Goal: Task Accomplishment & Management: Use online tool/utility

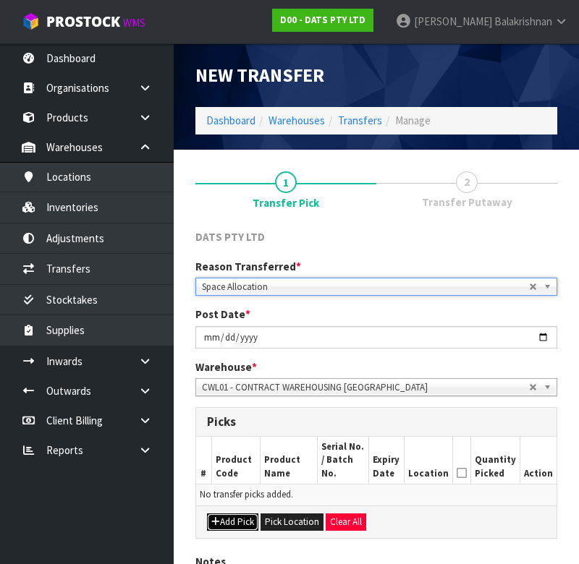
click at [231, 514] on button "Add Pick" at bounding box center [232, 522] width 51 height 17
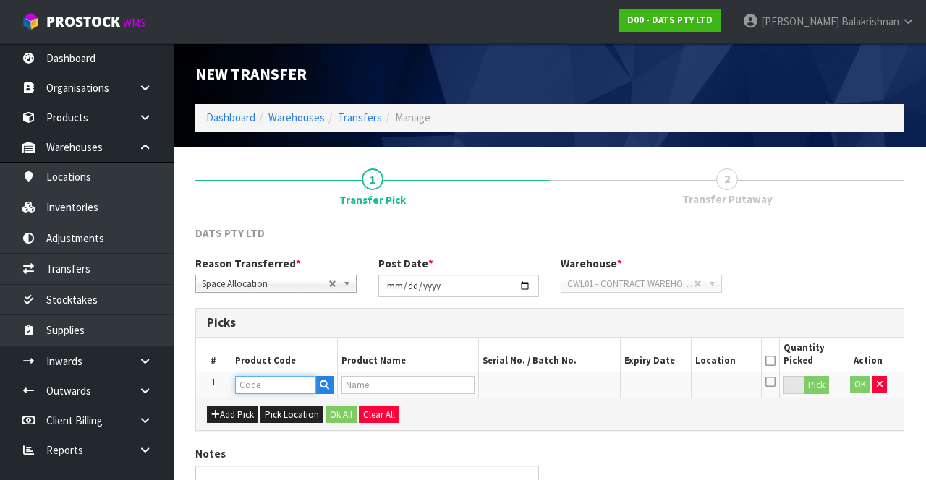
click at [277, 382] on input "text" at bounding box center [275, 385] width 81 height 18
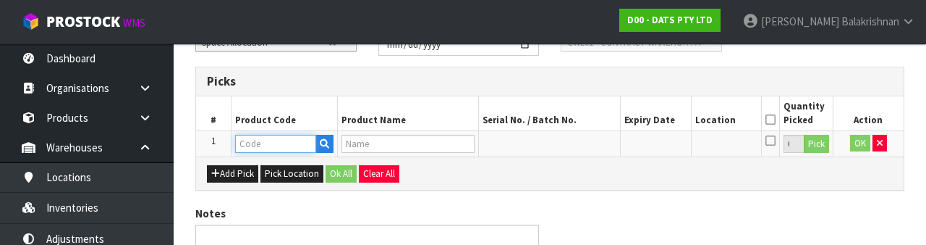
scroll to position [253, 0]
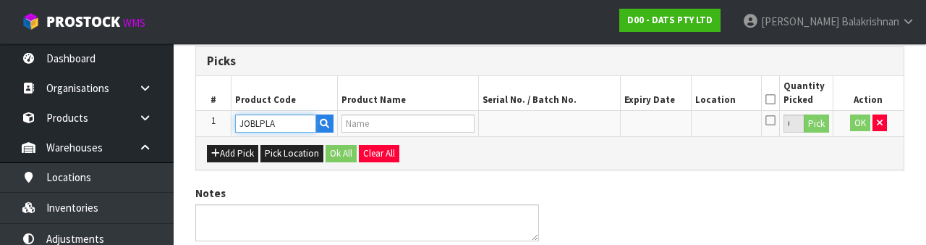
type input "JOBLPLA"
click at [332, 129] on button "button" at bounding box center [324, 123] width 18 height 19
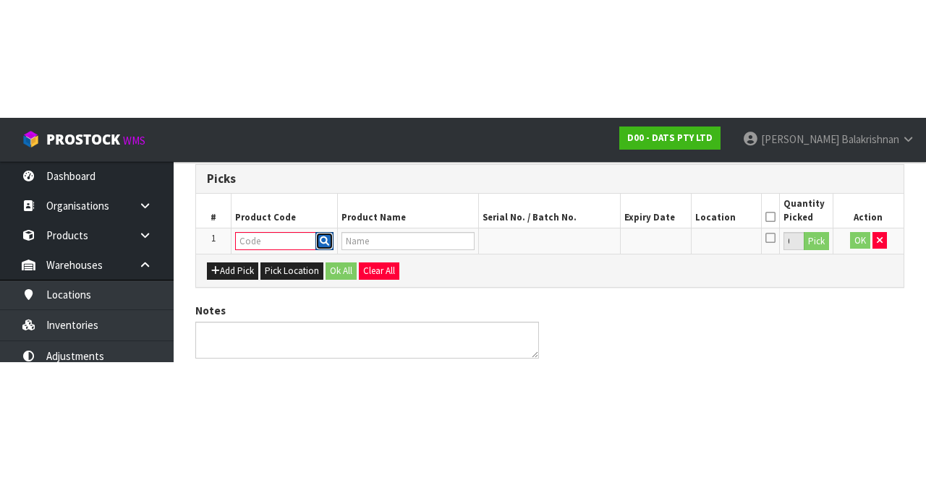
scroll to position [82, 0]
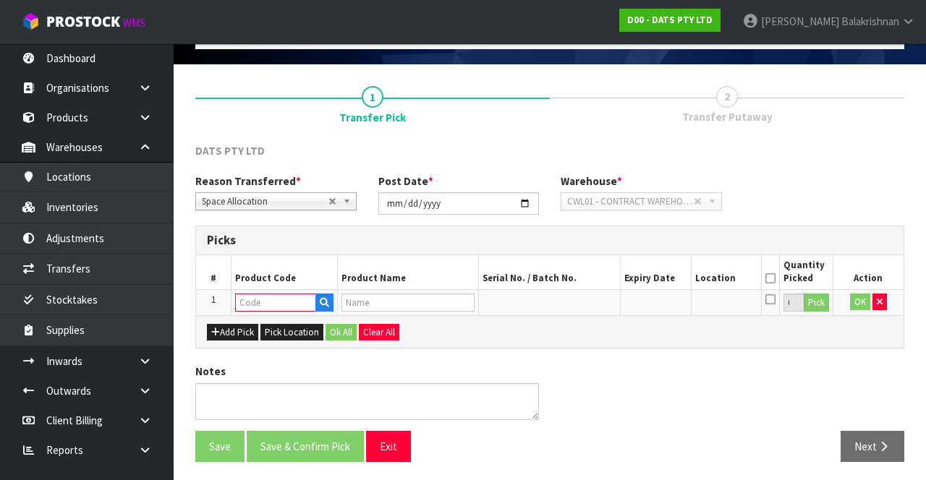
click at [330, 119] on link "1 Transfer Pick" at bounding box center [372, 104] width 355 height 58
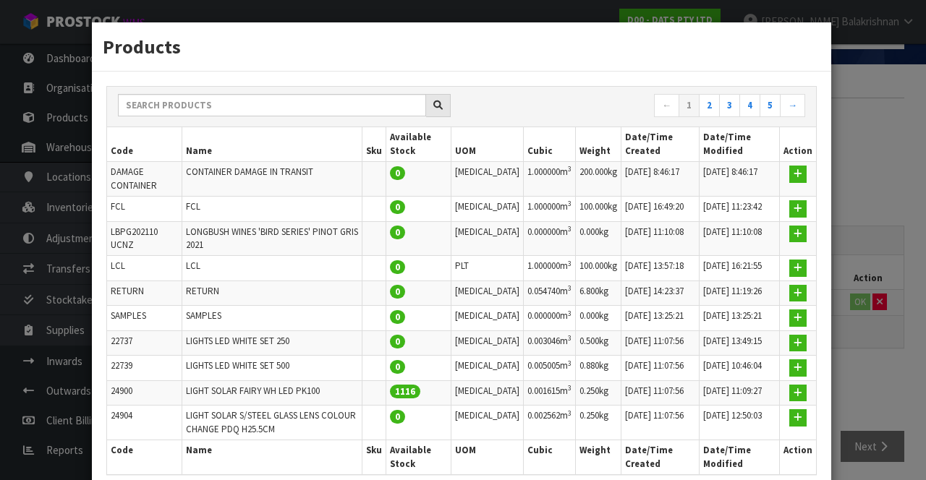
click at [578, 113] on div "Products ← 1 2 3 4 5 → Code Name Sku Available Stock UOM Cubic Weight Date/Time…" at bounding box center [463, 240] width 926 height 480
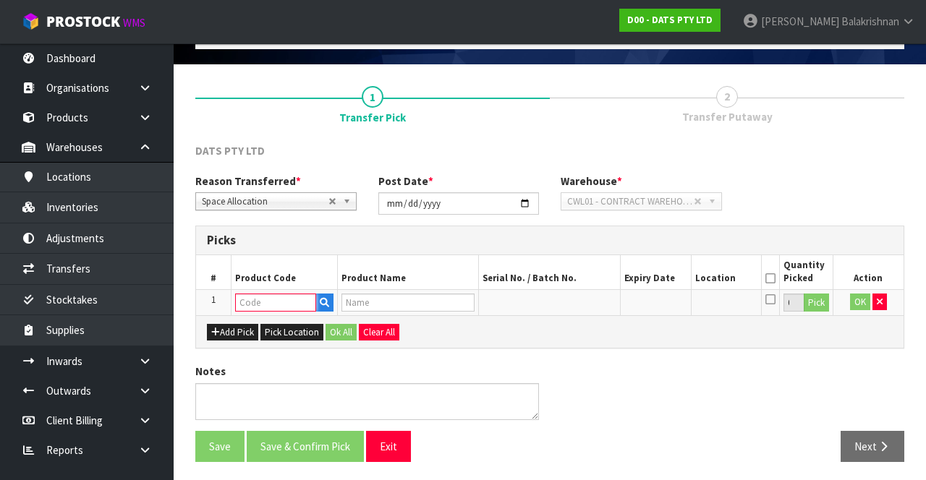
click at [270, 297] on input "text" at bounding box center [275, 303] width 81 height 18
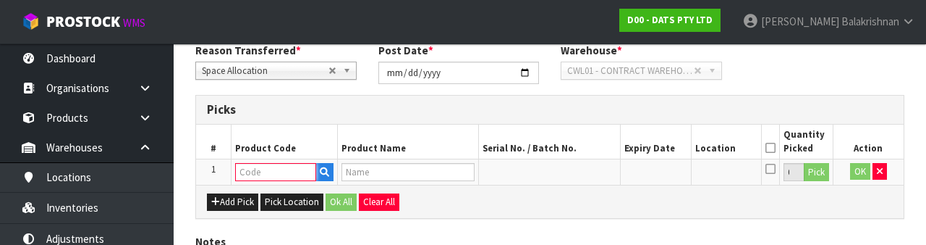
scroll to position [253, 0]
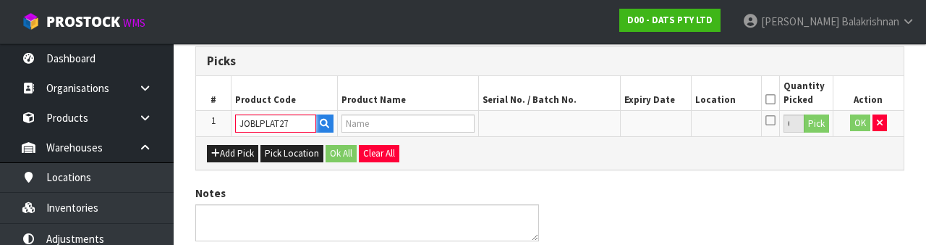
type input "JOBLPLAT27"
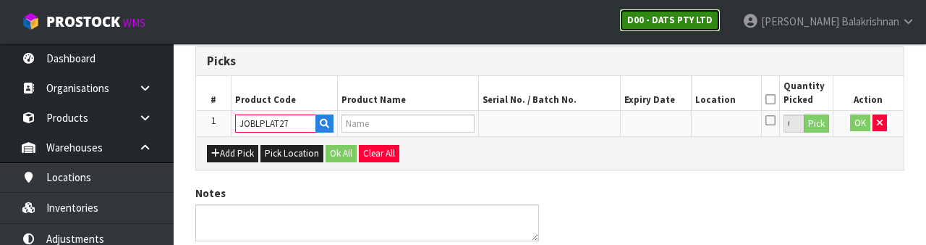
click at [578, 12] on link "D00 - DATS PTY LTD" at bounding box center [669, 20] width 101 height 23
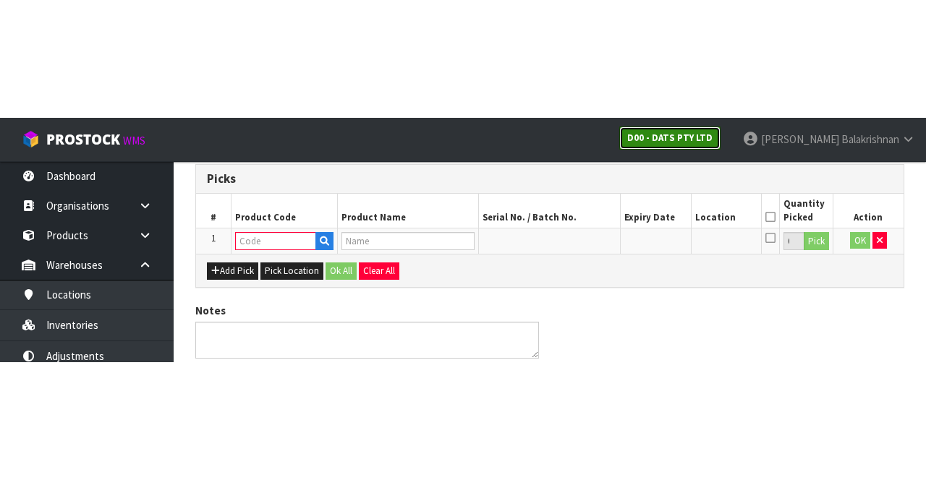
scroll to position [82, 0]
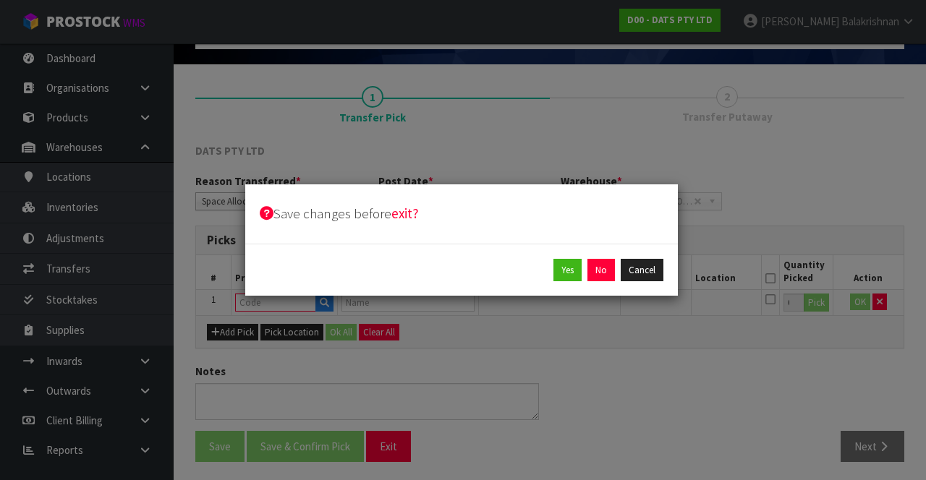
click at [578, 223] on div "Save changes before exit?" at bounding box center [461, 214] width 433 height 59
click at [578, 268] on button "No" at bounding box center [601, 270] width 27 height 23
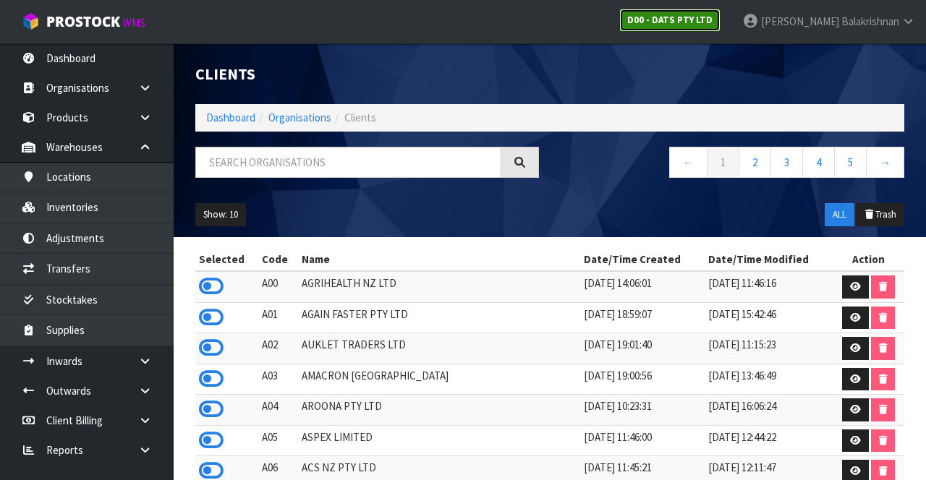
click at [578, 23] on strong "D00 - DATS PTY LTD" at bounding box center [669, 20] width 85 height 12
click at [578, 30] on link "D00 - DATS PTY LTD" at bounding box center [669, 20] width 101 height 23
click at [578, 27] on link "D00 - DATS PTY LTD" at bounding box center [669, 20] width 101 height 23
click at [225, 117] on link "Dashboard" at bounding box center [230, 118] width 49 height 14
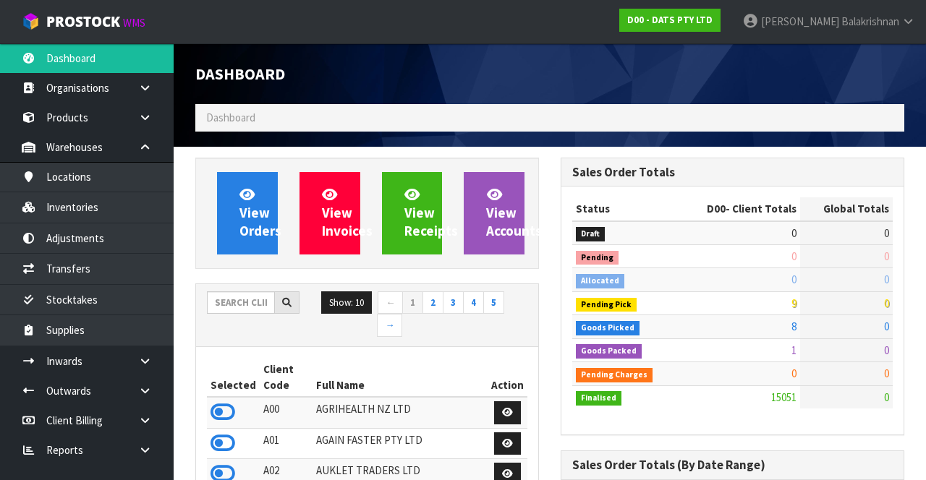
scroll to position [1183, 365]
click at [234, 297] on input "text" at bounding box center [241, 303] width 68 height 22
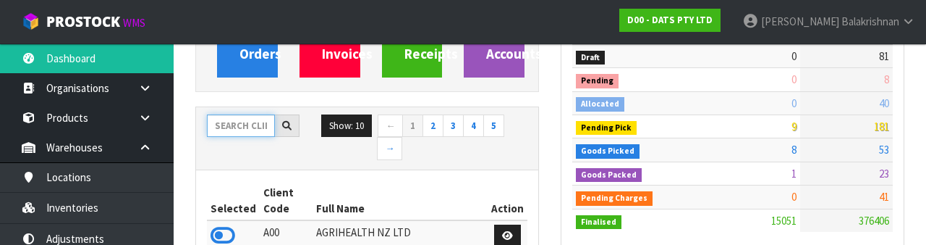
scroll to position [170, 0]
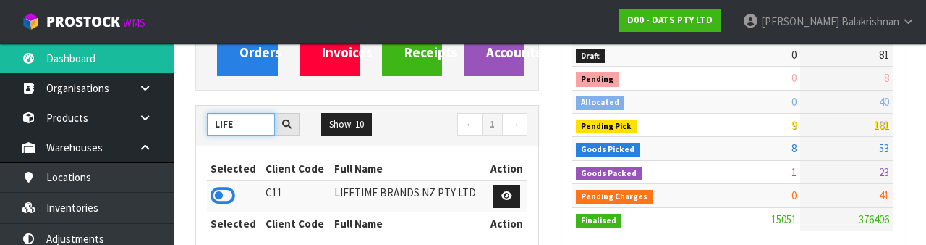
type input "LIFE"
click at [230, 185] on icon at bounding box center [223, 196] width 25 height 22
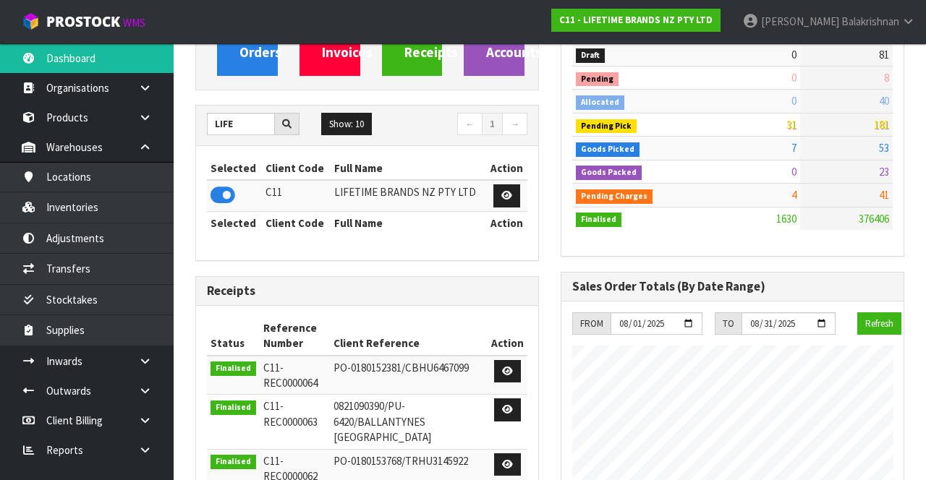
scroll to position [0, 0]
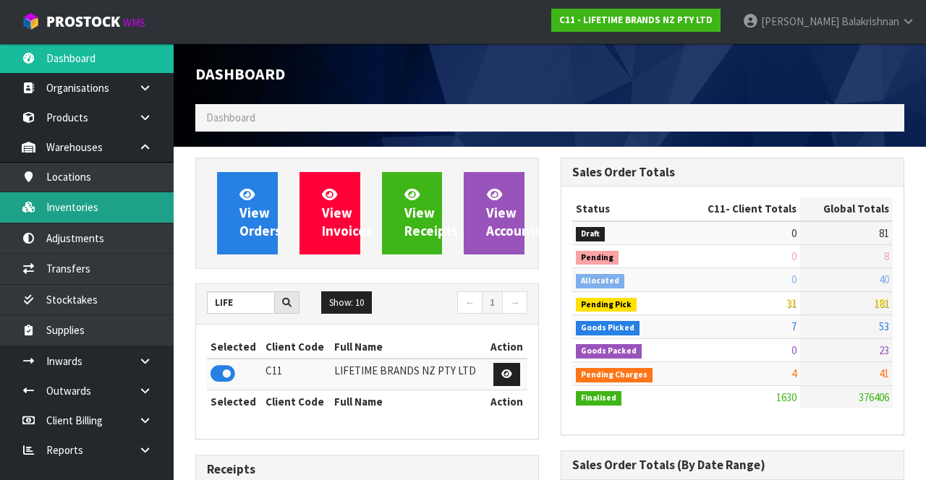
click at [112, 208] on link "Inventories" at bounding box center [87, 207] width 174 height 30
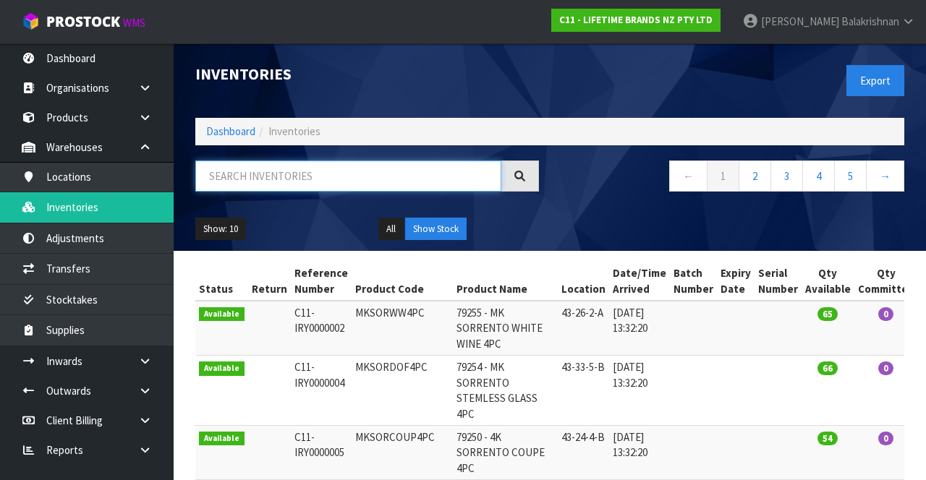
click at [358, 179] on input "text" at bounding box center [348, 176] width 306 height 31
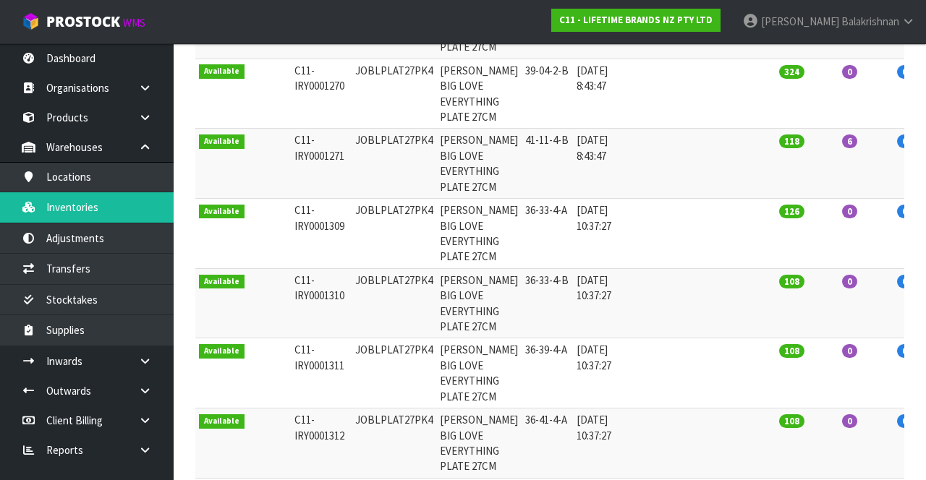
type input "JOBLPLAT27PK4"
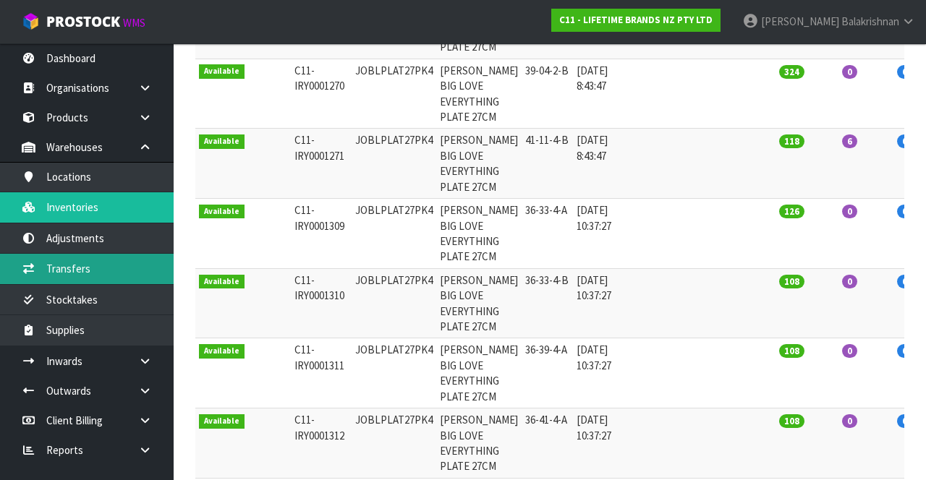
click at [96, 271] on link "Transfers" at bounding box center [87, 269] width 174 height 30
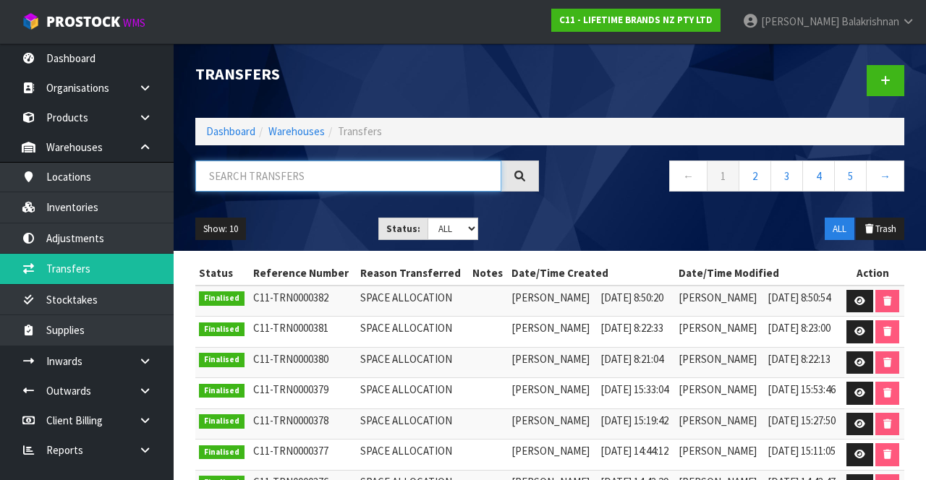
click at [353, 181] on input "text" at bounding box center [348, 176] width 306 height 31
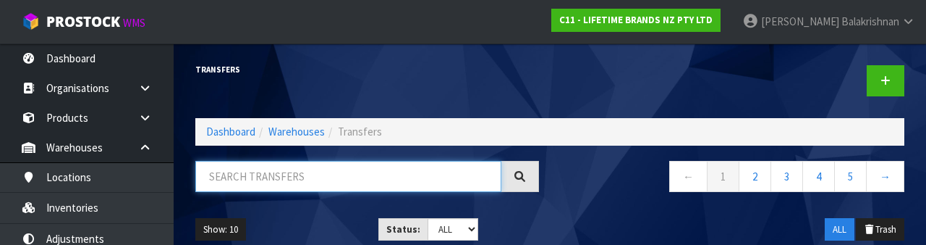
click at [356, 181] on input "text" at bounding box center [348, 176] width 306 height 31
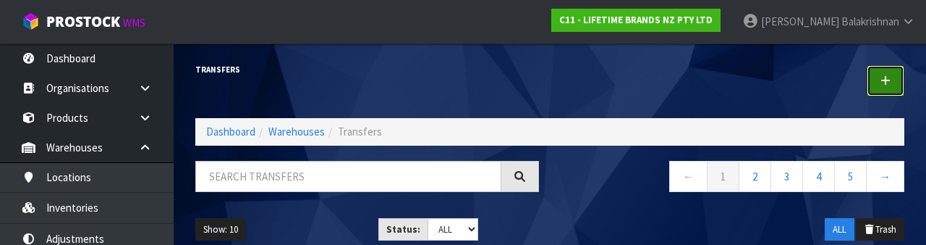
click at [578, 88] on link at bounding box center [886, 80] width 38 height 31
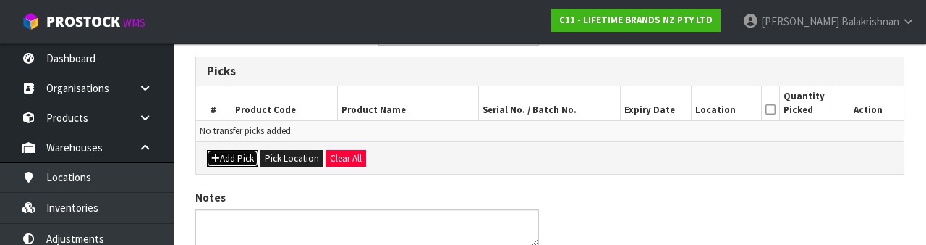
click at [217, 161] on button "Add Pick" at bounding box center [232, 158] width 51 height 17
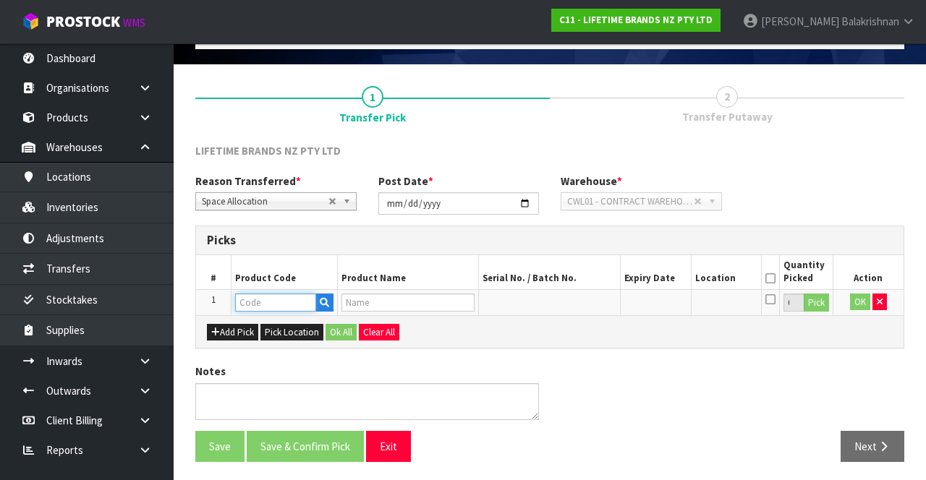
click at [279, 305] on input "text" at bounding box center [275, 303] width 81 height 18
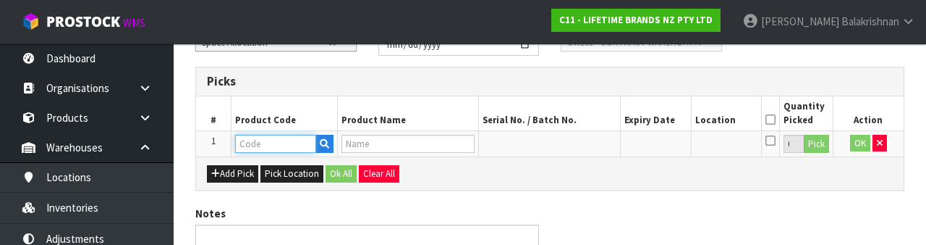
scroll to position [253, 0]
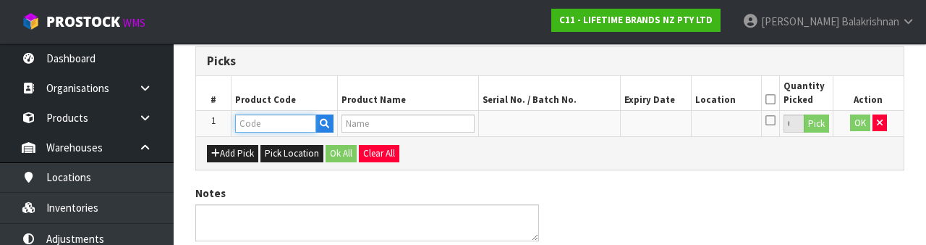
click at [292, 125] on input "text" at bounding box center [275, 123] width 81 height 18
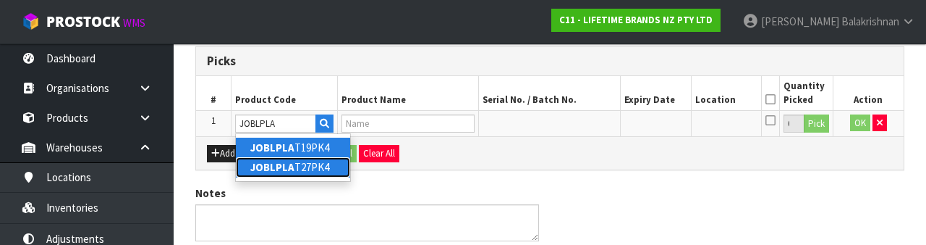
click at [306, 168] on link "JOBLPLA T27PK4" at bounding box center [293, 167] width 114 height 20
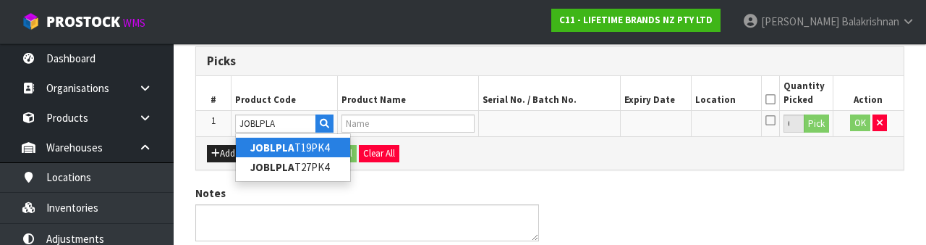
type input "JOBLPLAT27PK4"
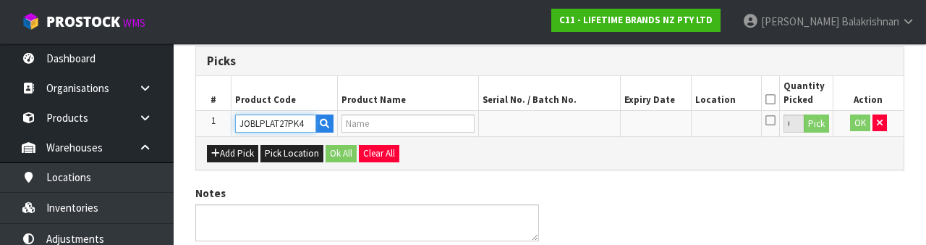
type input "[PERSON_NAME] BIG LOVE EVERYTHING PLATE 27CM"
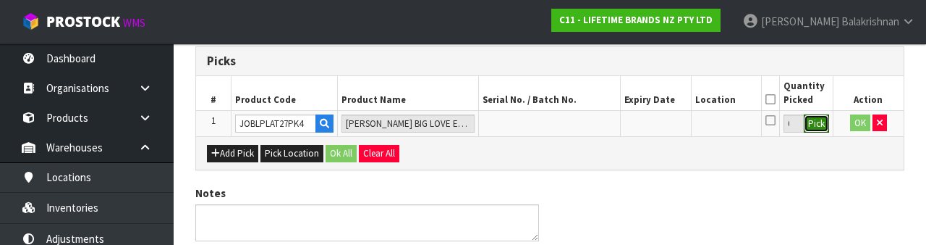
click at [578, 129] on button "Pick" at bounding box center [816, 123] width 25 height 19
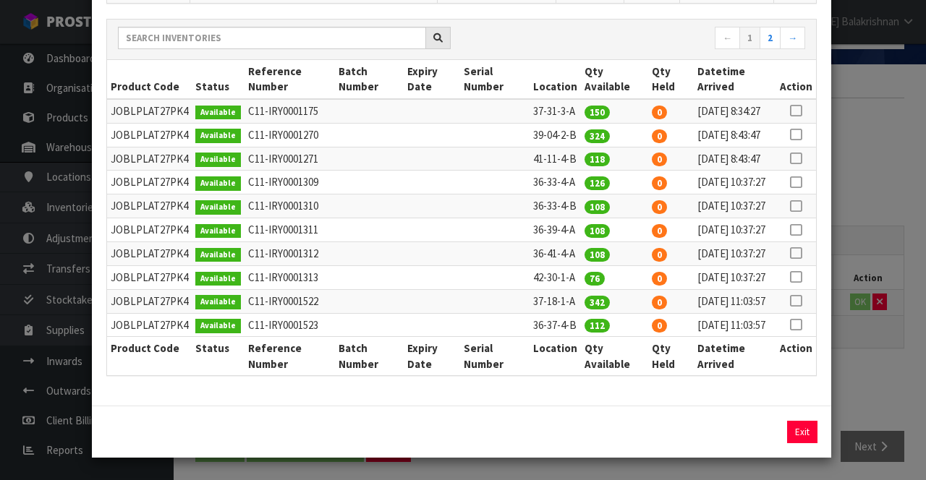
scroll to position [228, 0]
click at [578, 254] on icon at bounding box center [796, 253] width 12 height 1
click at [578, 436] on button "Assign Pick" at bounding box center [753, 432] width 59 height 22
type input "108"
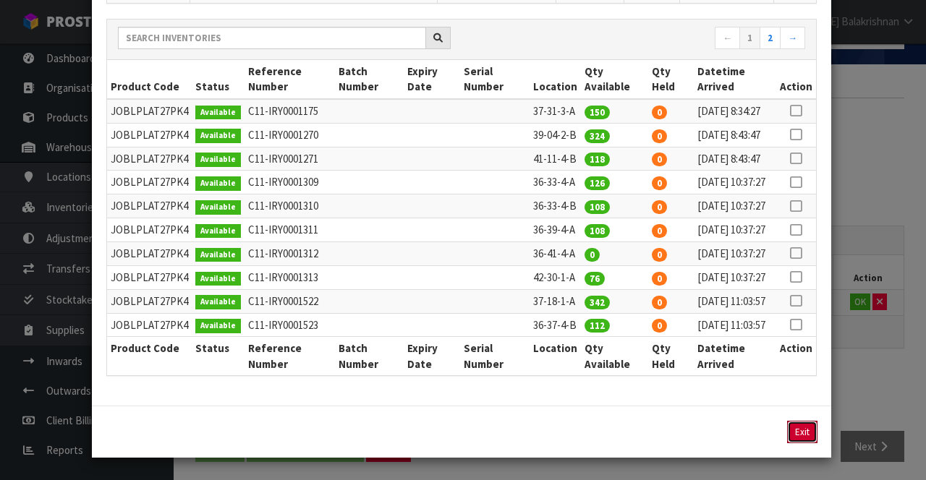
click at [578, 436] on button "Exit" at bounding box center [802, 432] width 30 height 22
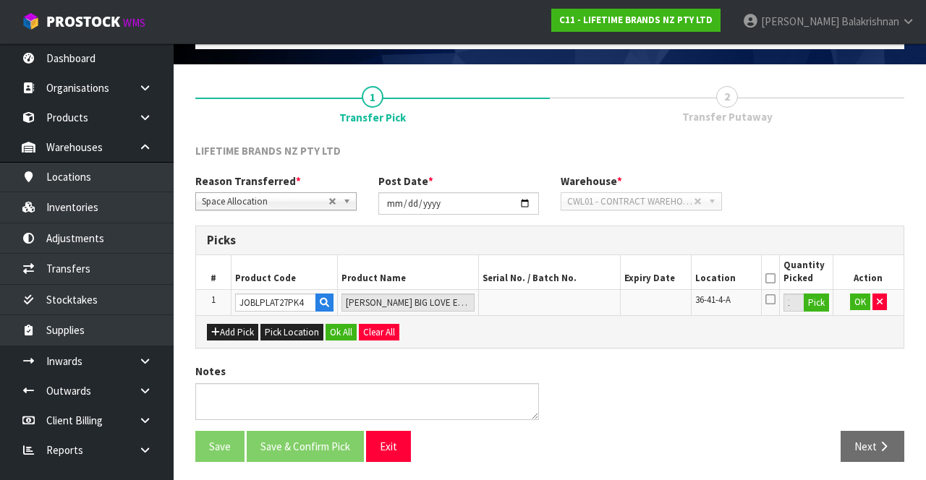
click at [578, 279] on icon at bounding box center [771, 279] width 10 height 1
click at [578, 303] on button "OK" at bounding box center [860, 302] width 20 height 17
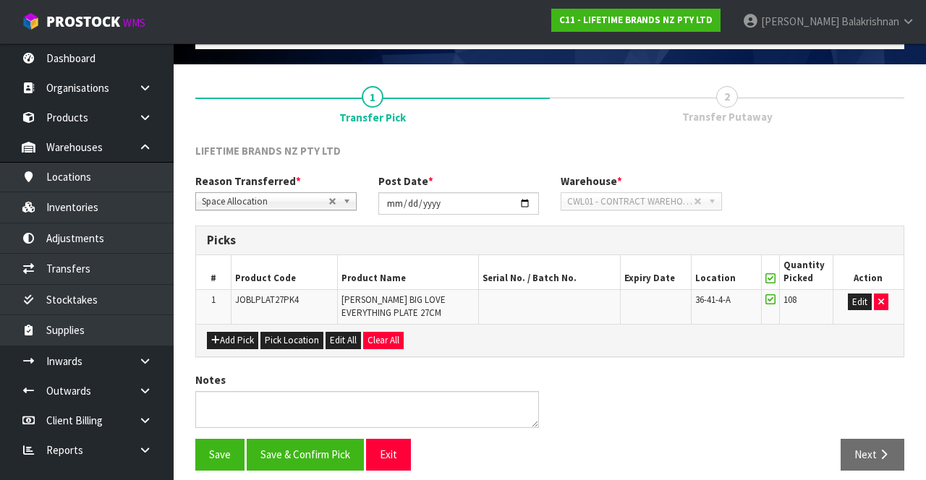
scroll to position [91, 0]
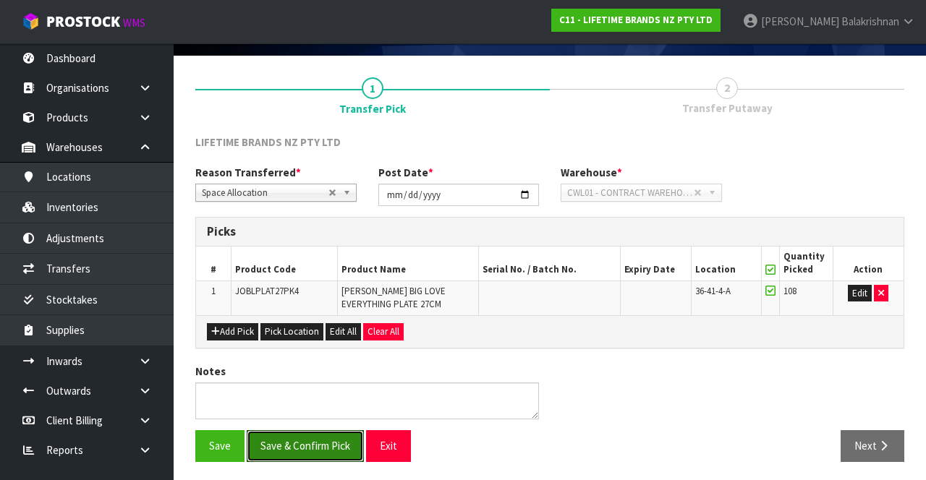
click at [311, 443] on button "Save & Confirm Pick" at bounding box center [305, 446] width 117 height 31
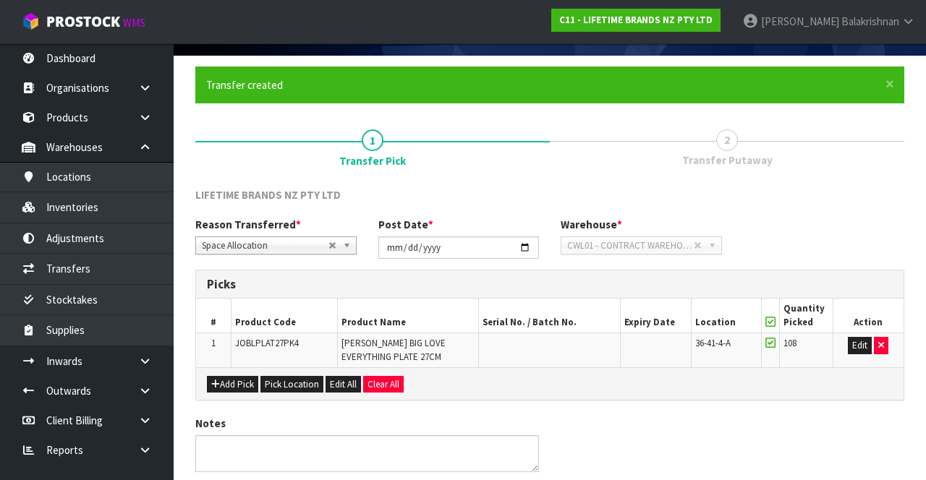
scroll to position [0, 0]
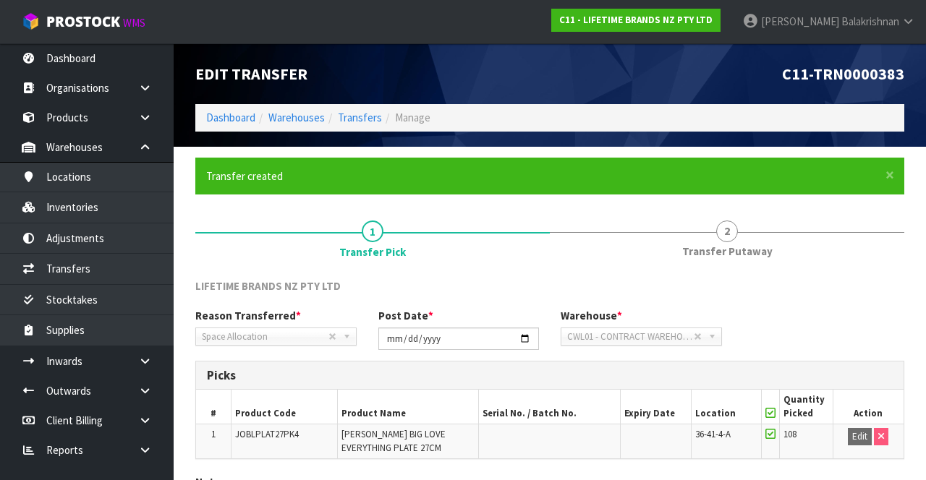
scroll to position [112, 0]
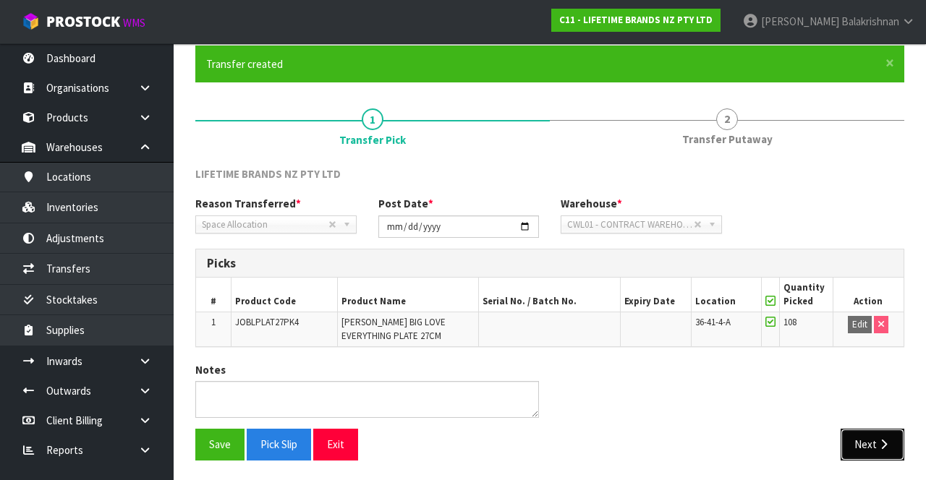
click at [578, 439] on icon "button" at bounding box center [884, 444] width 14 height 11
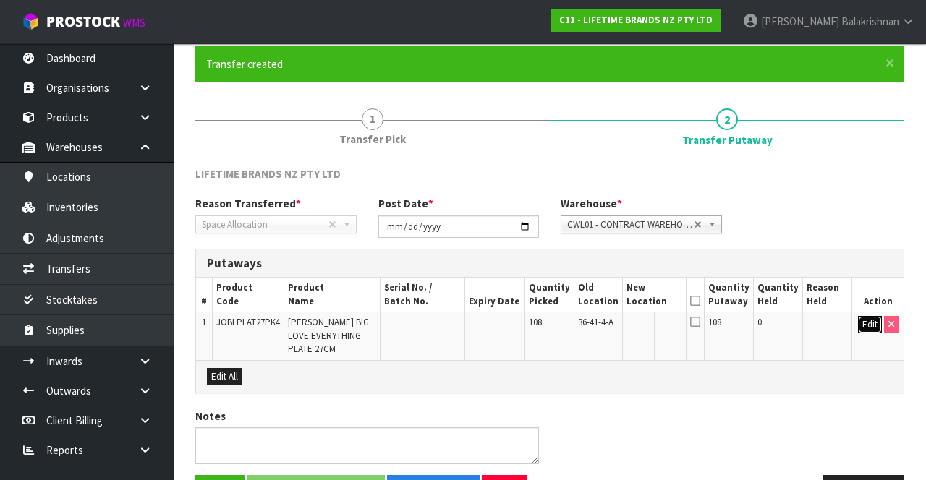
click at [578, 320] on button "Edit" at bounding box center [870, 324] width 24 height 17
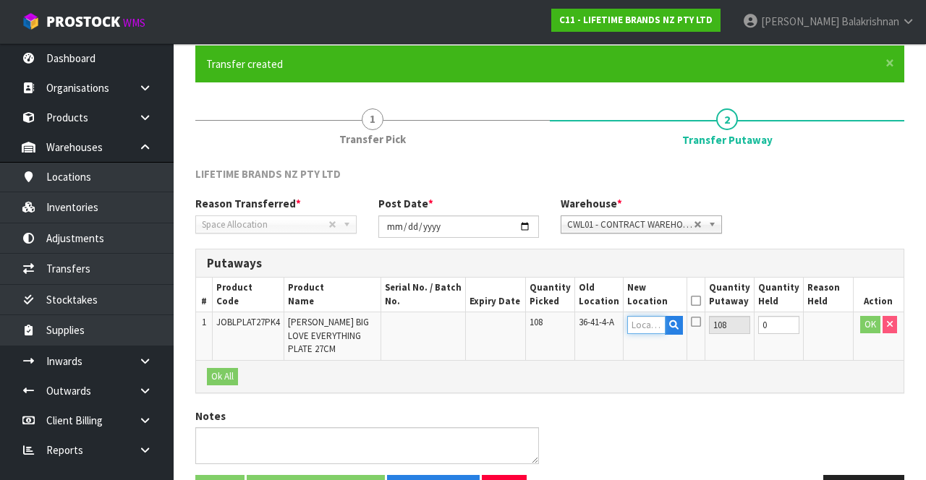
click at [578, 322] on input "text" at bounding box center [646, 325] width 39 height 18
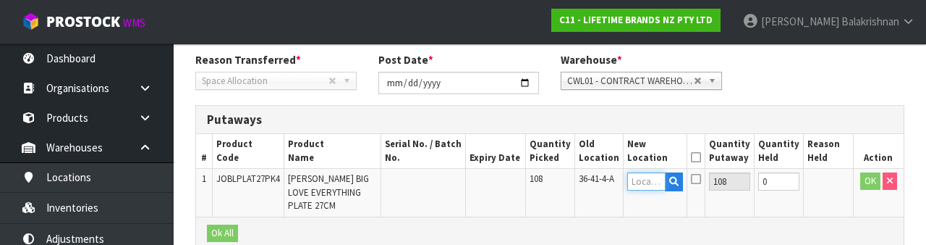
scroll to position [305, 0]
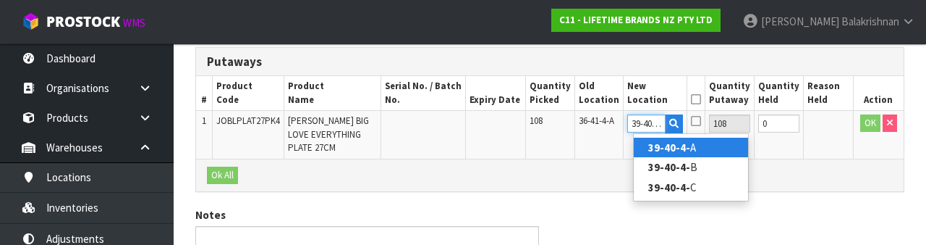
type input "39-40-4-B"
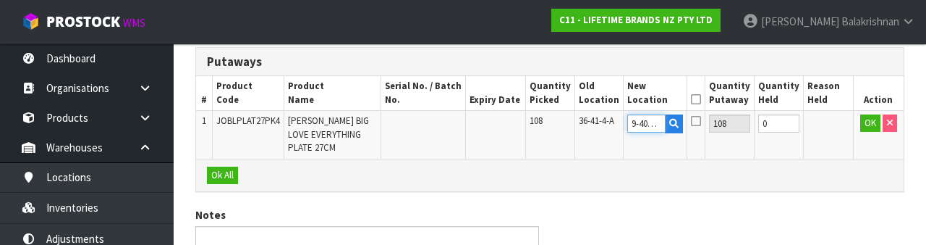
click at [578, 122] on input "39-40-4-B" at bounding box center [646, 123] width 39 height 18
click at [578, 119] on button "OK" at bounding box center [870, 122] width 20 height 17
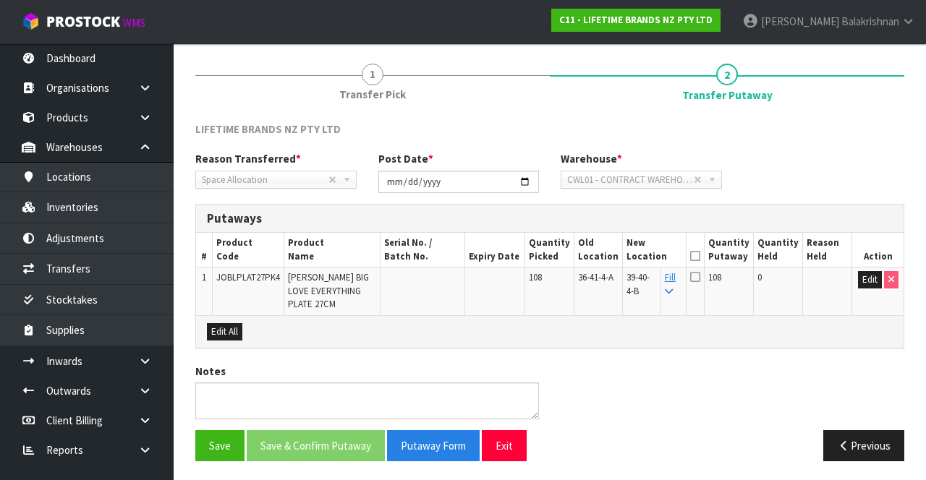
scroll to position [156, 0]
click at [578, 257] on icon at bounding box center [695, 257] width 10 height 1
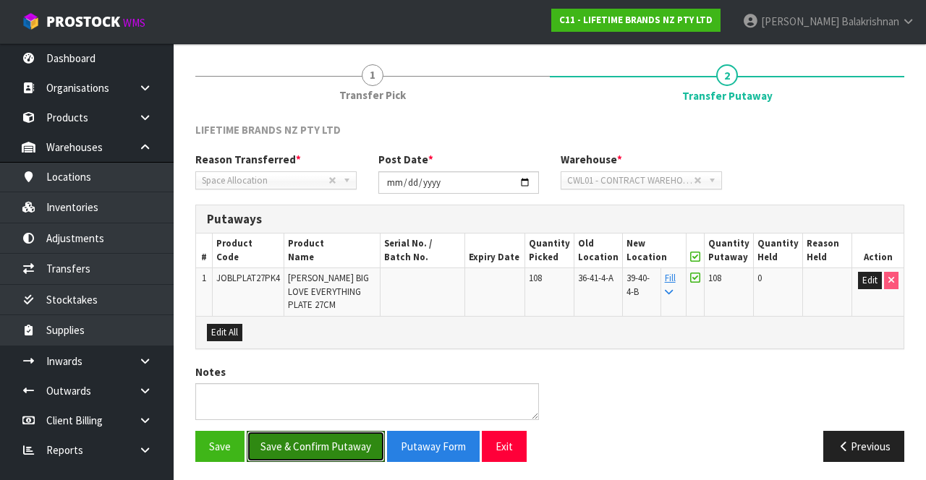
click at [321, 441] on button "Save & Confirm Putaway" at bounding box center [316, 446] width 138 height 31
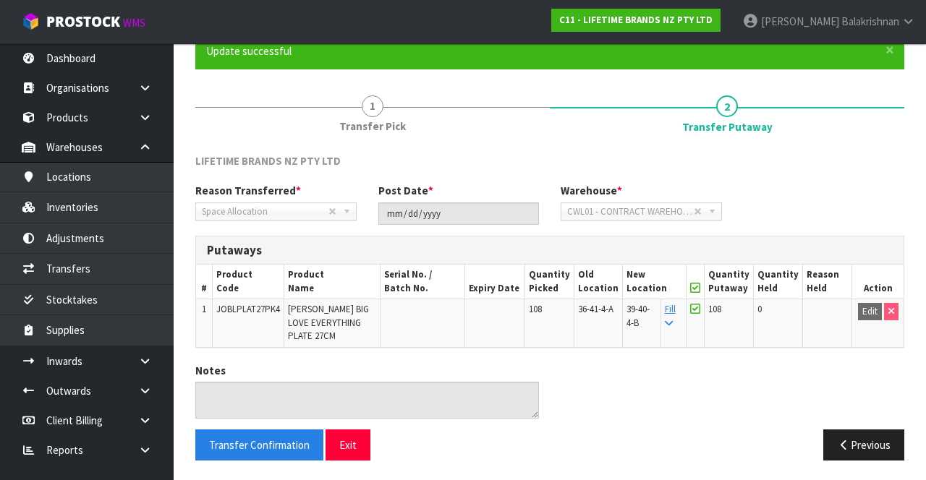
scroll to position [0, 0]
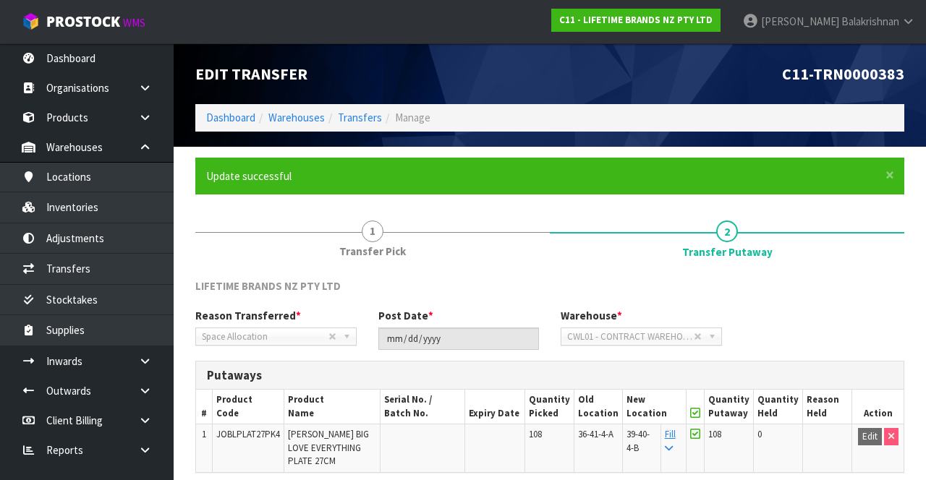
click at [576, 266] on link "2 Transfer Putaway" at bounding box center [727, 239] width 355 height 58
click at [578, 240] on link "2 Transfer Putaway" at bounding box center [727, 239] width 355 height 58
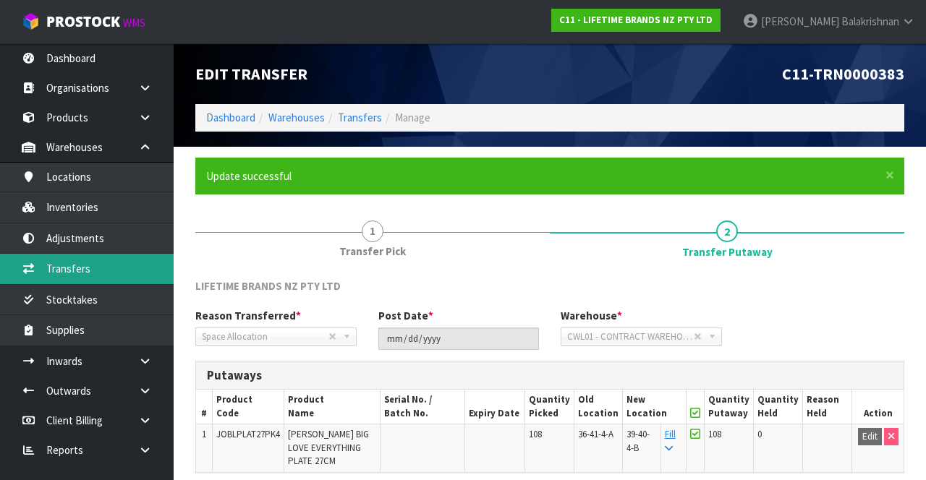
click at [46, 271] on link "Transfers" at bounding box center [87, 269] width 174 height 30
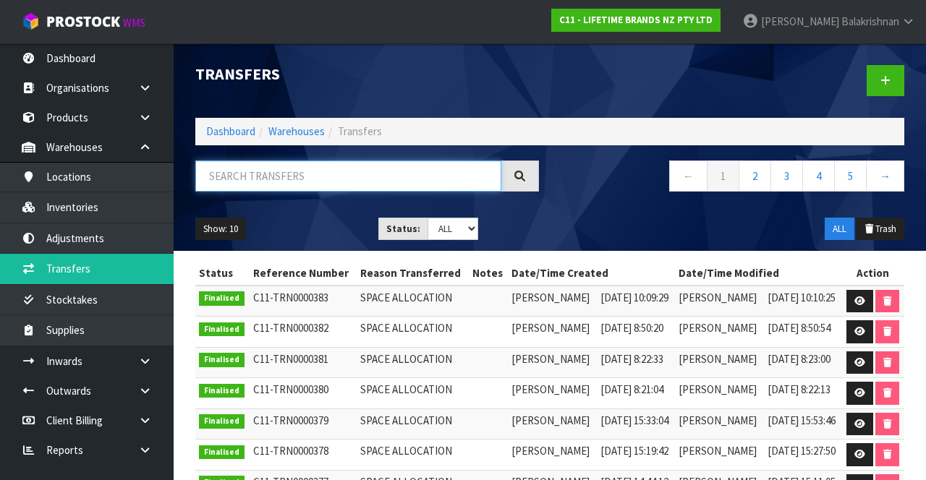
click at [351, 179] on input "text" at bounding box center [348, 176] width 306 height 31
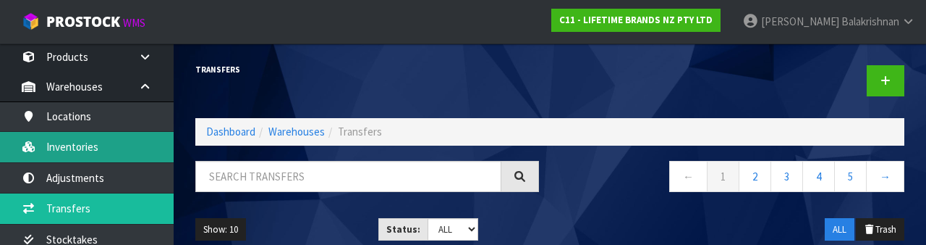
click at [46, 158] on link "Inventories" at bounding box center [87, 147] width 174 height 30
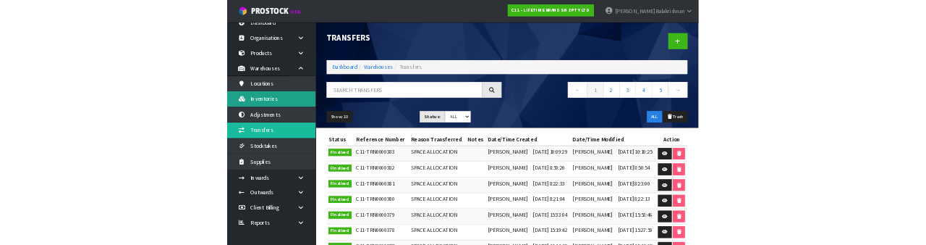
scroll to position [12, 0]
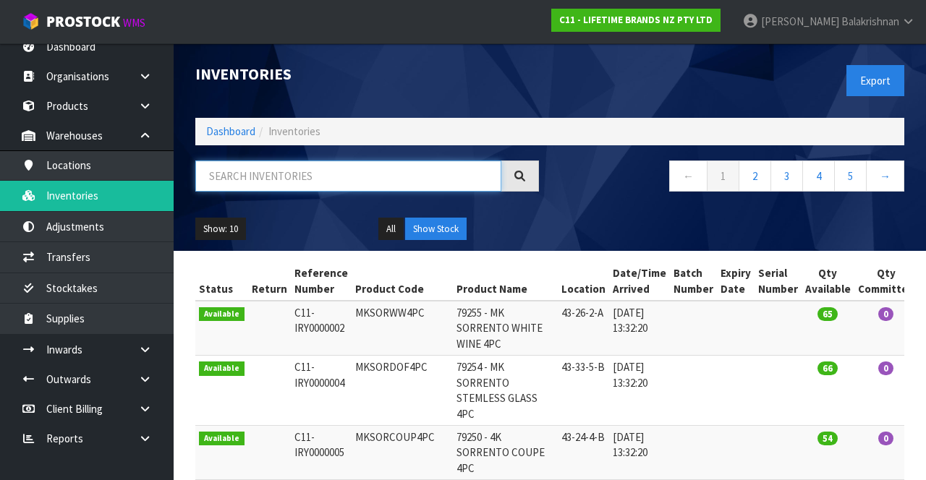
click at [369, 177] on input "text" at bounding box center [348, 176] width 306 height 31
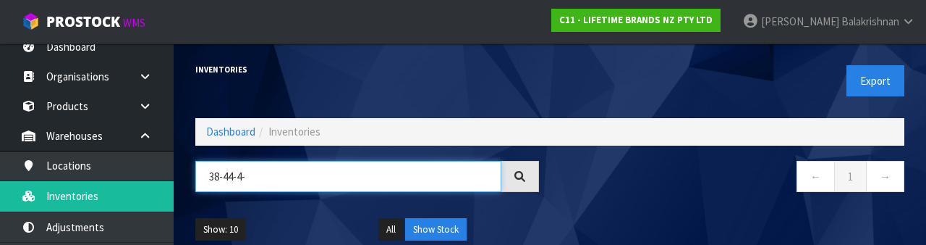
type input "38-44-4-A"
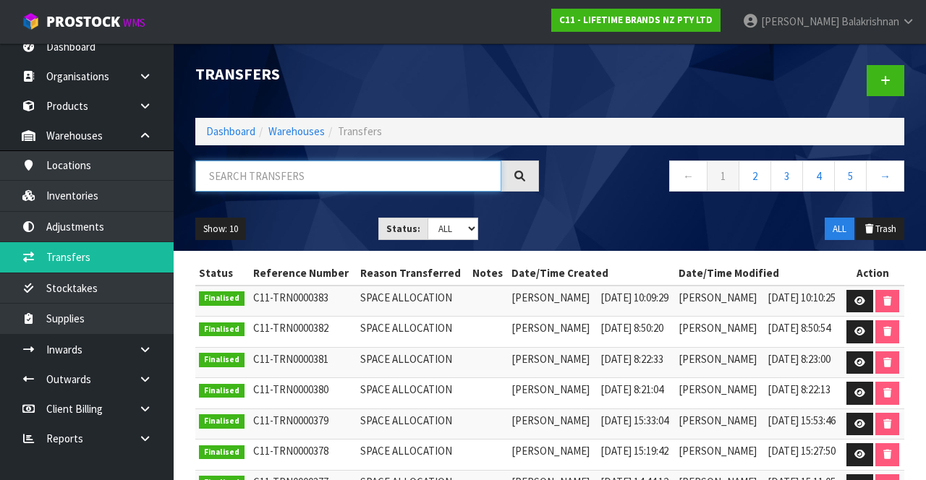
click at [374, 179] on input "text" at bounding box center [348, 176] width 306 height 31
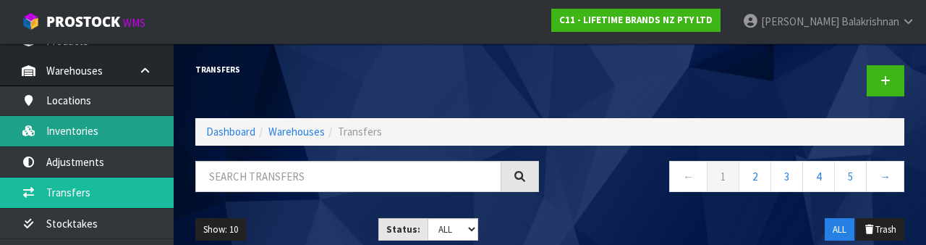
click at [51, 133] on link "Inventories" at bounding box center [87, 131] width 174 height 30
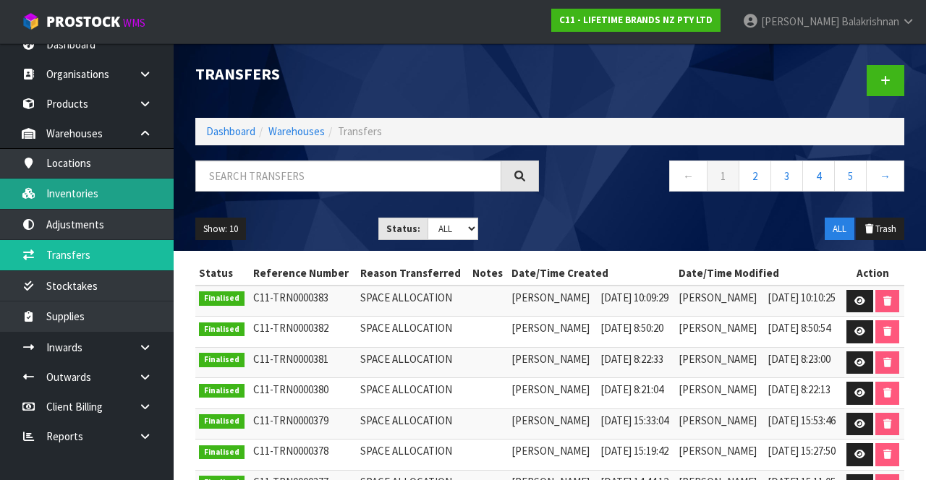
scroll to position [12, 0]
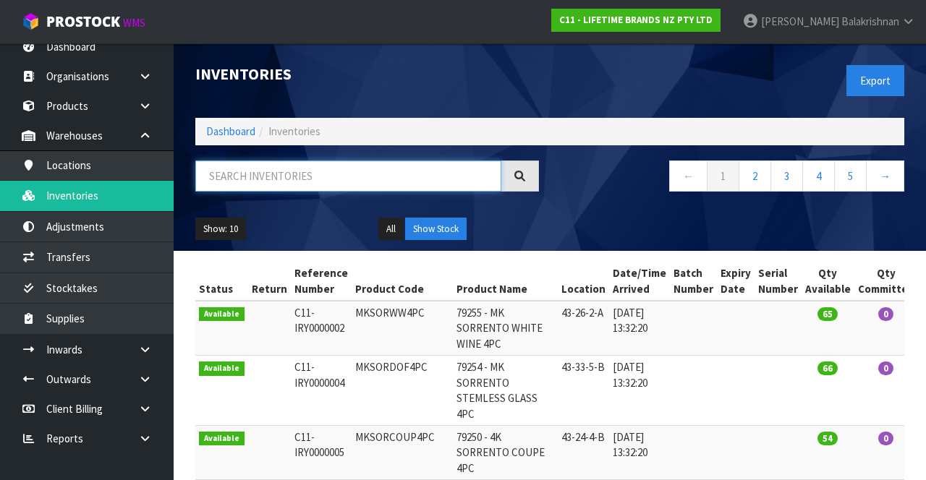
click at [302, 169] on input "text" at bounding box center [348, 176] width 306 height 31
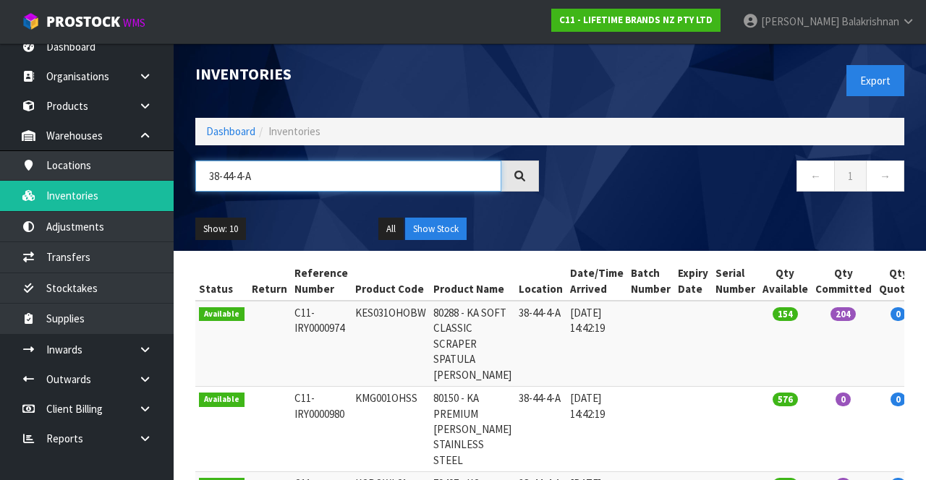
click at [317, 171] on input "38-44-4-A" at bounding box center [348, 176] width 306 height 31
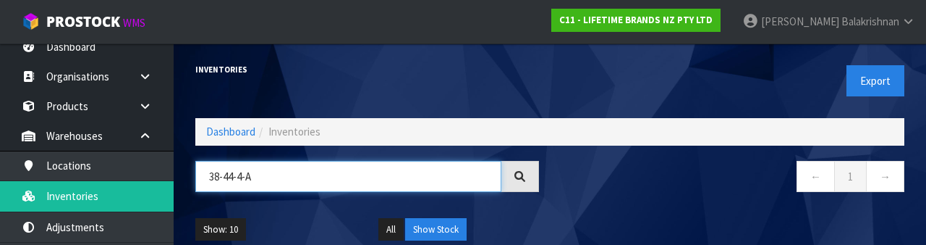
click at [233, 171] on input "38-44-4-A" at bounding box center [348, 176] width 306 height 31
click at [260, 174] on input "38-46-4-A" at bounding box center [348, 176] width 306 height 31
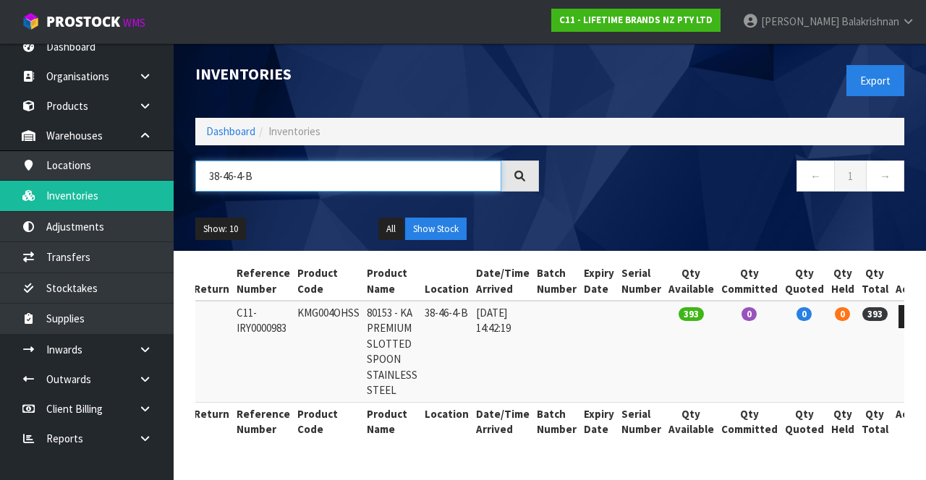
scroll to position [0, 59]
type input "38-46-4-B"
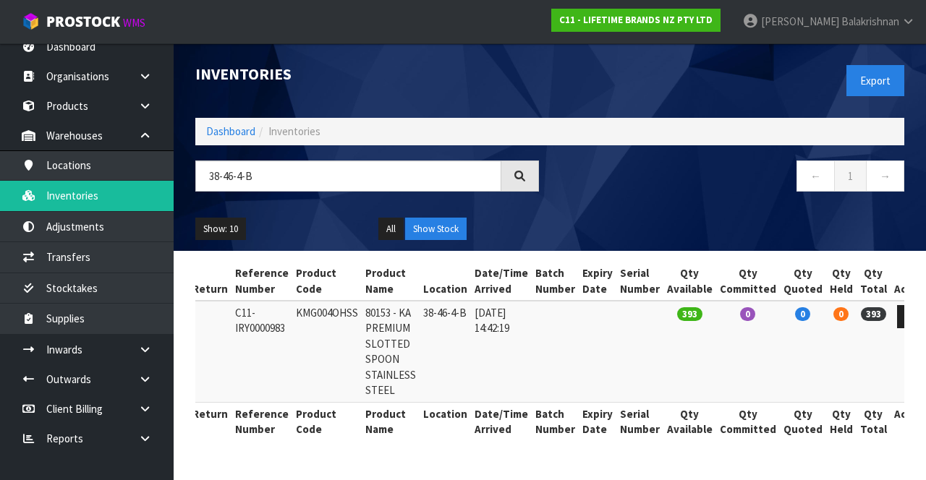
copy td "KMG004OHSS"
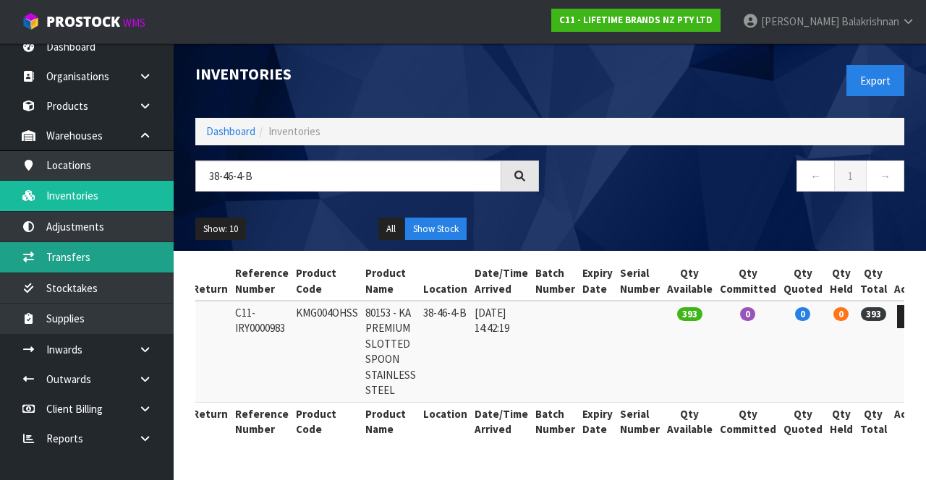
click at [92, 255] on link "Transfers" at bounding box center [87, 257] width 174 height 30
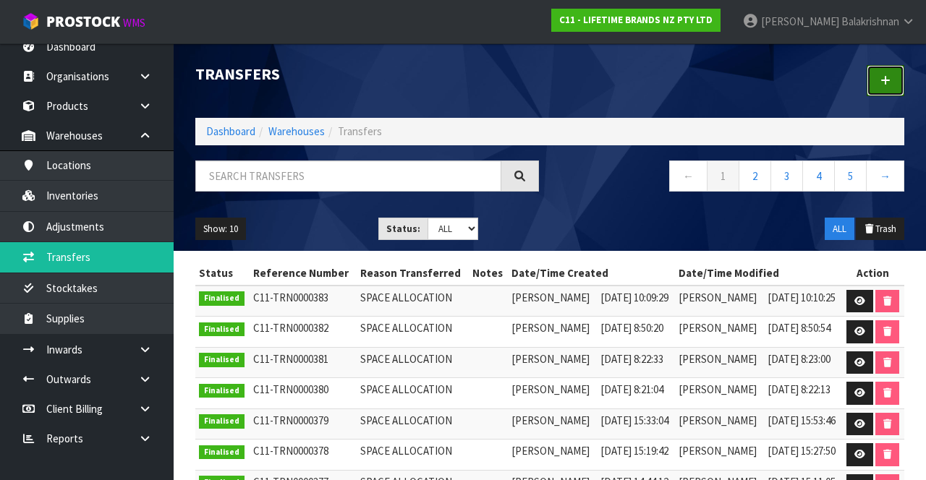
click at [578, 80] on link at bounding box center [886, 80] width 38 height 31
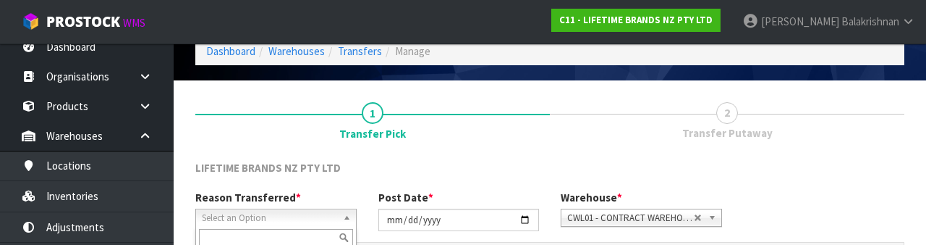
scroll to position [173, 0]
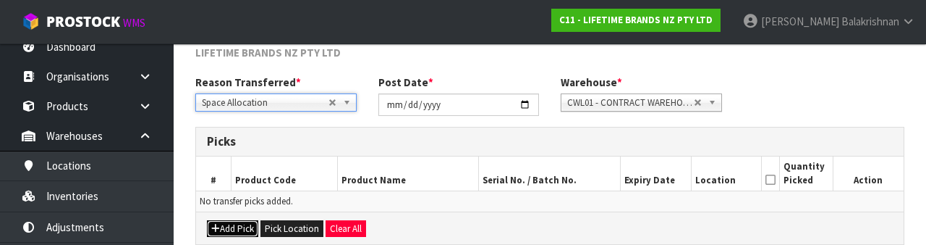
click at [224, 227] on button "Add Pick" at bounding box center [232, 228] width 51 height 17
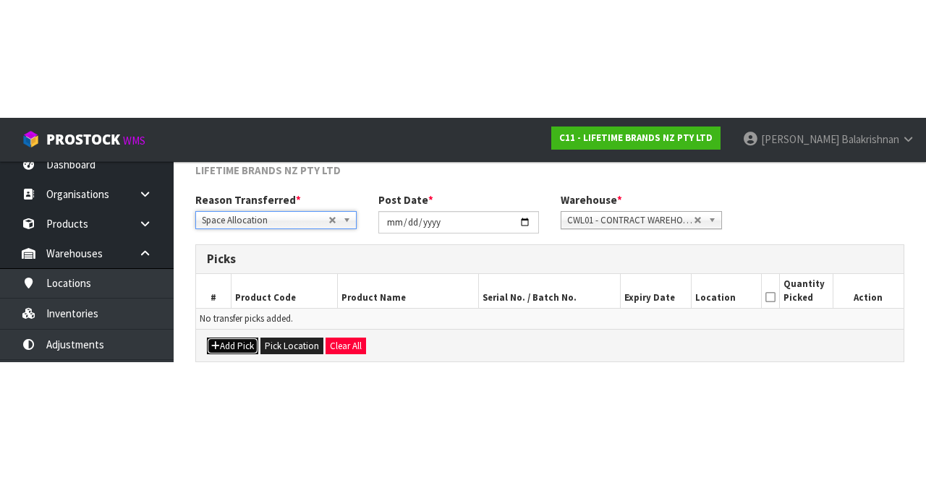
scroll to position [82, 0]
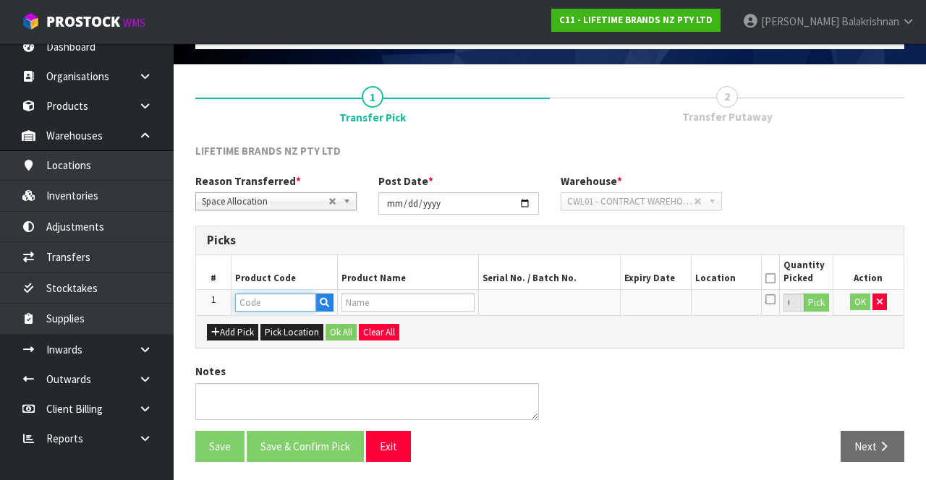
click at [269, 306] on input "text" at bounding box center [275, 303] width 81 height 18
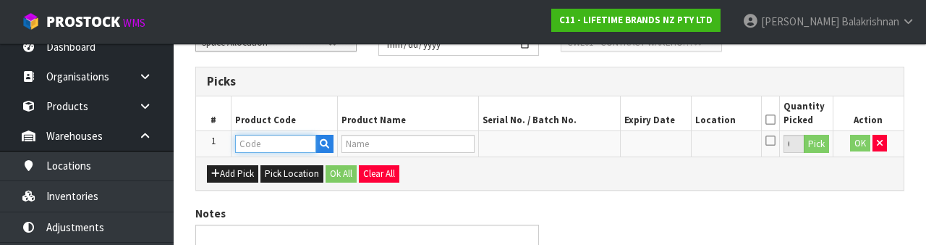
scroll to position [253, 0]
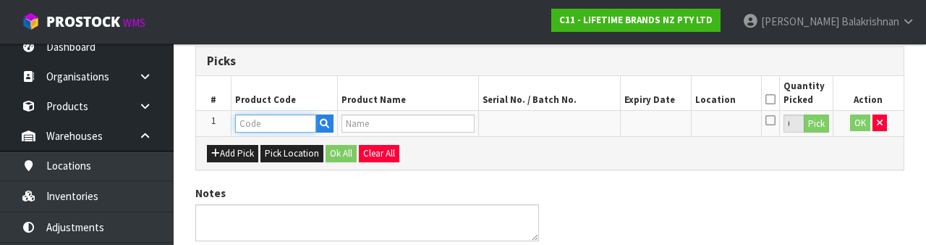
type input "KMG004OHSS"
type input "80153 - KA PREMIUM SLOTTED SPOON STAINLESS STEEL"
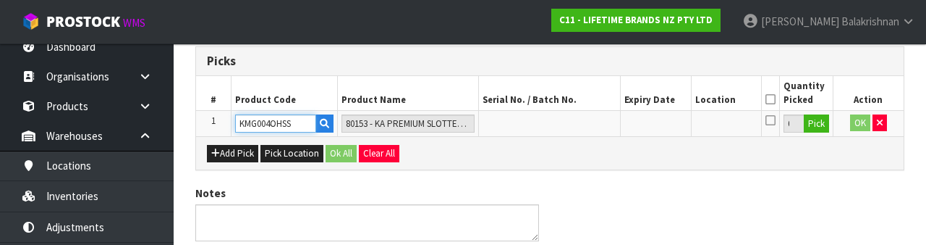
type input "KMG004OHSS"
click at [578, 119] on button "Pick" at bounding box center [816, 123] width 25 height 19
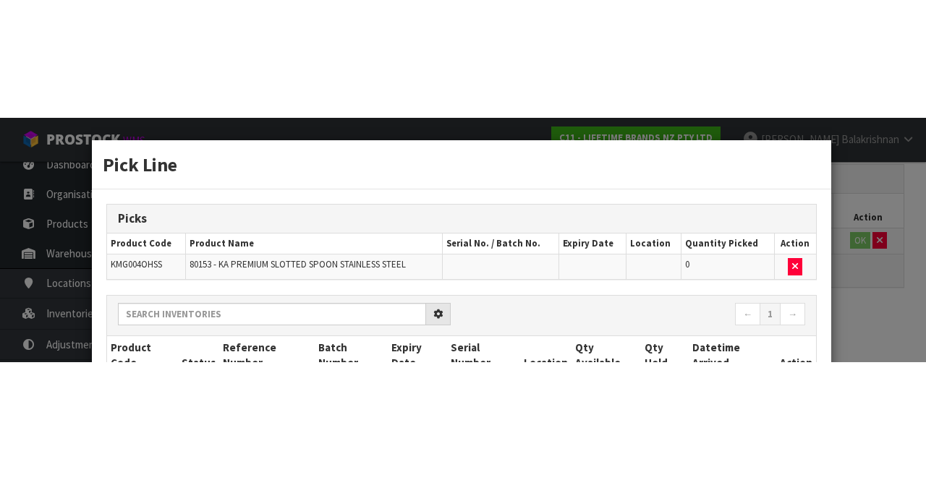
scroll to position [82, 0]
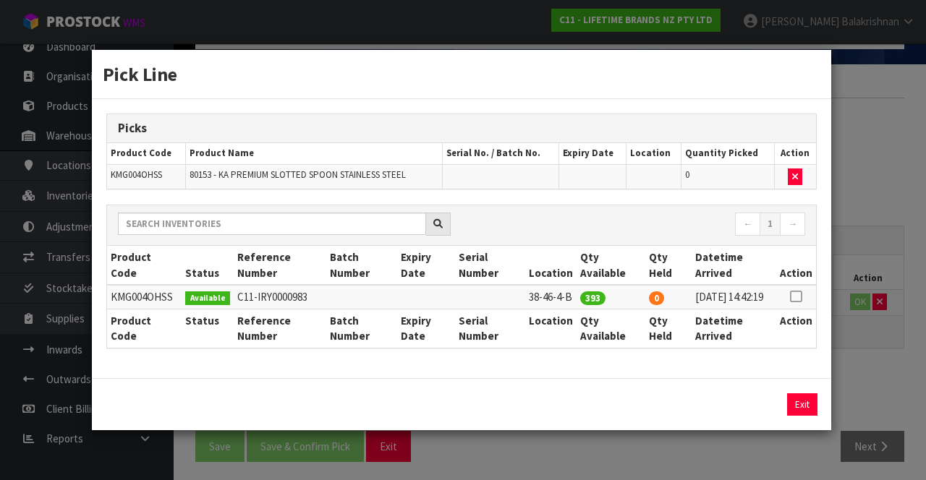
click at [578, 272] on th "Action" at bounding box center [796, 265] width 40 height 39
click at [578, 297] on icon at bounding box center [796, 297] width 12 height 1
click at [578, 400] on button "Assign Pick" at bounding box center [753, 405] width 59 height 22
type input "393"
click at [578, 410] on button "Exit" at bounding box center [802, 405] width 30 height 22
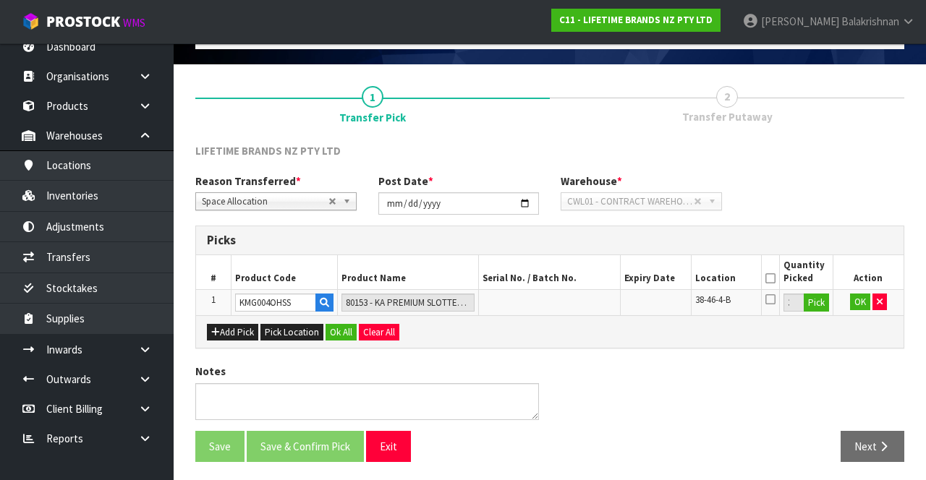
click at [578, 279] on icon at bounding box center [771, 279] width 10 height 1
click at [578, 294] on icon at bounding box center [771, 300] width 10 height 12
click at [0, 0] on input "checkbox" at bounding box center [0, 0] width 0 height 0
click at [578, 279] on icon at bounding box center [771, 279] width 10 height 1
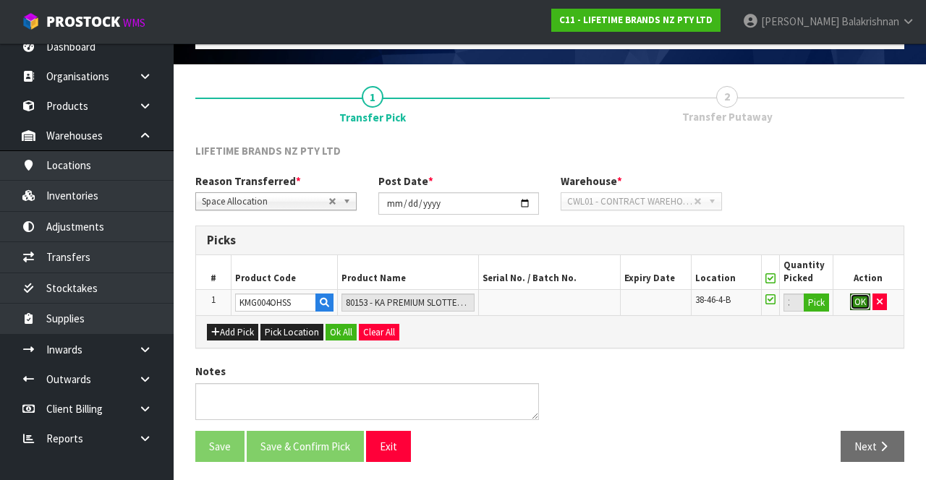
click at [578, 302] on button "OK" at bounding box center [860, 302] width 20 height 17
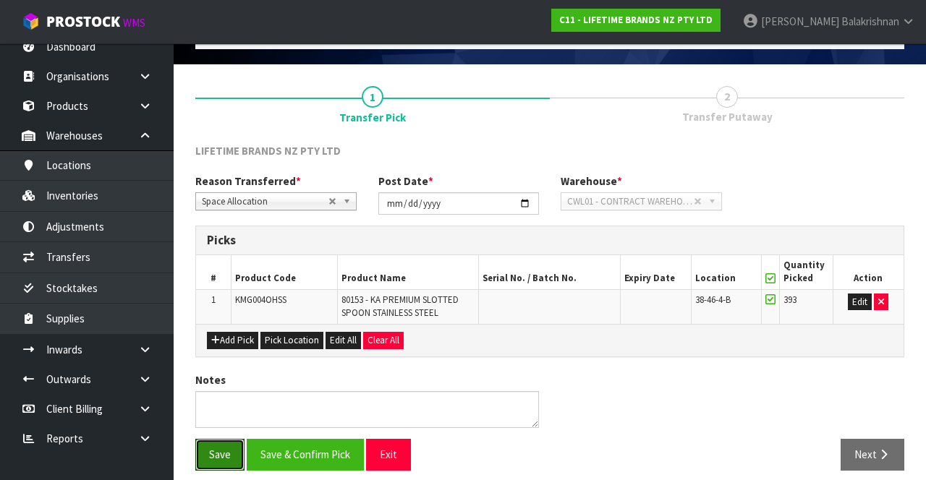
click at [208, 439] on button "Save" at bounding box center [219, 454] width 49 height 31
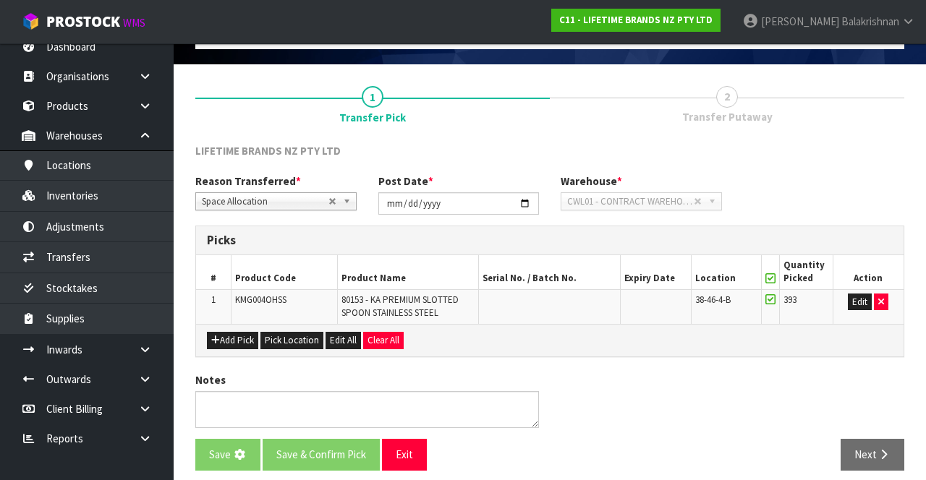
scroll to position [0, 0]
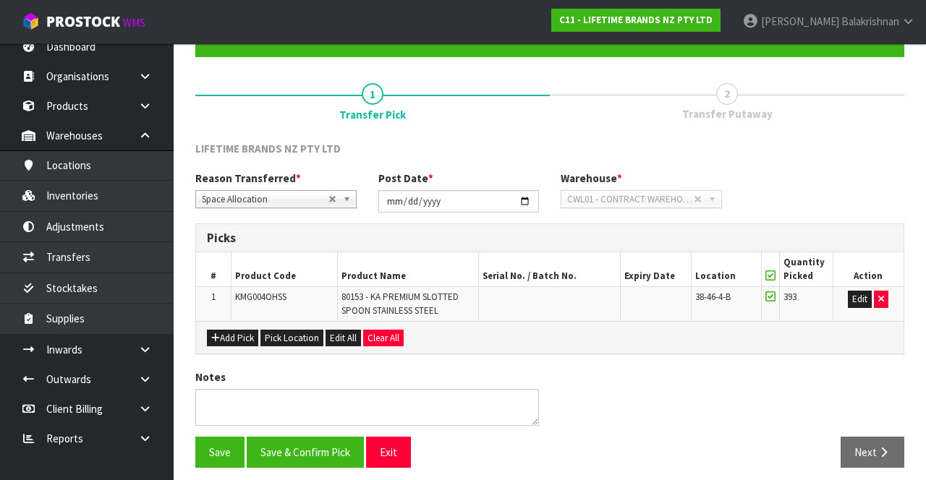
scroll to position [139, 0]
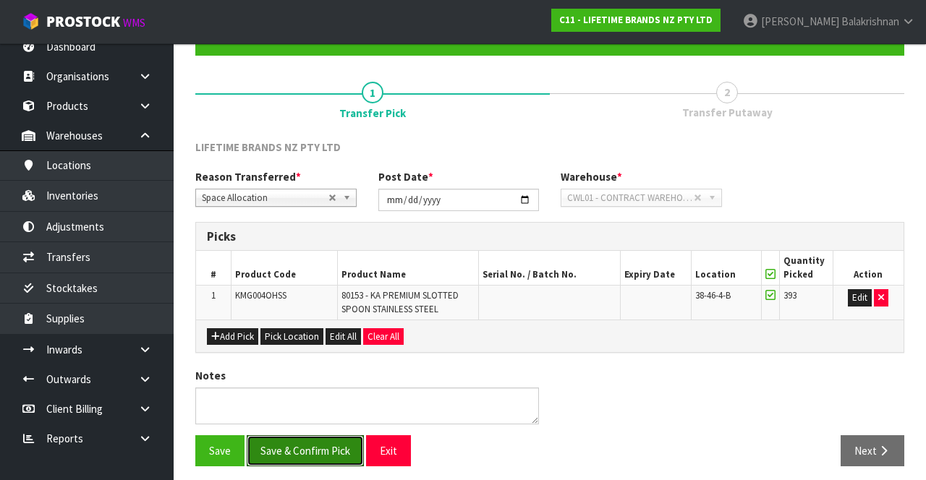
click at [308, 460] on button "Save & Confirm Pick" at bounding box center [305, 451] width 117 height 31
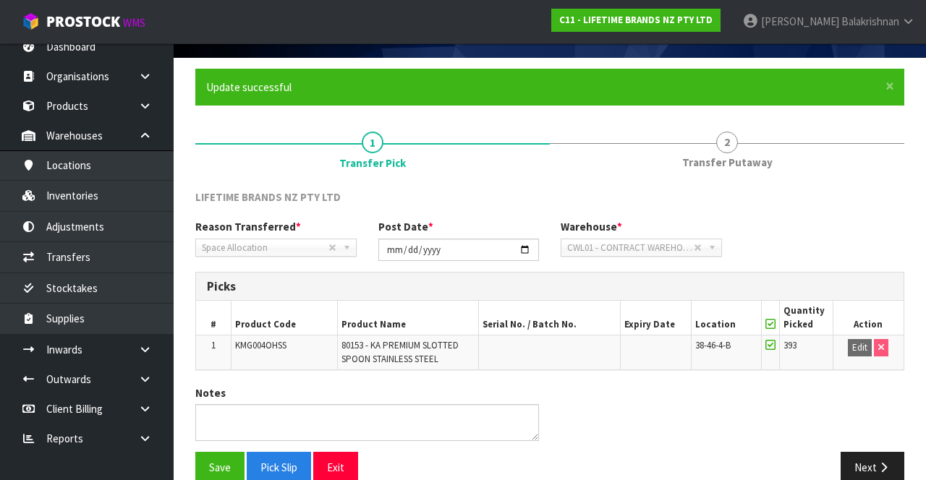
scroll to position [112, 0]
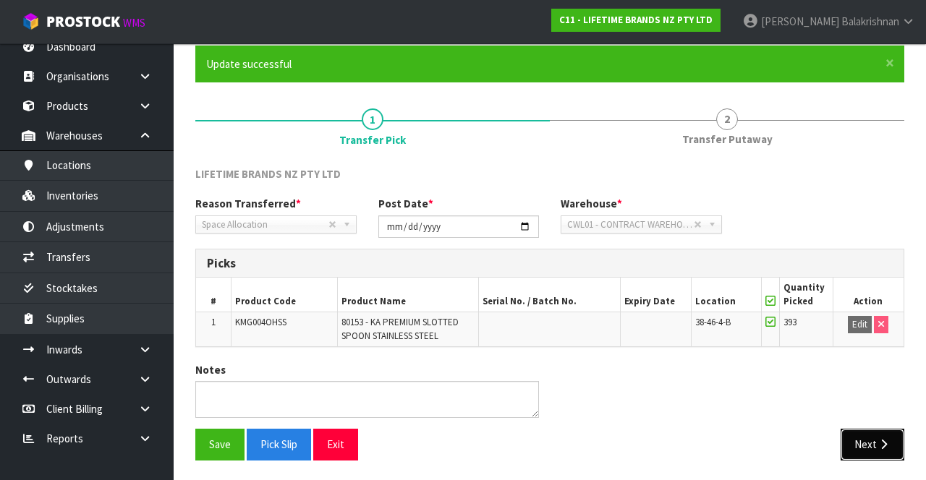
click at [578, 444] on icon "button" at bounding box center [884, 444] width 14 height 11
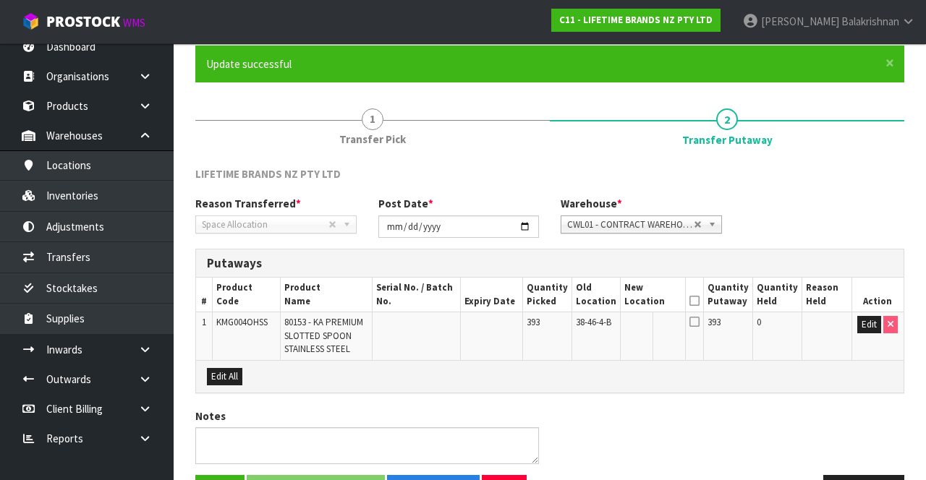
scroll to position [157, 0]
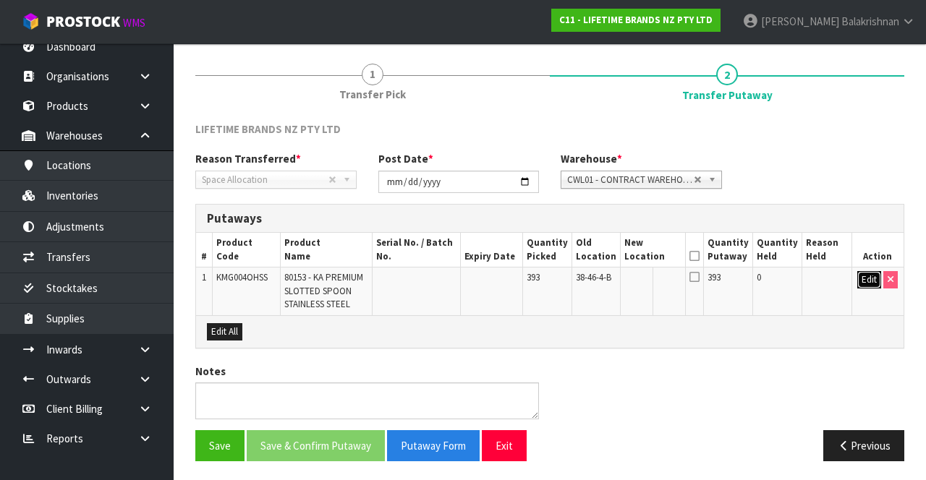
click at [578, 285] on button "Edit" at bounding box center [869, 279] width 24 height 17
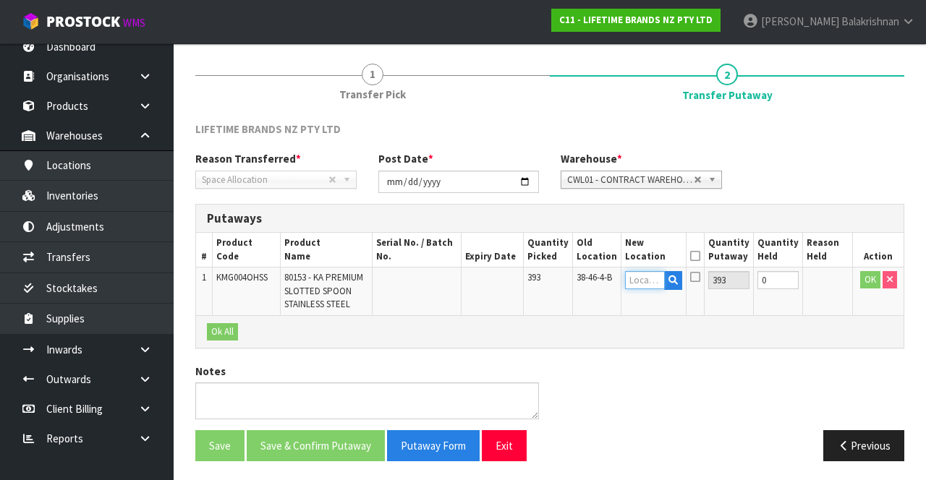
click at [578, 284] on input "text" at bounding box center [645, 280] width 40 height 18
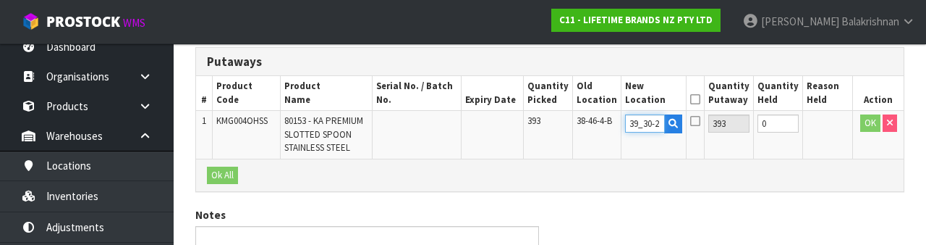
scroll to position [0, 0]
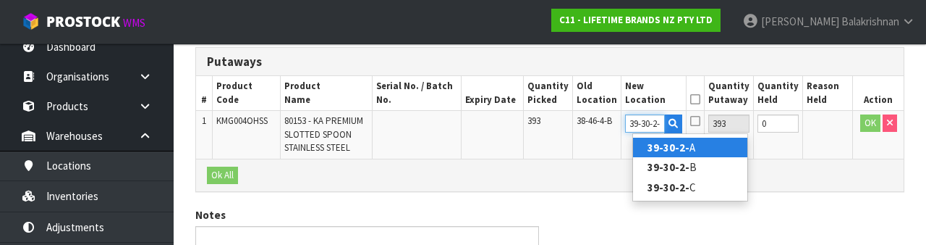
type input "39-30-2-A"
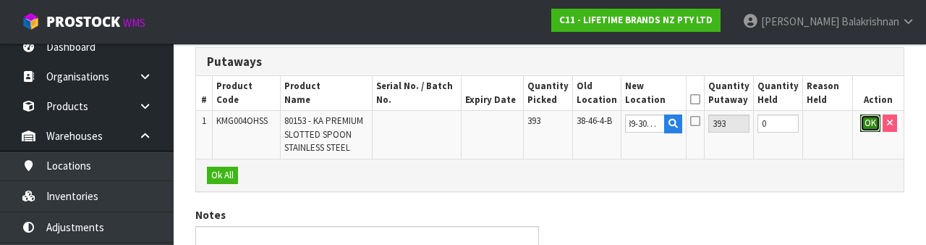
click at [578, 127] on button "OK" at bounding box center [870, 122] width 20 height 17
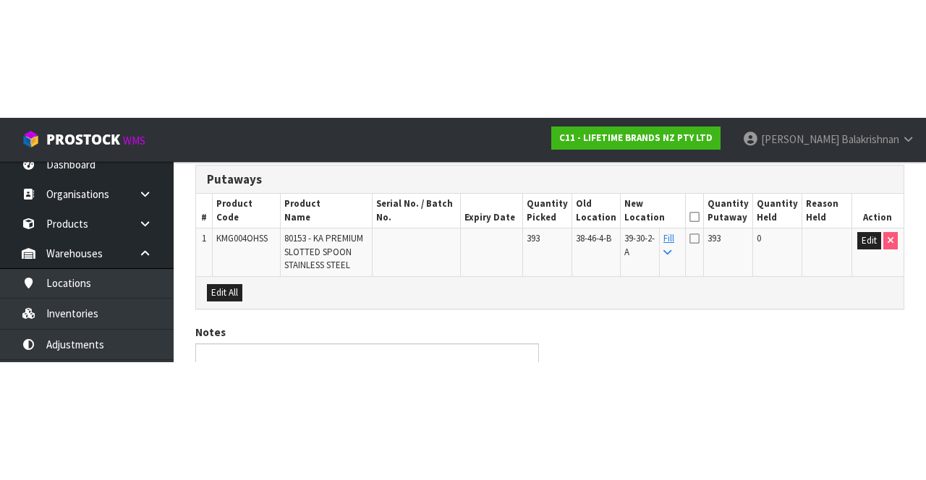
scroll to position [157, 0]
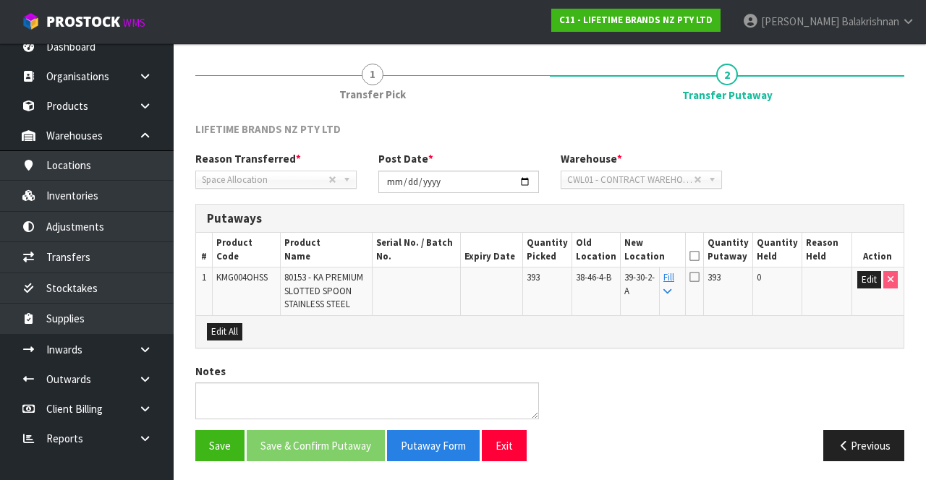
click at [578, 256] on icon at bounding box center [695, 256] width 10 height 1
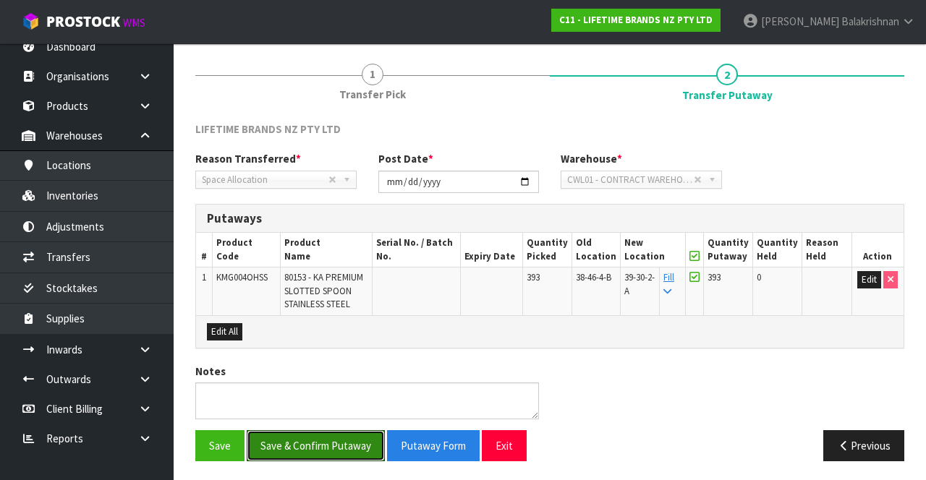
click at [318, 454] on button "Save & Confirm Putaway" at bounding box center [316, 446] width 138 height 31
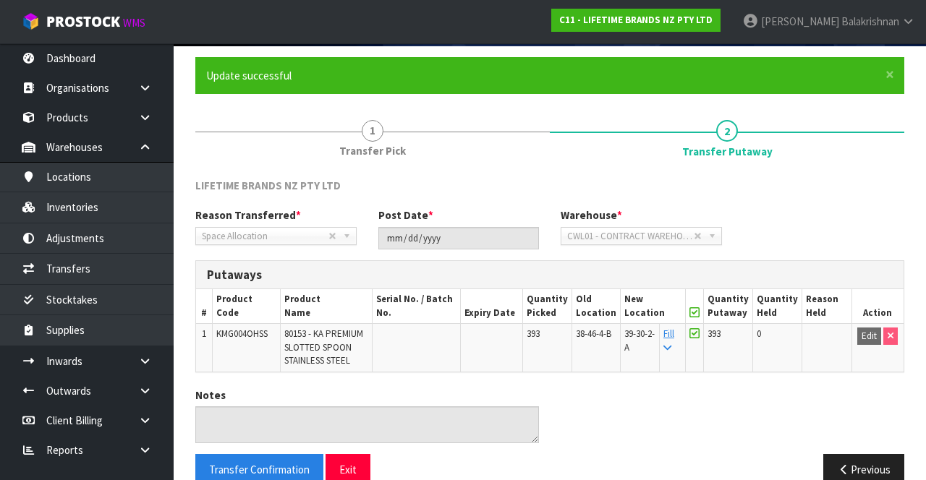
scroll to position [0, 0]
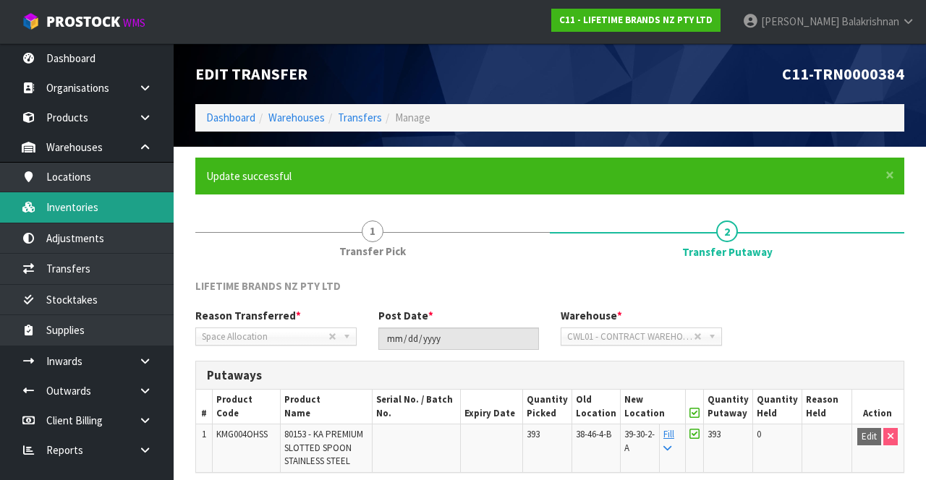
click at [122, 201] on link "Inventories" at bounding box center [87, 207] width 174 height 30
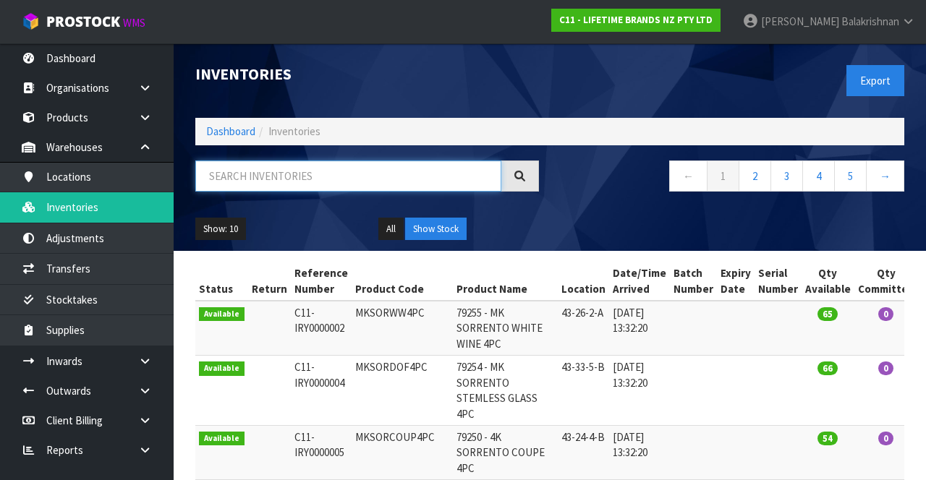
click at [302, 180] on input "text" at bounding box center [348, 176] width 306 height 31
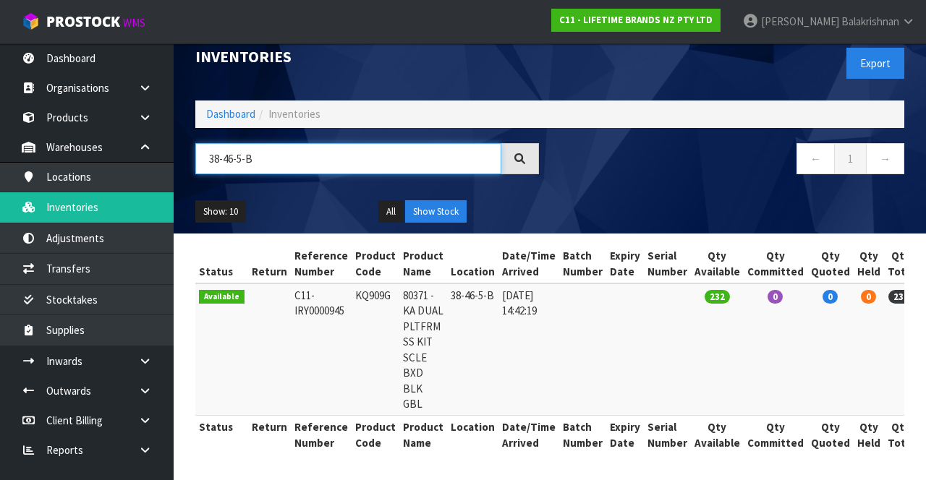
type input "38-46-5-B"
copy td "KQ909G"
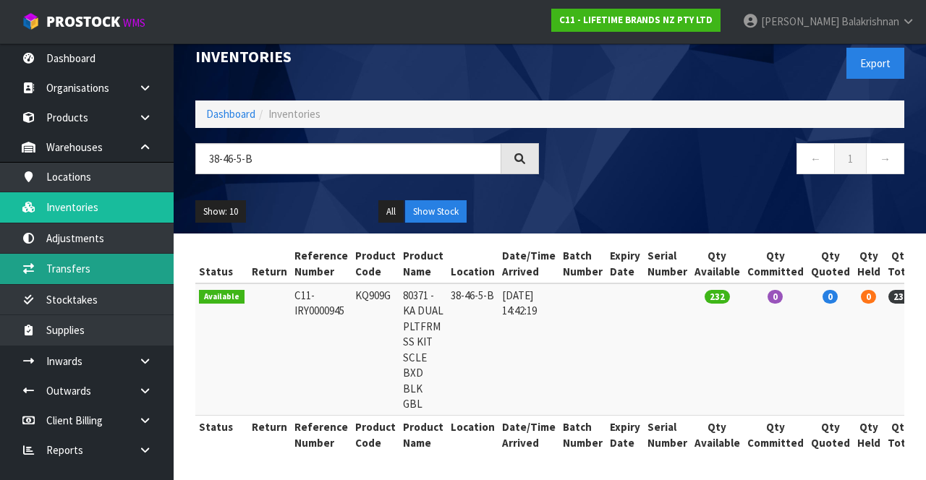
click at [69, 271] on link "Transfers" at bounding box center [87, 269] width 174 height 30
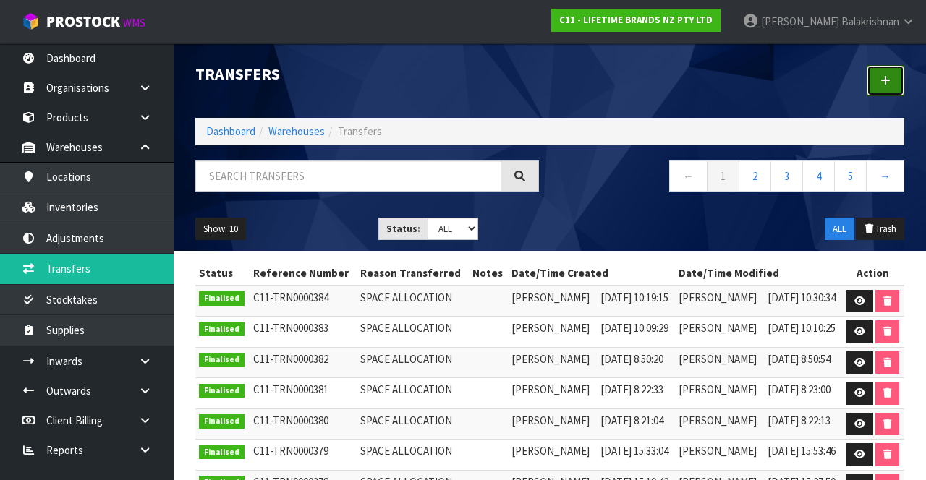
click at [578, 88] on link at bounding box center [886, 80] width 38 height 31
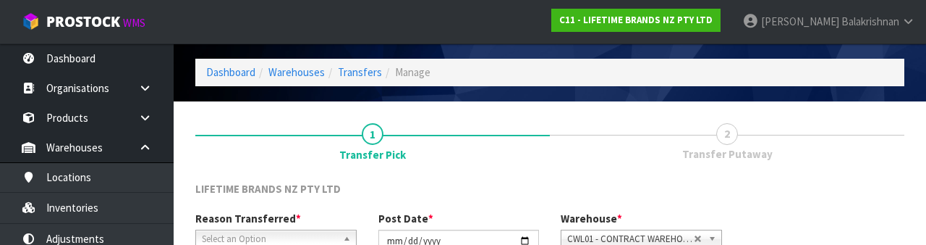
scroll to position [173, 0]
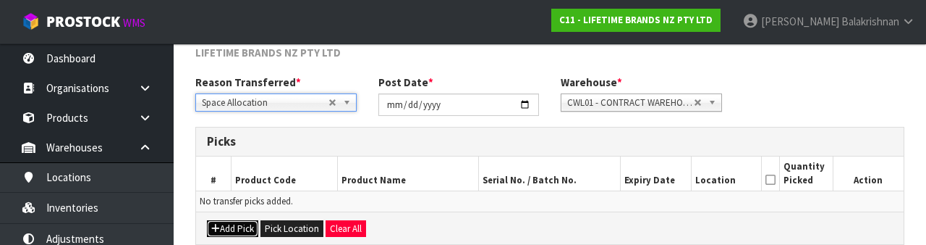
click at [237, 226] on button "Add Pick" at bounding box center [232, 228] width 51 height 17
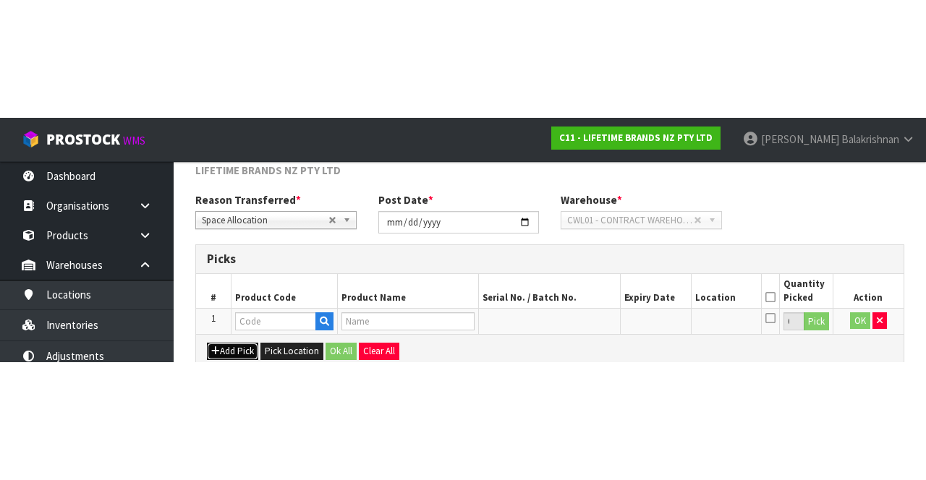
scroll to position [82, 0]
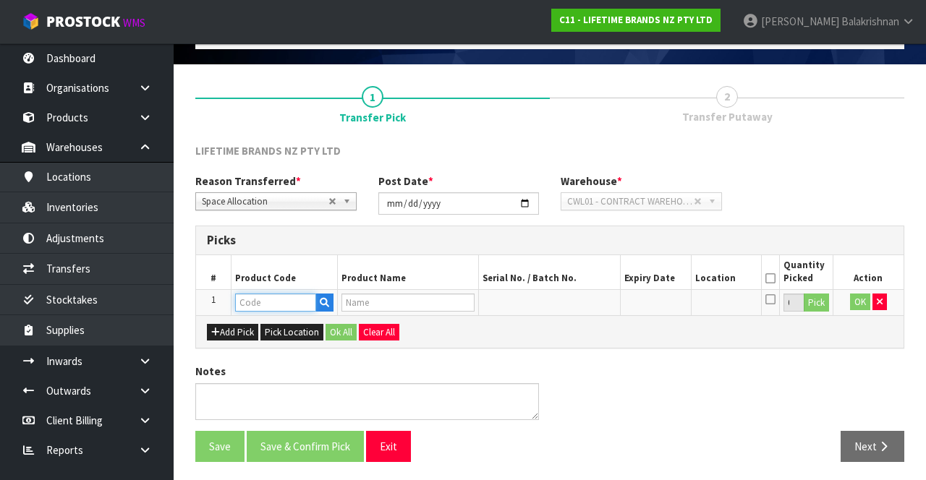
click at [276, 297] on input "text" at bounding box center [275, 303] width 81 height 18
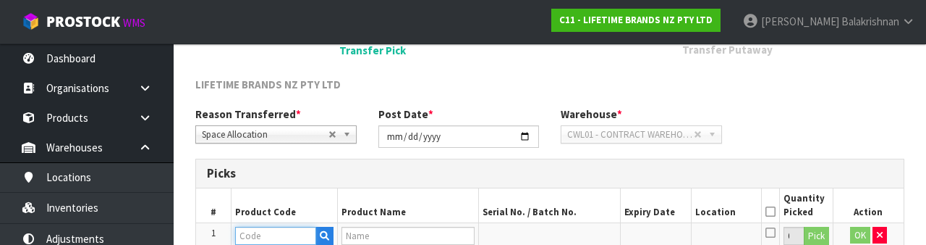
scroll to position [253, 0]
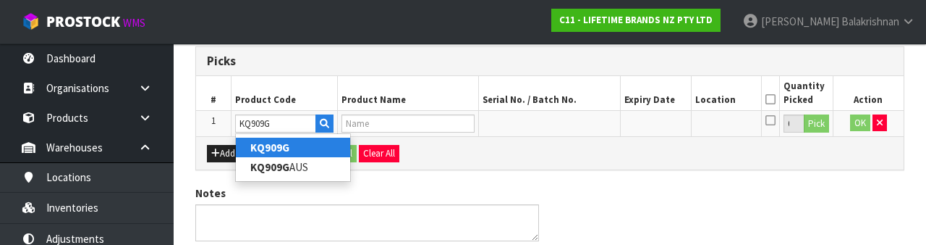
click at [302, 144] on link "KQ909G" at bounding box center [293, 147] width 114 height 20
type input "KQ909G"
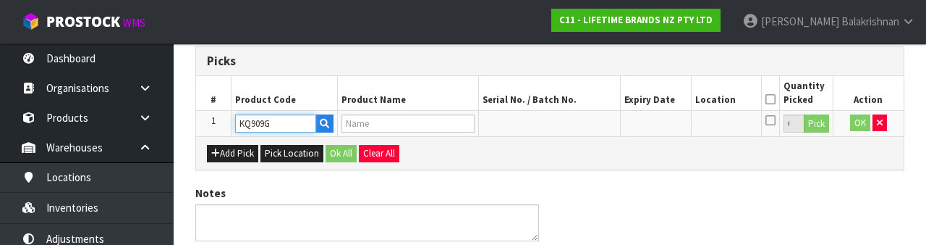
type input "80371 - KA DUAL PLTFRM SS KIT SCLE BXD BLK GBL"
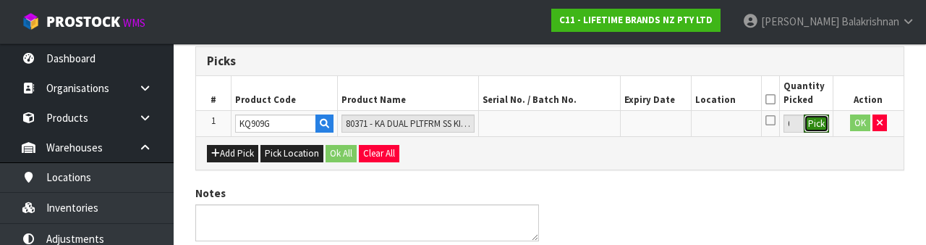
click at [578, 119] on button "Pick" at bounding box center [816, 123] width 25 height 19
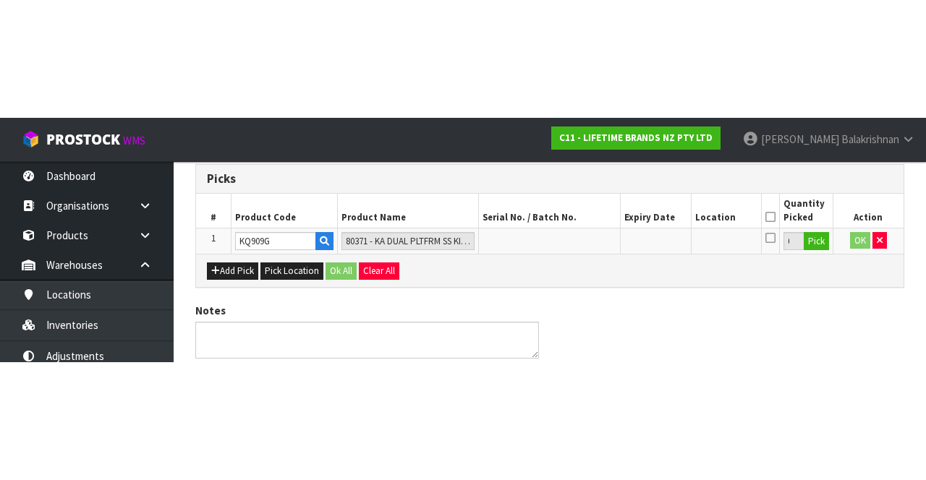
scroll to position [82, 0]
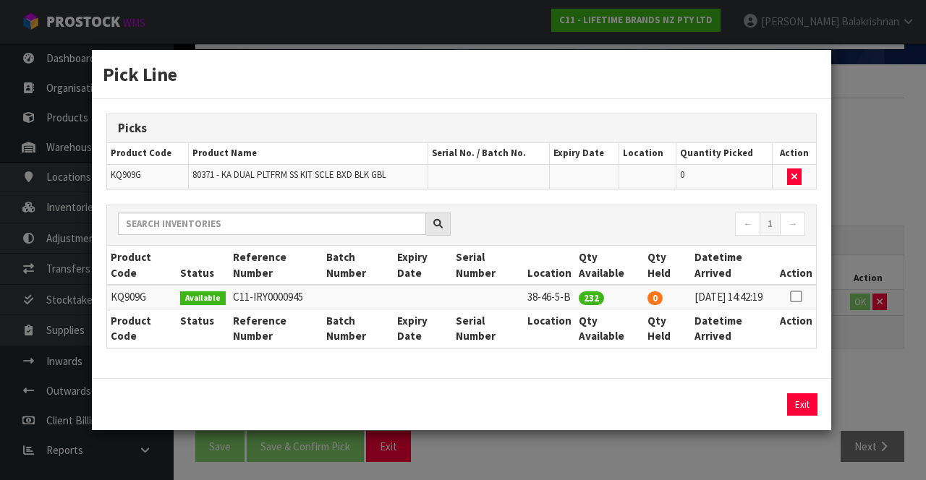
click at [578, 297] on icon at bounding box center [796, 297] width 12 height 1
click at [578, 407] on button "Assign Pick" at bounding box center [753, 405] width 59 height 22
type input "232"
click at [578, 408] on button "Exit" at bounding box center [802, 405] width 30 height 22
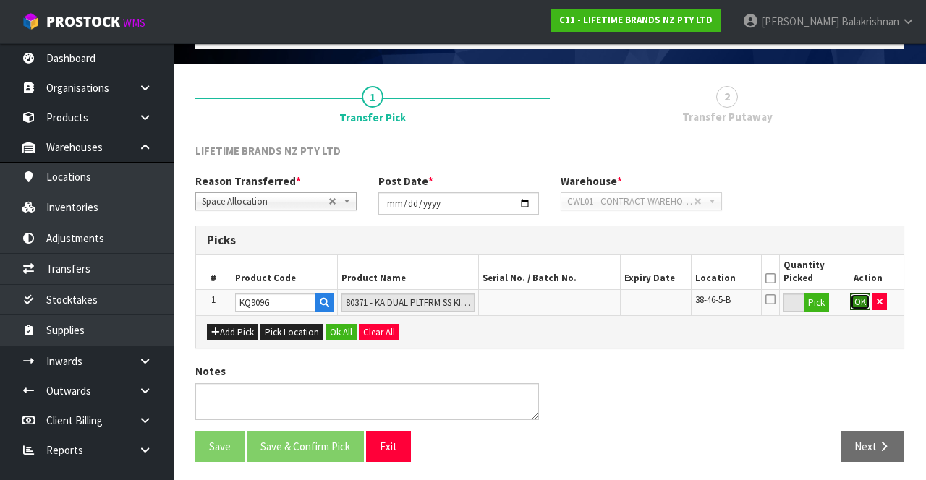
click at [578, 301] on button "OK" at bounding box center [860, 302] width 20 height 17
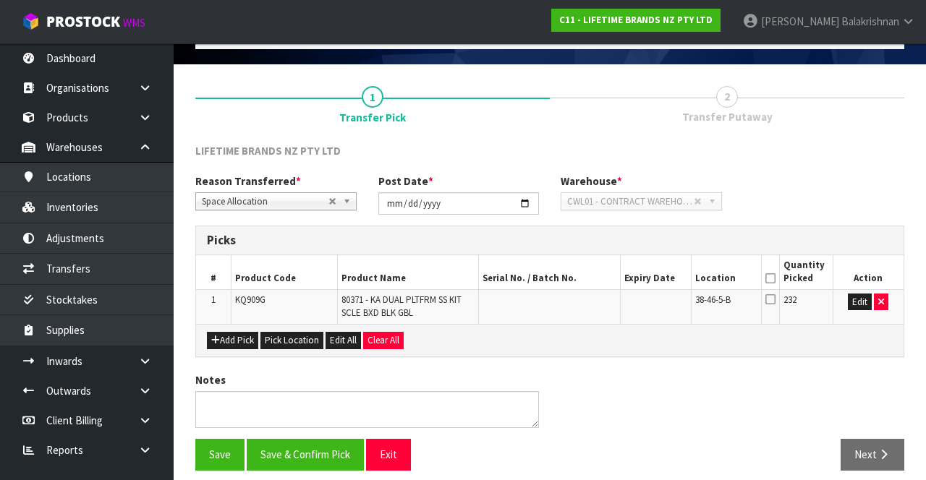
click at [578, 279] on icon at bounding box center [771, 279] width 10 height 1
click at [208, 452] on button "Save" at bounding box center [219, 454] width 49 height 31
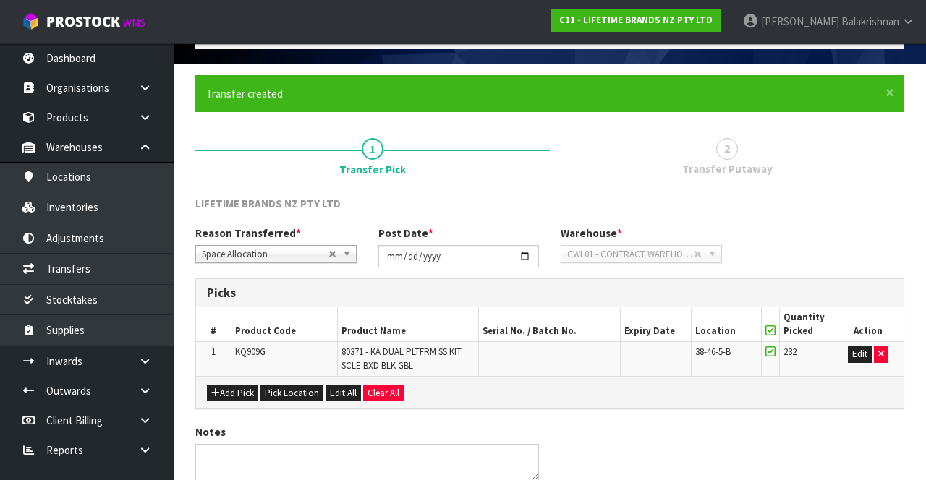
scroll to position [0, 0]
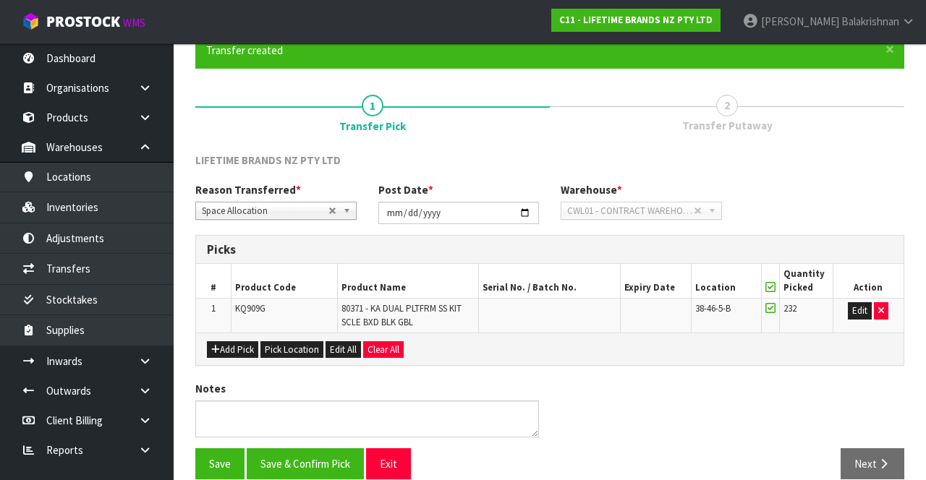
scroll to position [143, 0]
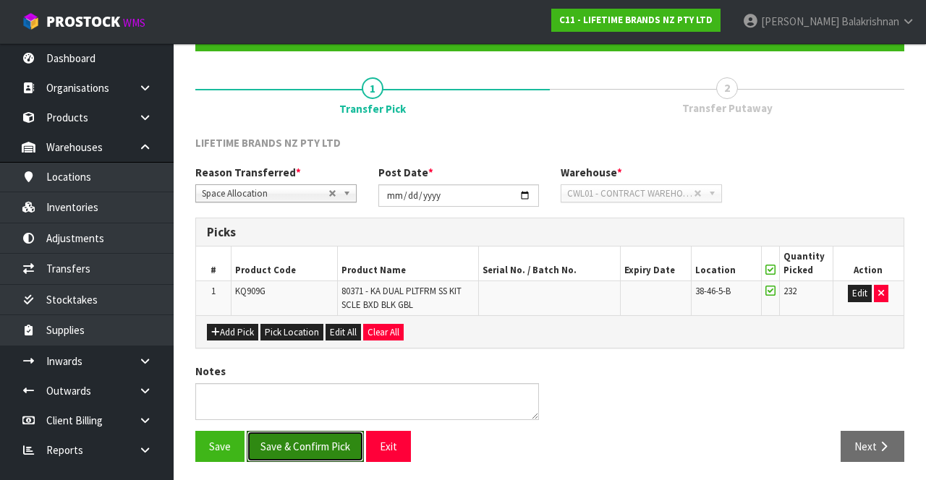
click at [326, 443] on button "Save & Confirm Pick" at bounding box center [305, 446] width 117 height 31
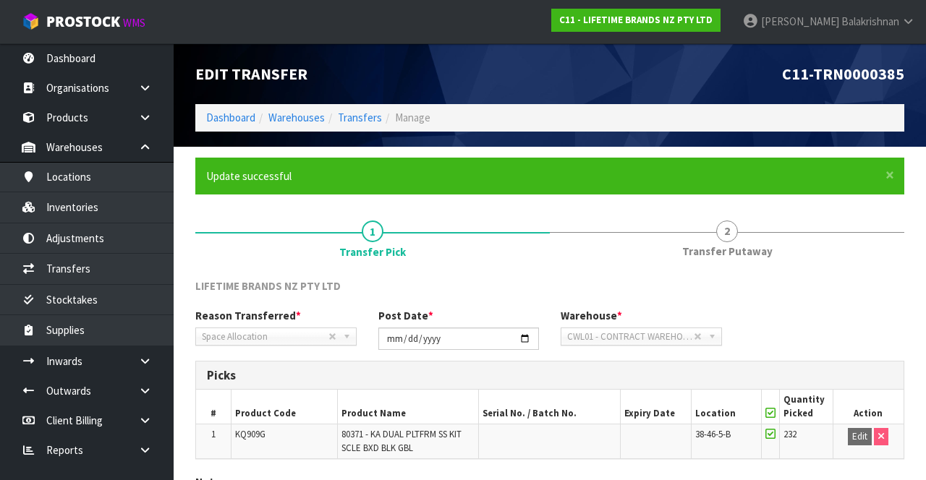
scroll to position [112, 0]
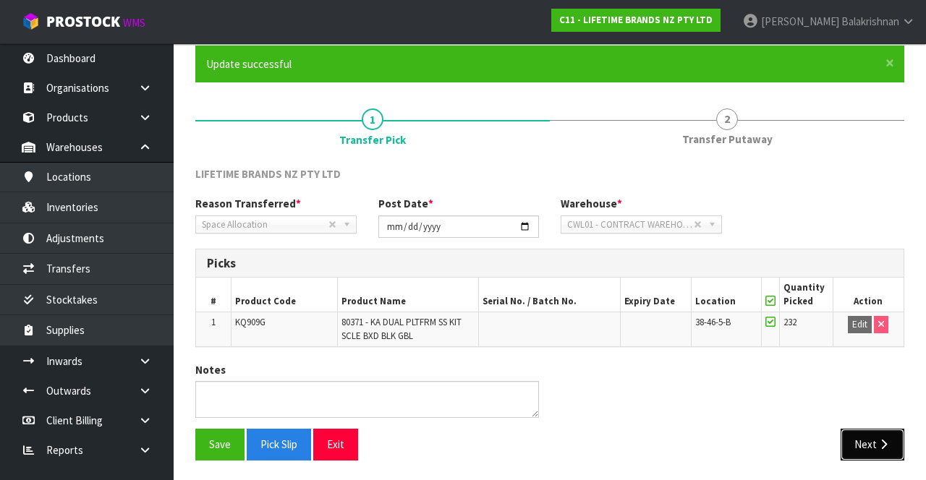
click at [578, 443] on button "Next" at bounding box center [873, 444] width 64 height 31
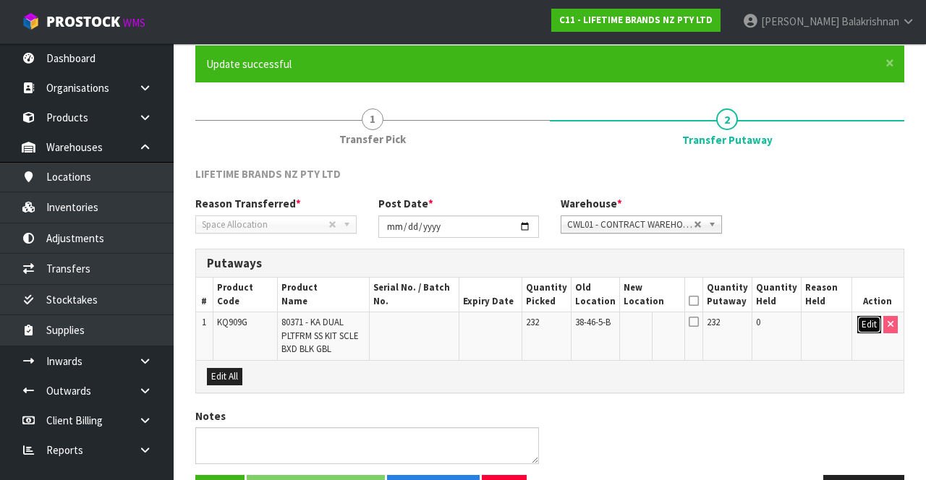
click at [578, 320] on button "Edit" at bounding box center [869, 324] width 24 height 17
click at [578, 316] on input "text" at bounding box center [644, 325] width 41 height 18
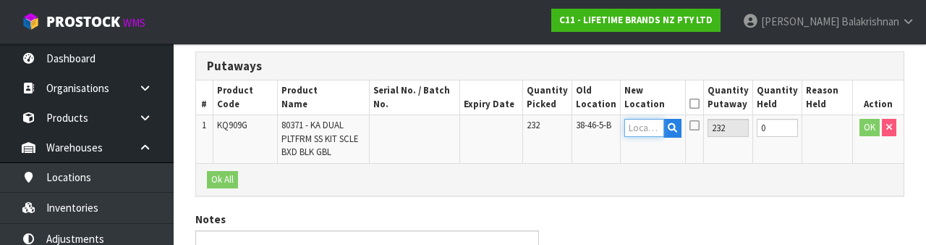
scroll to position [305, 0]
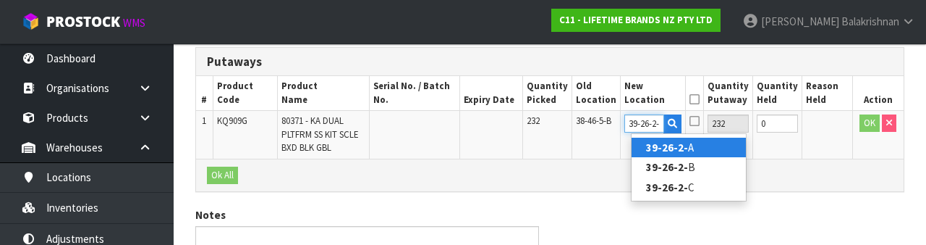
type input "39-26-2-A"
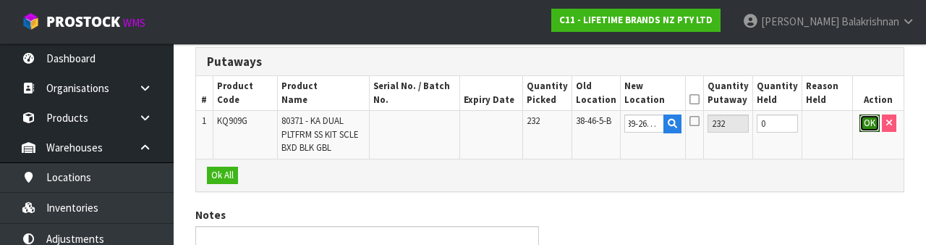
click at [578, 120] on button "OK" at bounding box center [870, 122] width 20 height 17
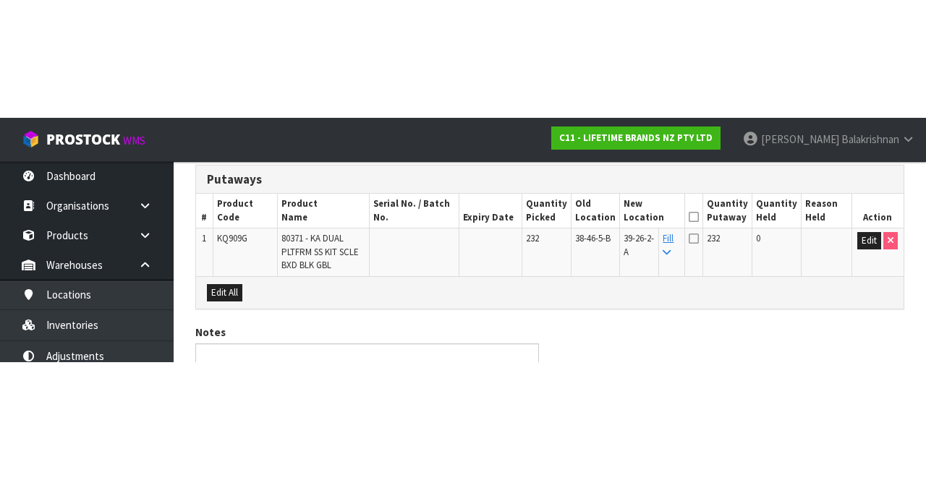
scroll to position [157, 0]
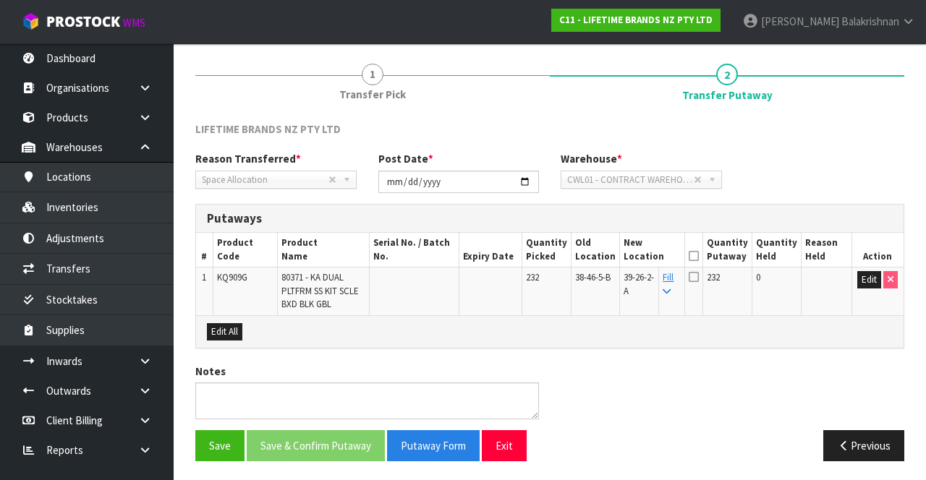
click at [578, 245] on th "Quantity Putaway" at bounding box center [727, 250] width 49 height 34
click at [578, 256] on icon at bounding box center [694, 256] width 10 height 1
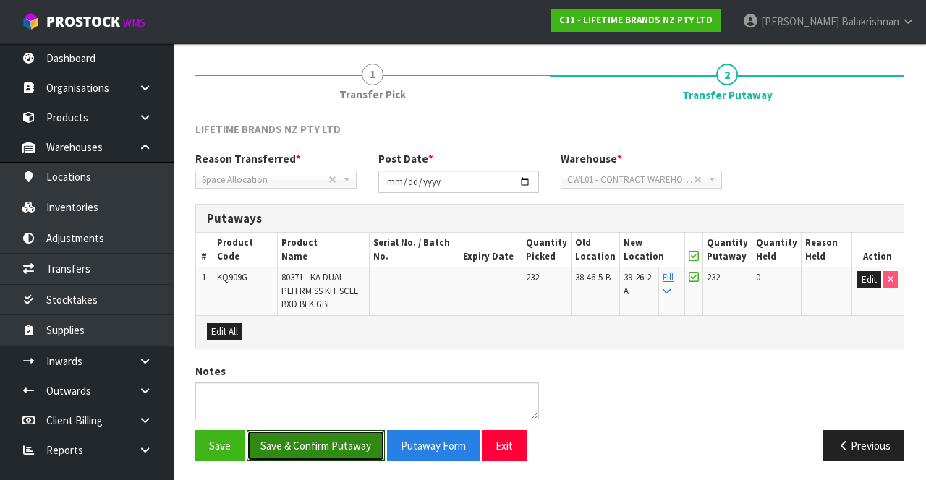
click at [327, 449] on button "Save & Confirm Putaway" at bounding box center [316, 446] width 138 height 31
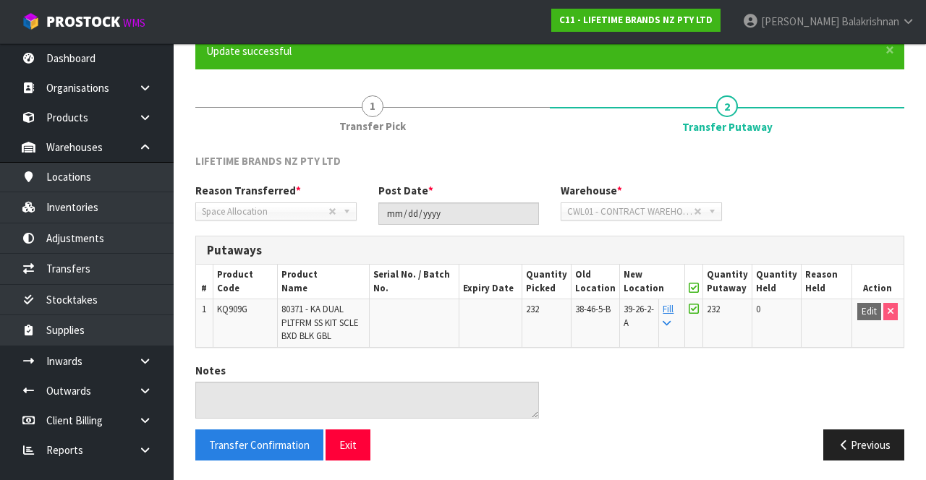
scroll to position [0, 0]
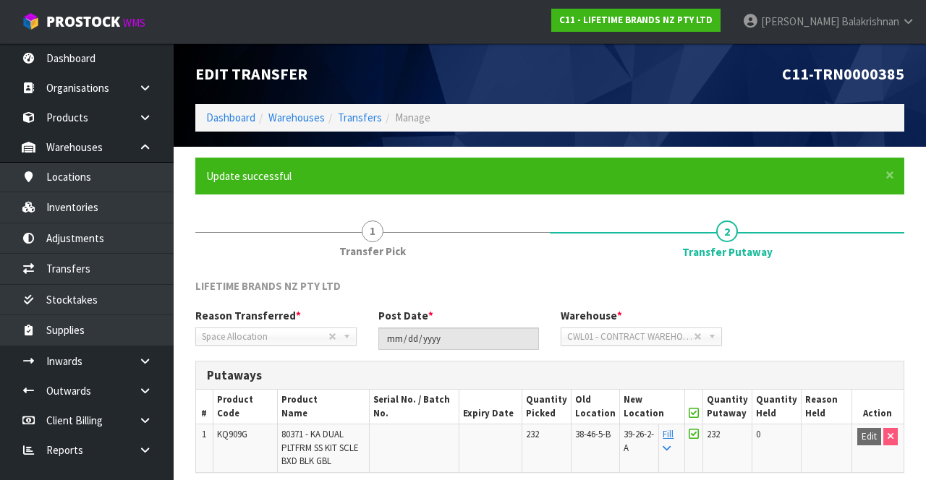
click at [225, 98] on div "Edit Transfer" at bounding box center [367, 73] width 365 height 61
click at [223, 123] on link "Dashboard" at bounding box center [230, 118] width 49 height 14
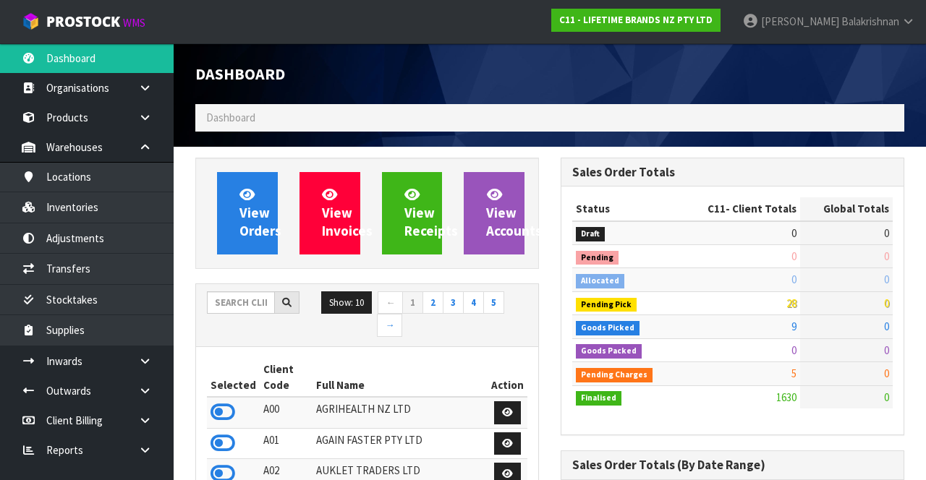
scroll to position [1292, 365]
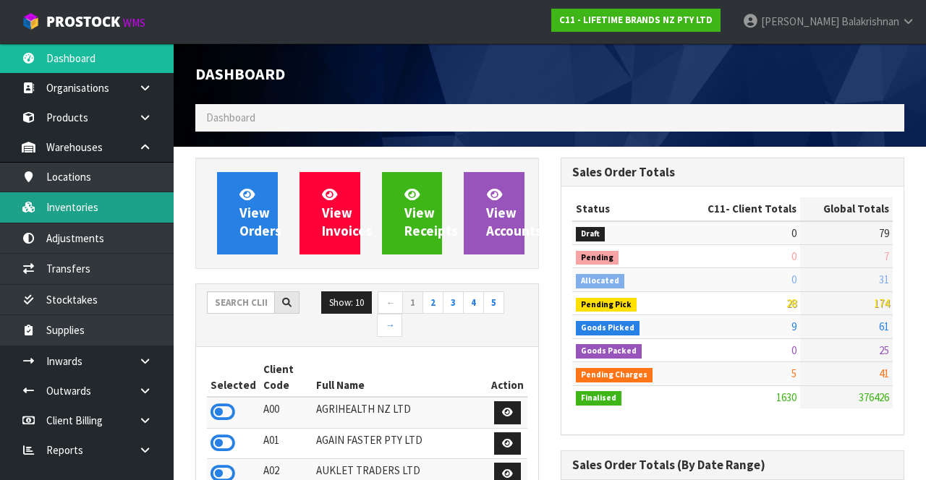
click at [51, 214] on link "Inventories" at bounding box center [87, 207] width 174 height 30
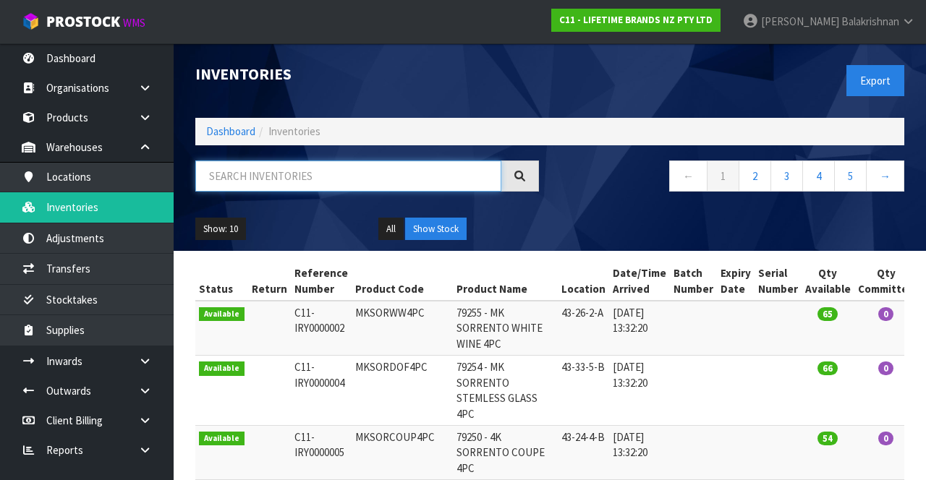
click at [294, 179] on input "text" at bounding box center [348, 176] width 306 height 31
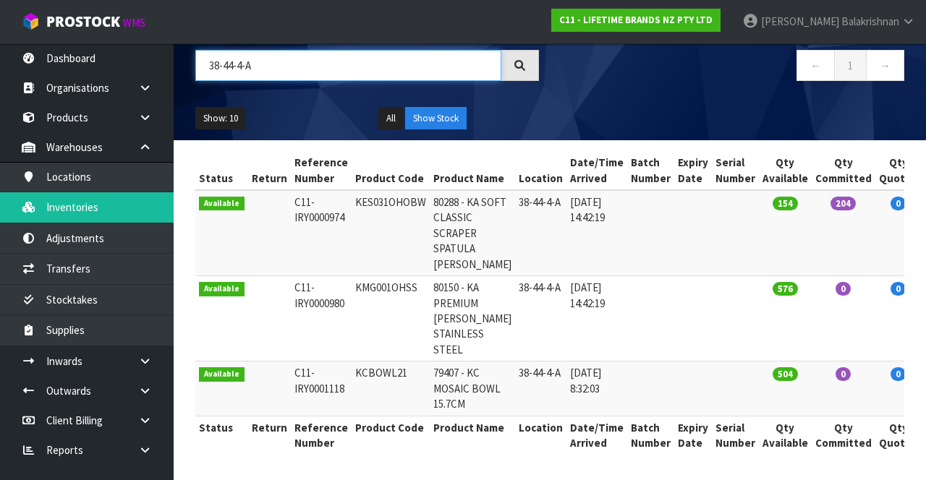
scroll to position [140, 0]
type input "38-44-4-A"
copy td "KMG001OHSS"
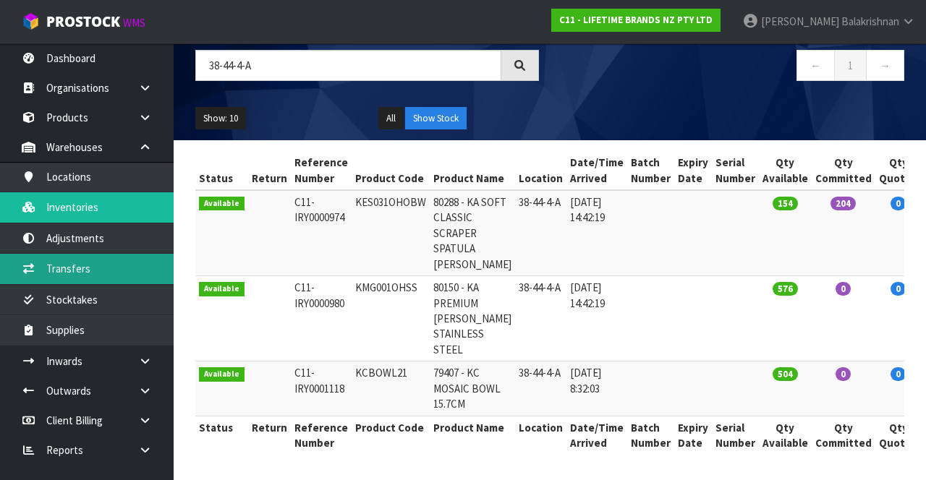
click at [69, 271] on link "Transfers" at bounding box center [87, 269] width 174 height 30
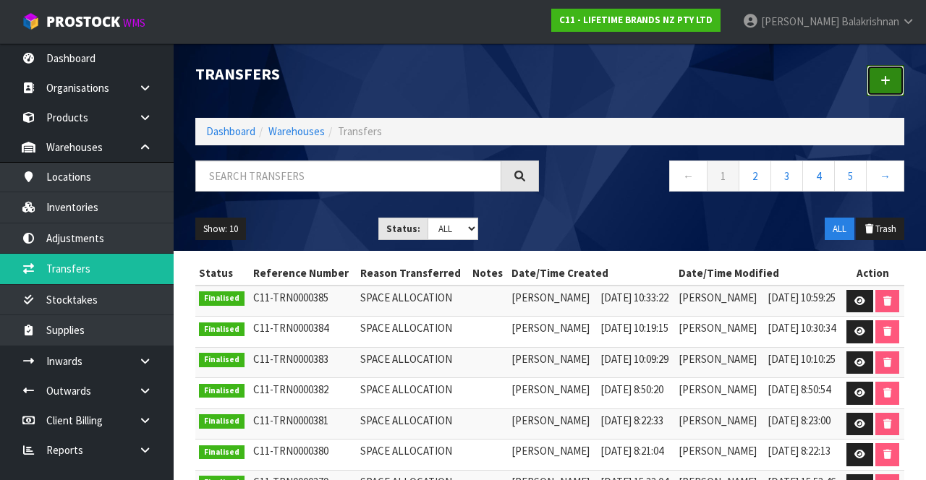
click at [578, 71] on link at bounding box center [886, 80] width 38 height 31
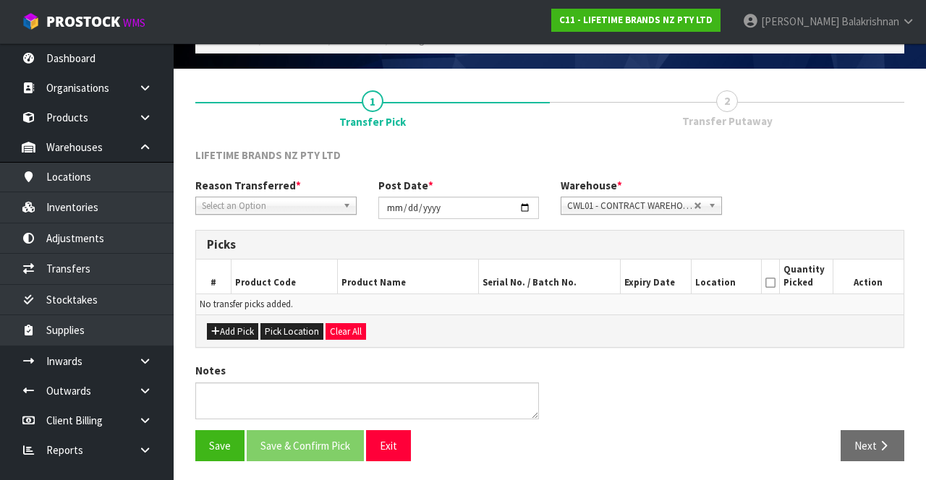
scroll to position [71, 0]
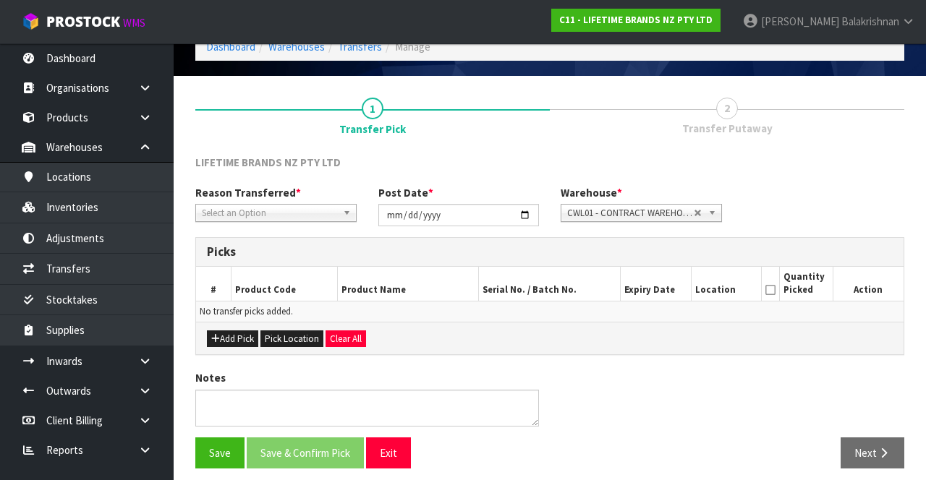
click at [209, 194] on label "Reason Transferred *" at bounding box center [248, 192] width 106 height 15
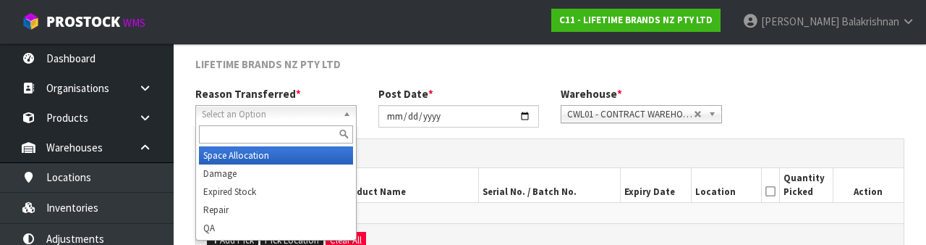
scroll to position [161, 0]
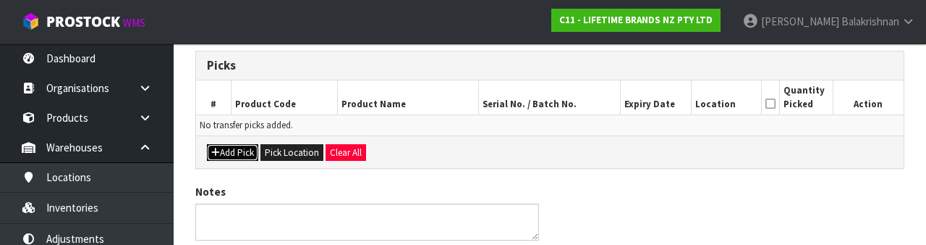
click at [227, 155] on button "Add Pick" at bounding box center [232, 152] width 51 height 17
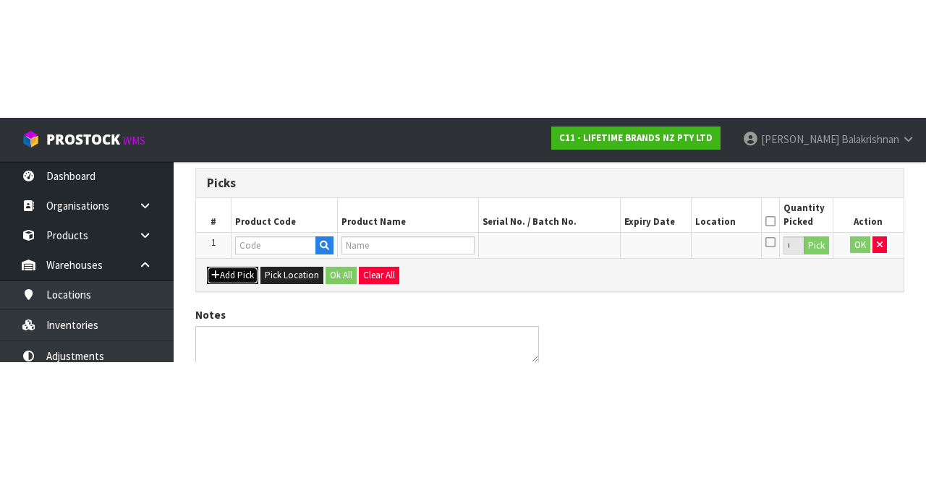
scroll to position [82, 0]
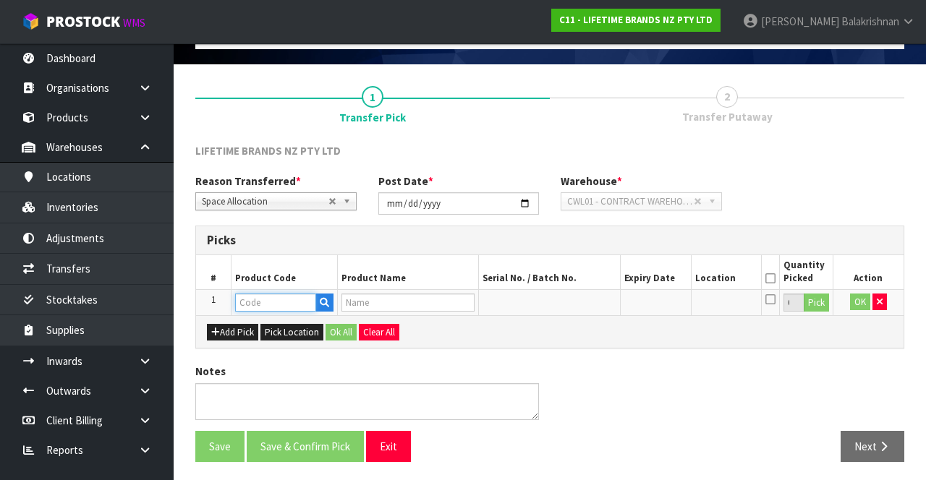
click at [246, 295] on input "text" at bounding box center [275, 303] width 81 height 18
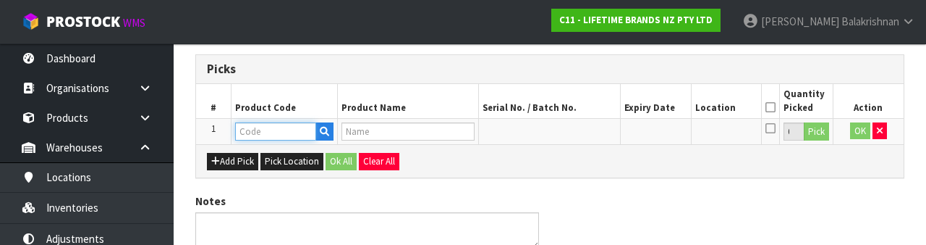
scroll to position [253, 0]
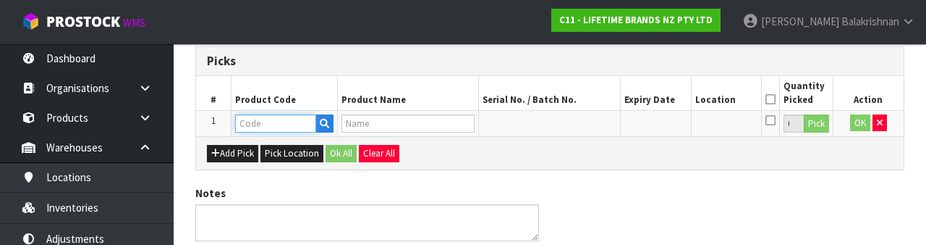
type input "KMG001OHSS"
type input "80150 - KA PREMIUM [PERSON_NAME] STAINLESS STEEL"
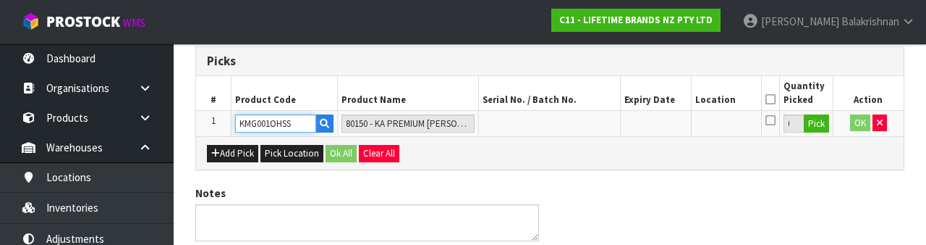
type input "KMG001OHSS"
click at [578, 127] on button "Pick" at bounding box center [816, 123] width 25 height 19
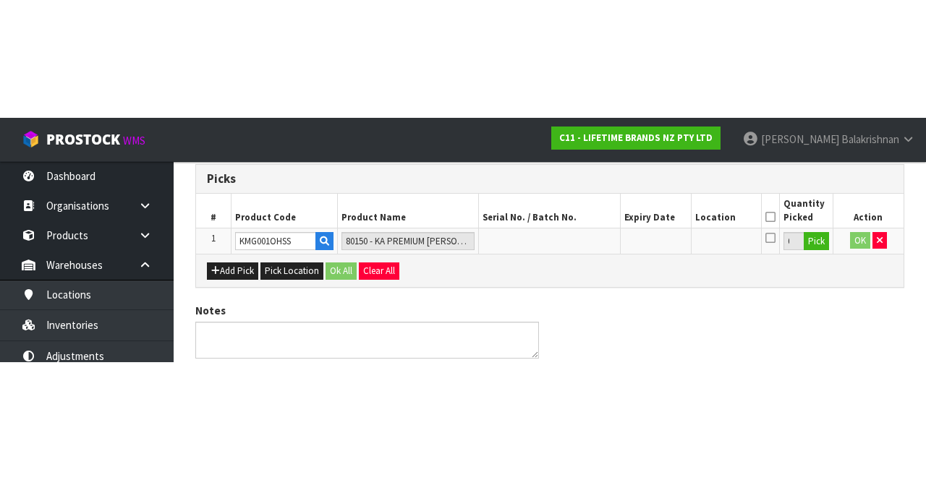
scroll to position [82, 0]
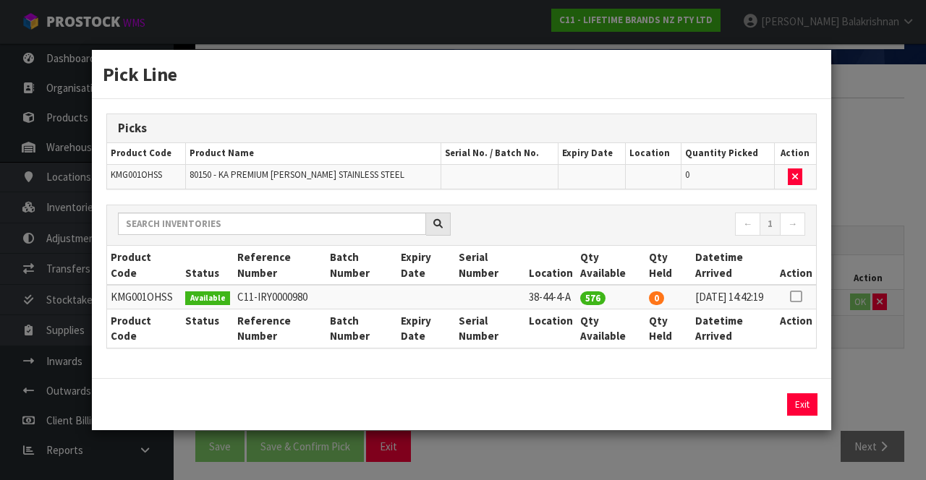
click at [578, 297] on icon at bounding box center [796, 297] width 12 height 1
click at [578, 415] on button "Assign Pick" at bounding box center [753, 405] width 59 height 22
type input "576"
click at [578, 413] on button "Exit" at bounding box center [802, 405] width 30 height 22
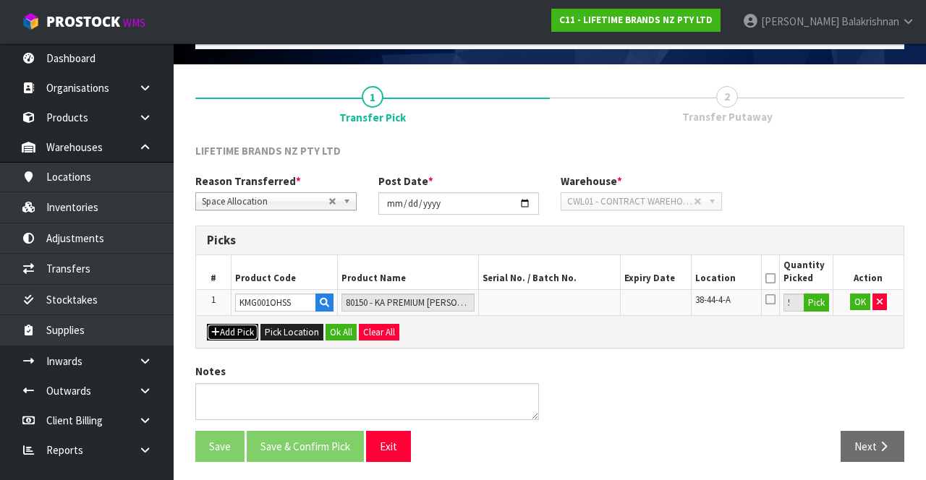
click at [217, 334] on button "Add Pick" at bounding box center [232, 332] width 51 height 17
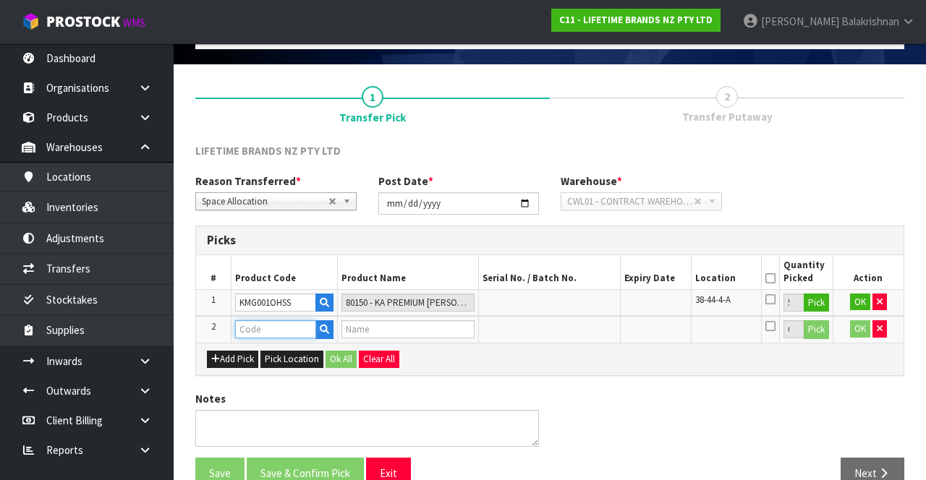
click at [245, 330] on input "text" at bounding box center [275, 330] width 81 height 18
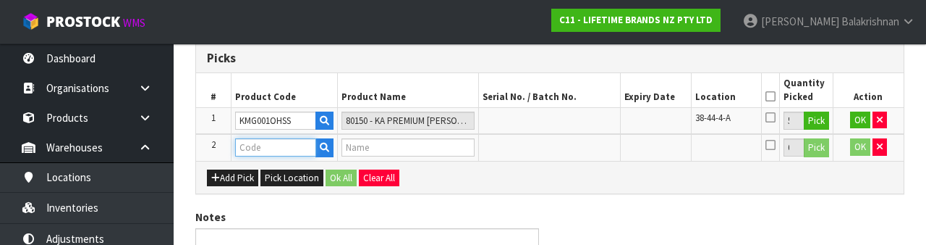
scroll to position [280, 0]
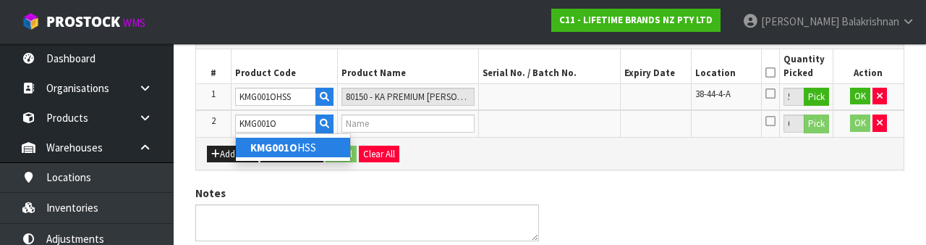
click at [311, 148] on link "KMG001O HSS" at bounding box center [293, 147] width 114 height 20
type input "KMG001OHSS"
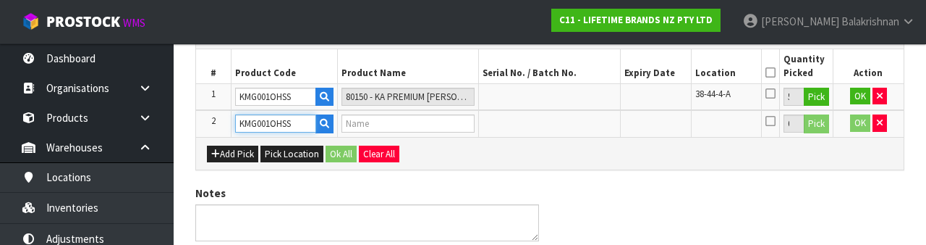
type input "80150 - KA PREMIUM [PERSON_NAME] STAINLESS STEEL"
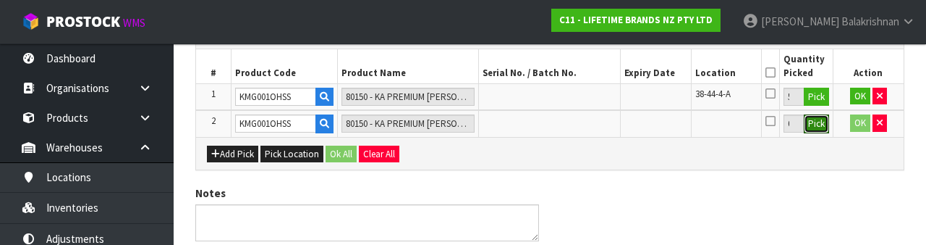
click at [578, 129] on button "Pick" at bounding box center [816, 123] width 25 height 19
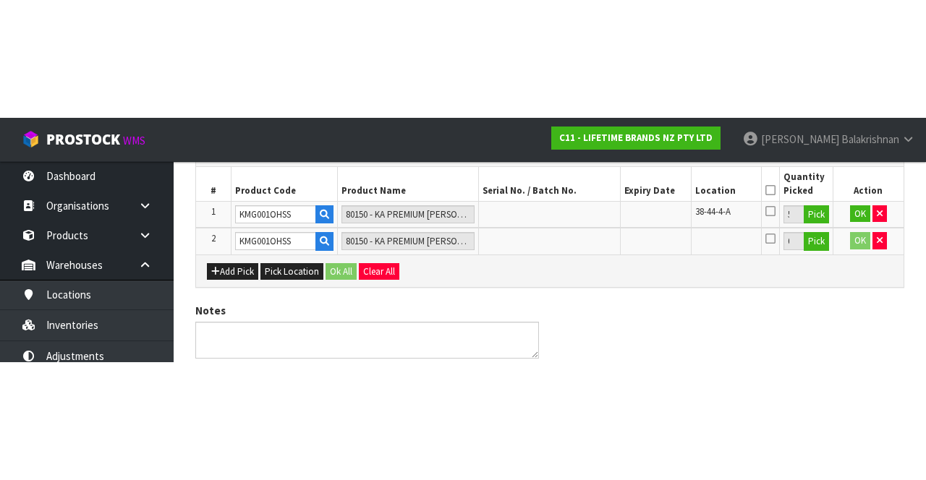
scroll to position [110, 0]
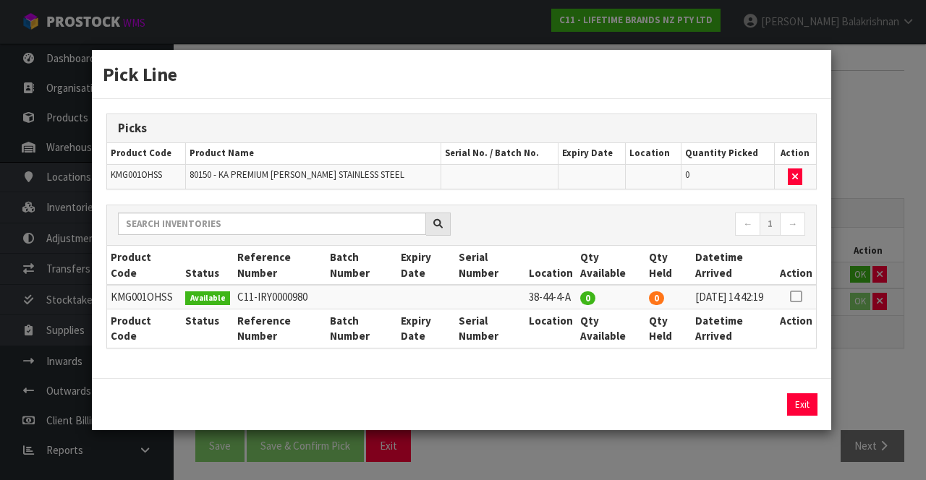
click at [578, 297] on icon at bounding box center [796, 297] width 12 height 1
click at [578, 410] on button "Exit" at bounding box center [802, 405] width 30 height 22
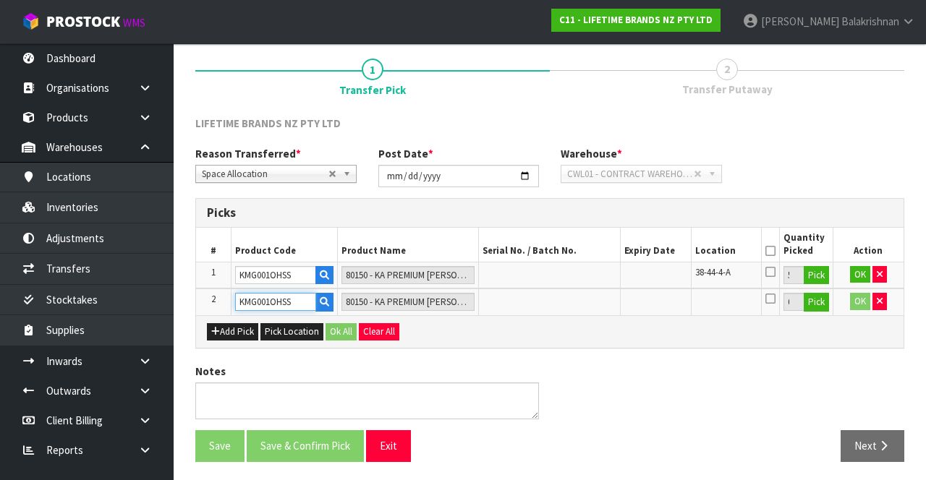
click at [305, 297] on input "KMG001OHSS" at bounding box center [275, 302] width 81 height 18
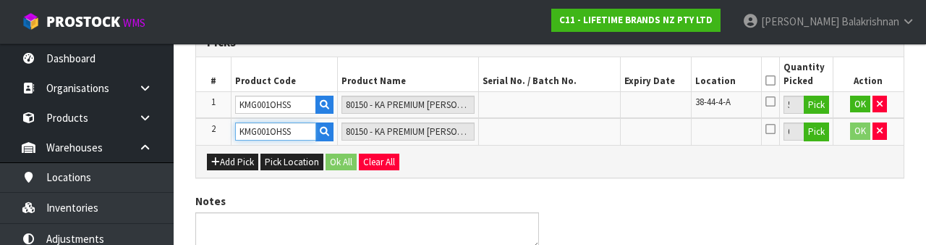
scroll to position [280, 0]
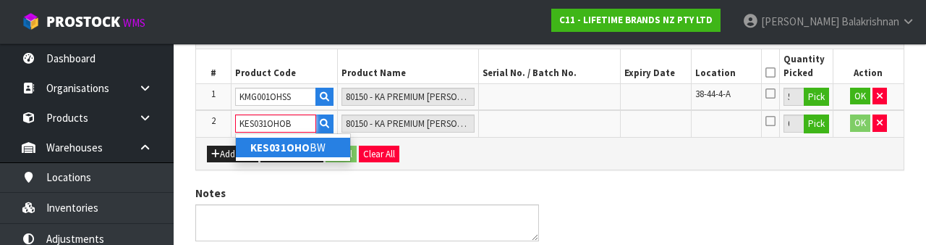
type input "KES031OHOBW"
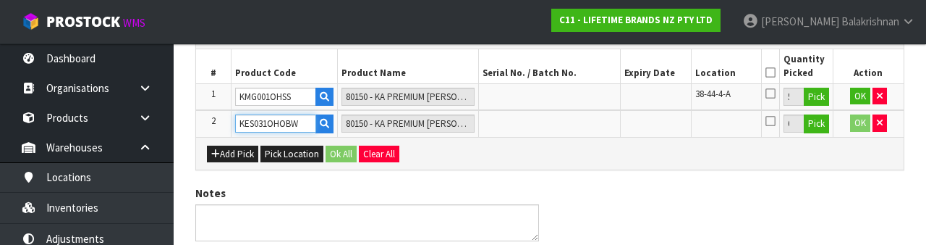
type input "80288 - KA SOFT CLASSIC SCRAPER SPATULA [PERSON_NAME]"
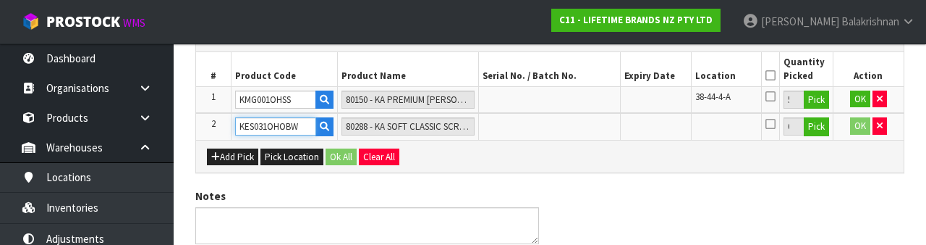
type input "KES031OHOBW"
click at [578, 126] on button "Pick" at bounding box center [816, 126] width 25 height 19
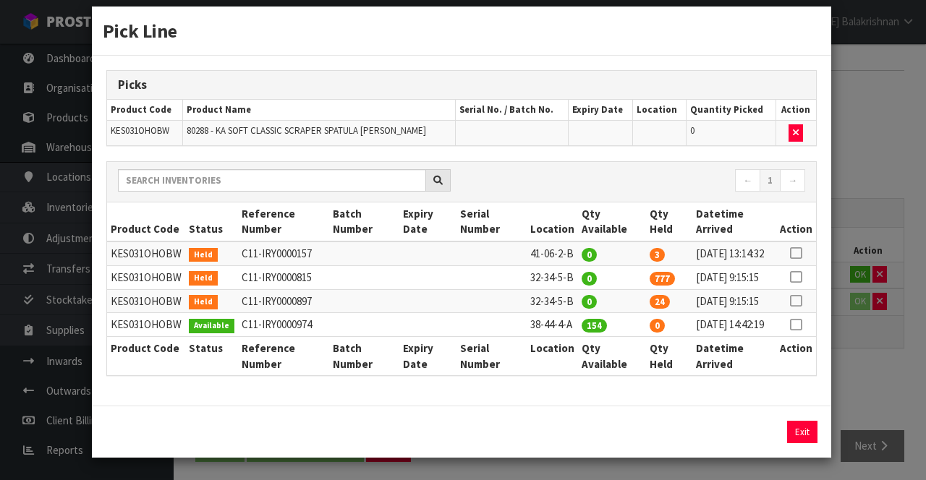
scroll to position [57, 0]
click at [578, 325] on icon at bounding box center [796, 325] width 12 height 1
click at [578, 444] on button "Assign Pick" at bounding box center [753, 432] width 59 height 22
type input "154"
click at [578, 444] on button "Exit" at bounding box center [802, 432] width 30 height 22
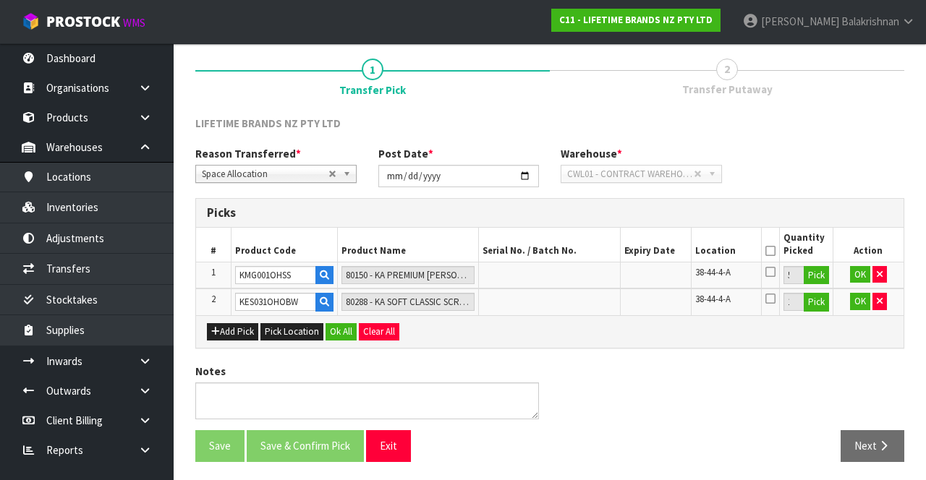
click at [578, 251] on icon at bounding box center [771, 251] width 10 height 1
click at [329, 334] on button "Ok All" at bounding box center [341, 331] width 31 height 17
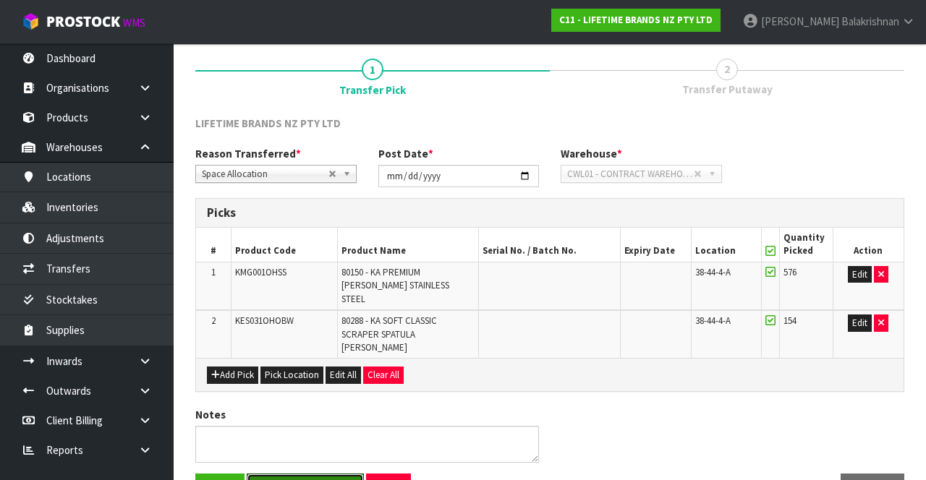
click at [279, 474] on button "Save & Confirm Pick" at bounding box center [305, 489] width 117 height 31
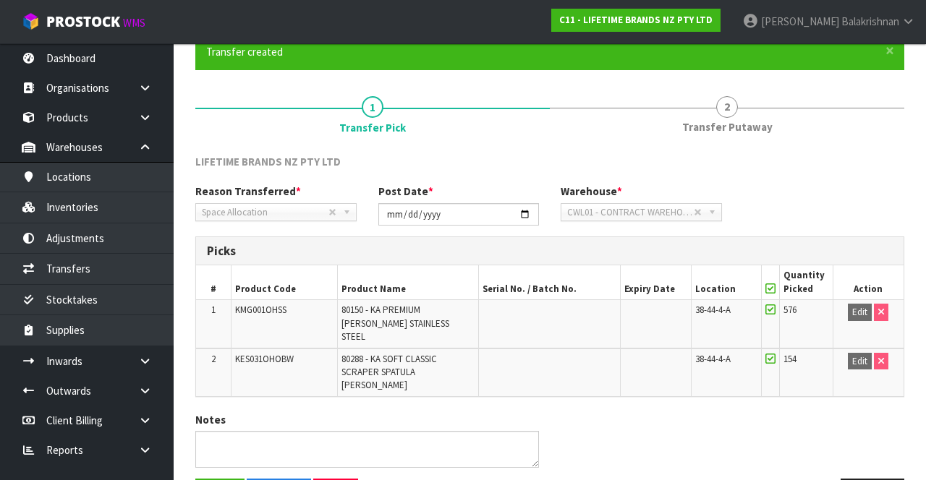
scroll to position [148, 0]
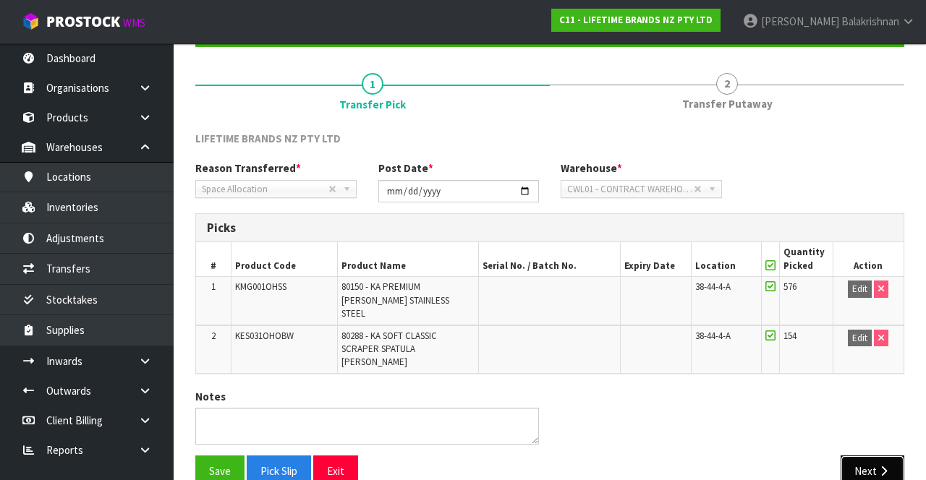
click at [578, 456] on button "Next" at bounding box center [873, 471] width 64 height 31
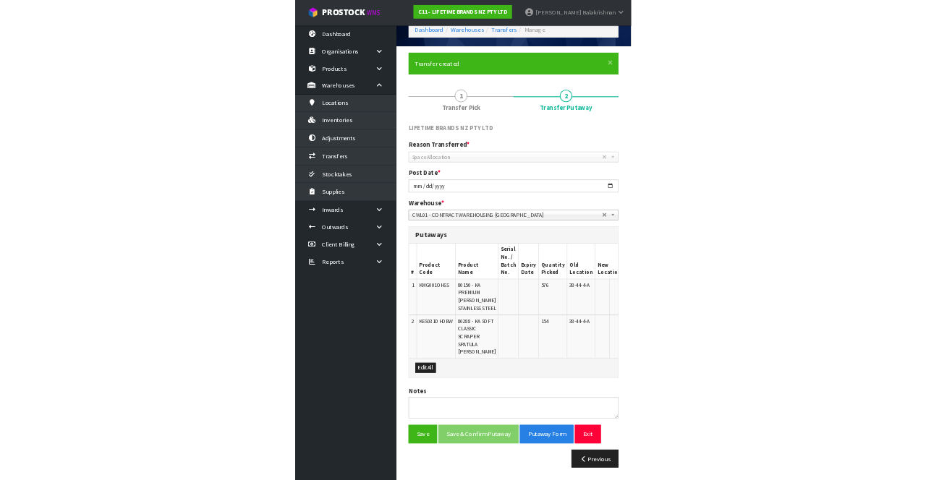
scroll to position [135, 0]
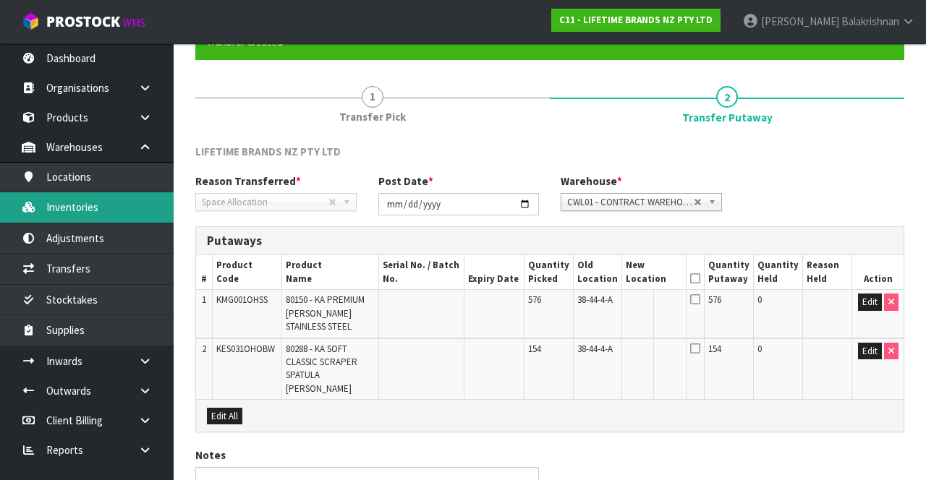
click at [101, 210] on link "Inventories" at bounding box center [87, 207] width 174 height 30
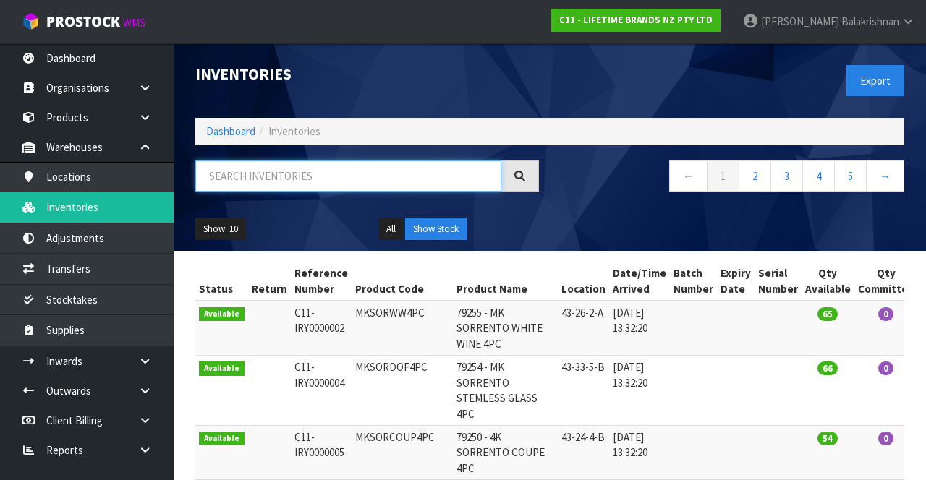
click at [370, 169] on input "text" at bounding box center [348, 176] width 306 height 31
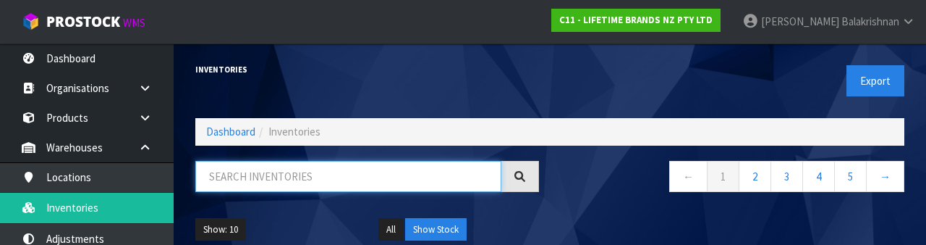
click at [311, 180] on input "text" at bounding box center [348, 176] width 306 height 31
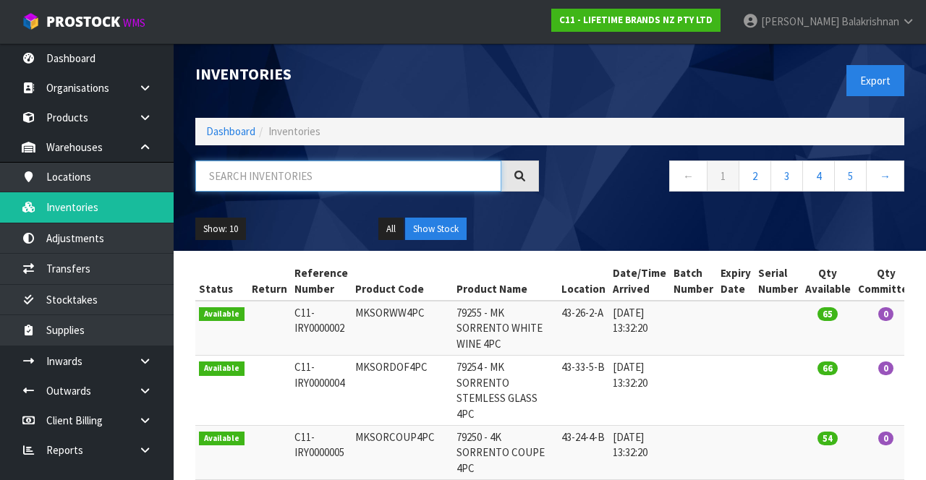
paste input "2 KES031OHOBW 80288"
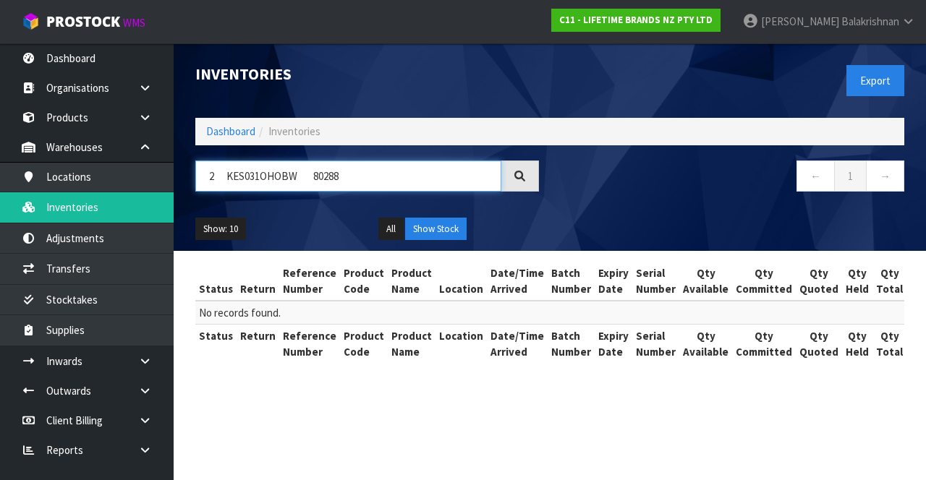
click at [385, 173] on input "2 KES031OHOBW 80288" at bounding box center [348, 176] width 306 height 31
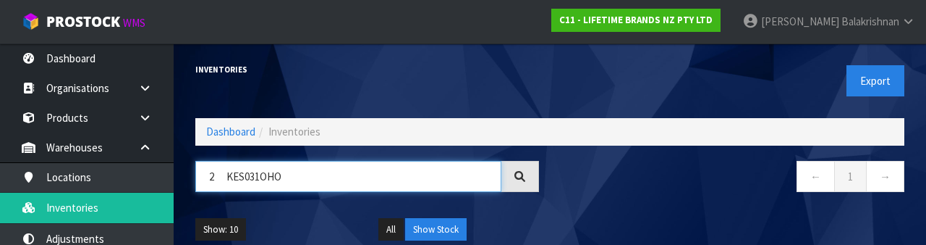
click at [227, 178] on input "2 KES031OHO" at bounding box center [348, 176] width 306 height 31
click at [277, 162] on input "KES031OHO" at bounding box center [348, 176] width 306 height 31
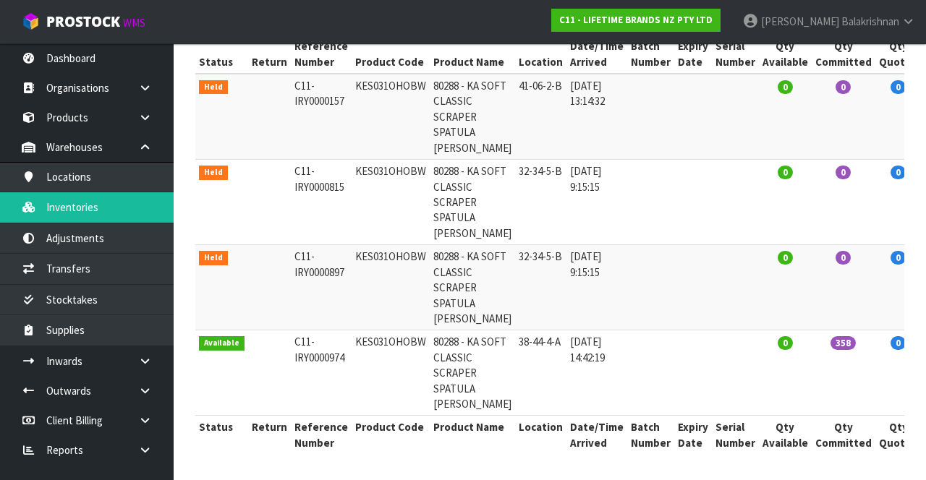
scroll to position [349, 0]
type input "KES031OHO"
click at [578, 160] on td "777" at bounding box center [938, 202] width 33 height 85
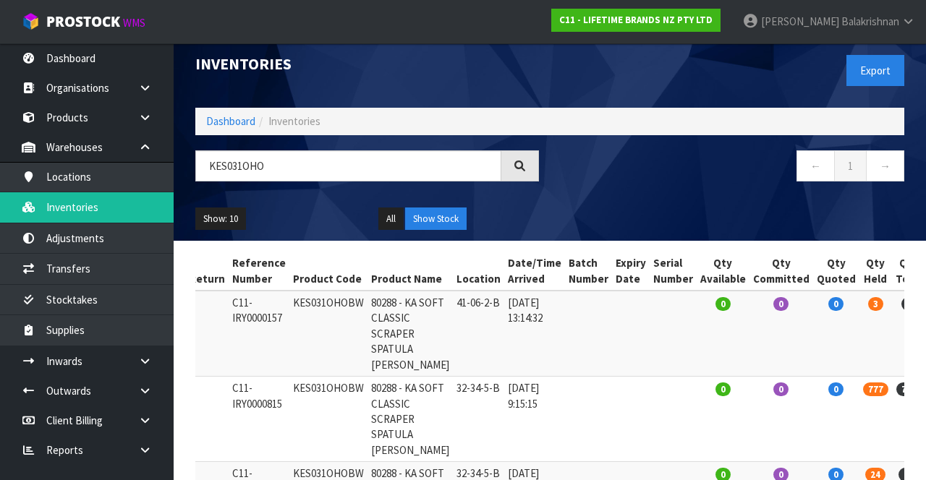
scroll to position [0, 0]
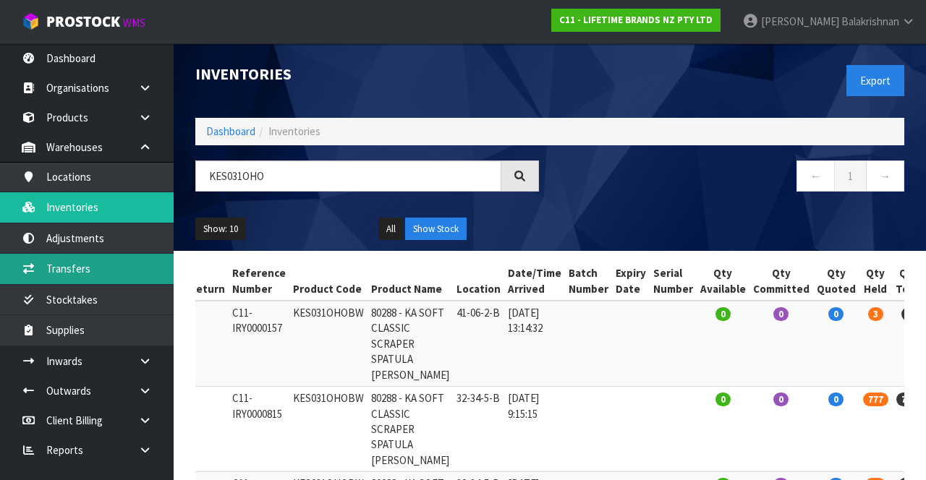
click at [49, 263] on link "Transfers" at bounding box center [87, 269] width 174 height 30
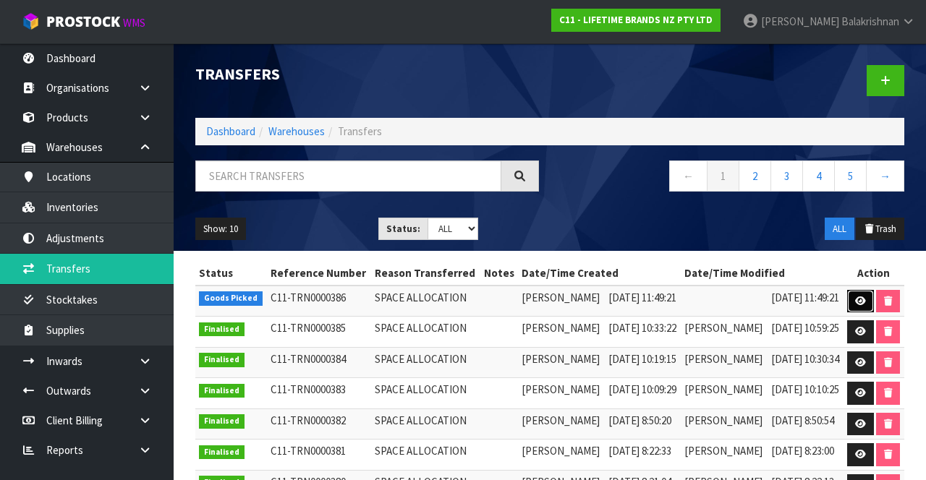
click at [578, 308] on link at bounding box center [860, 301] width 27 height 23
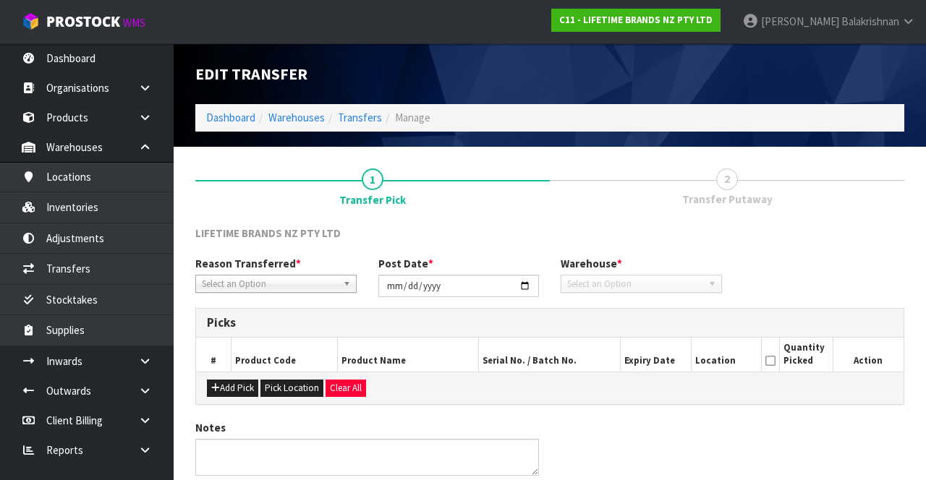
type input "[DATE]"
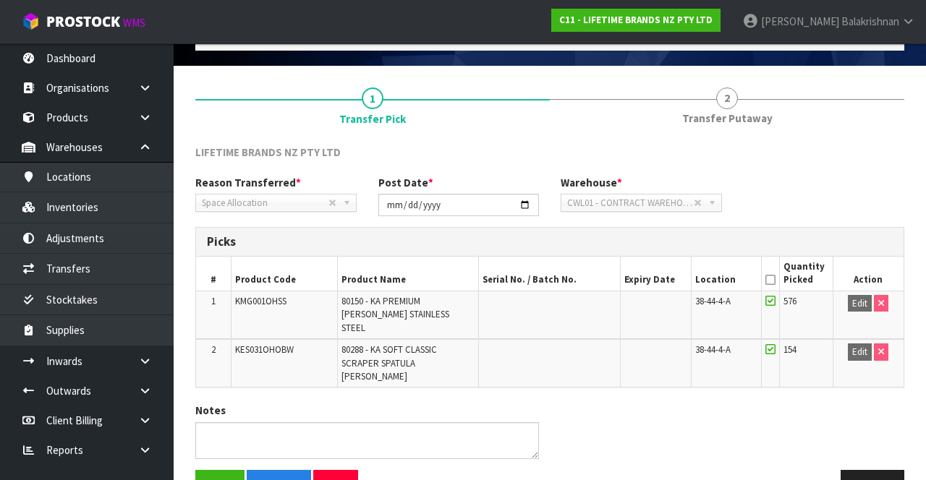
scroll to position [75, 0]
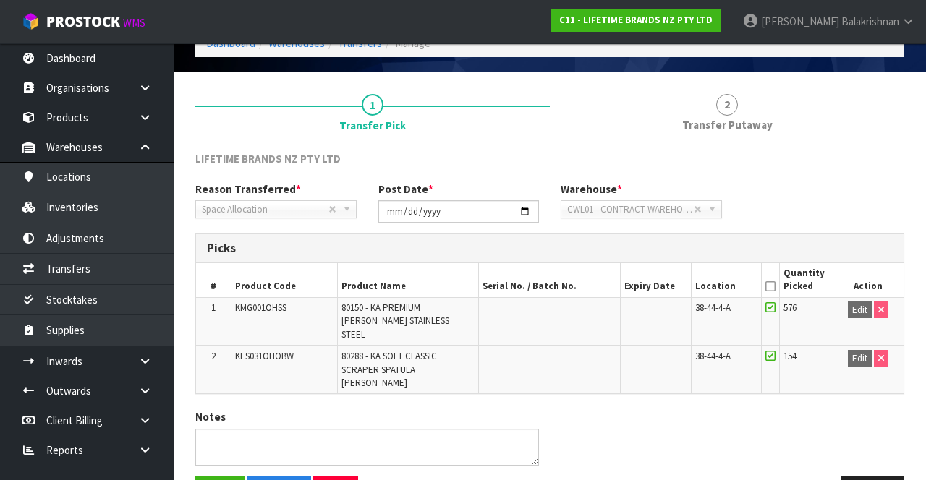
click at [578, 270] on th "Quantity Picked" at bounding box center [806, 280] width 53 height 34
click at [578, 280] on th "Quantity Picked" at bounding box center [806, 280] width 53 height 34
click at [578, 287] on icon at bounding box center [771, 287] width 10 height 1
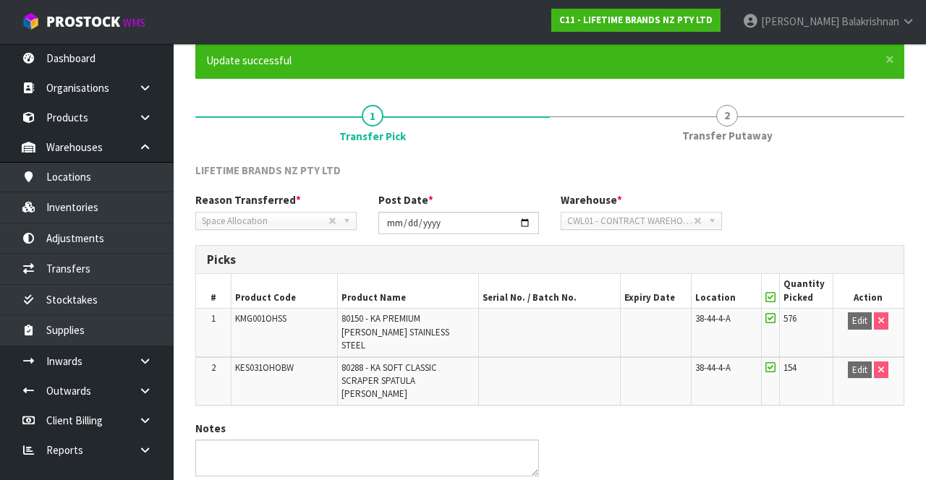
scroll to position [148, 0]
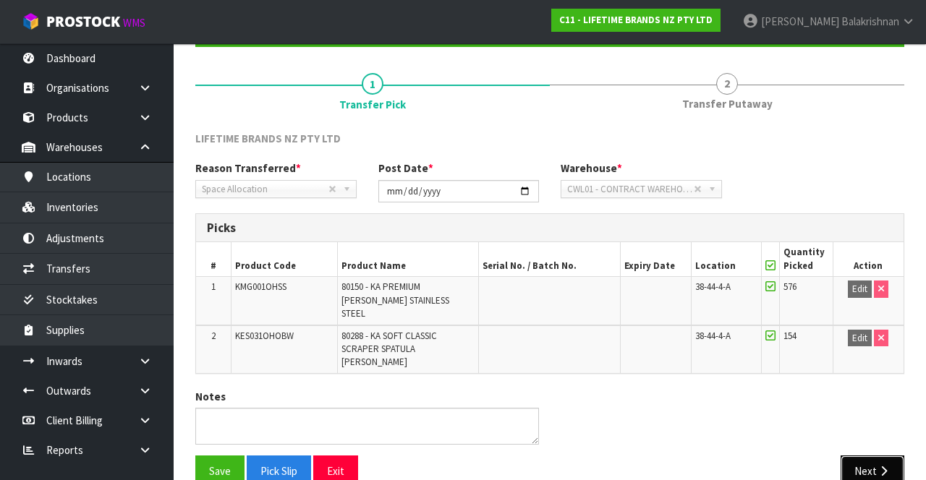
click at [578, 456] on button "Next" at bounding box center [873, 471] width 64 height 31
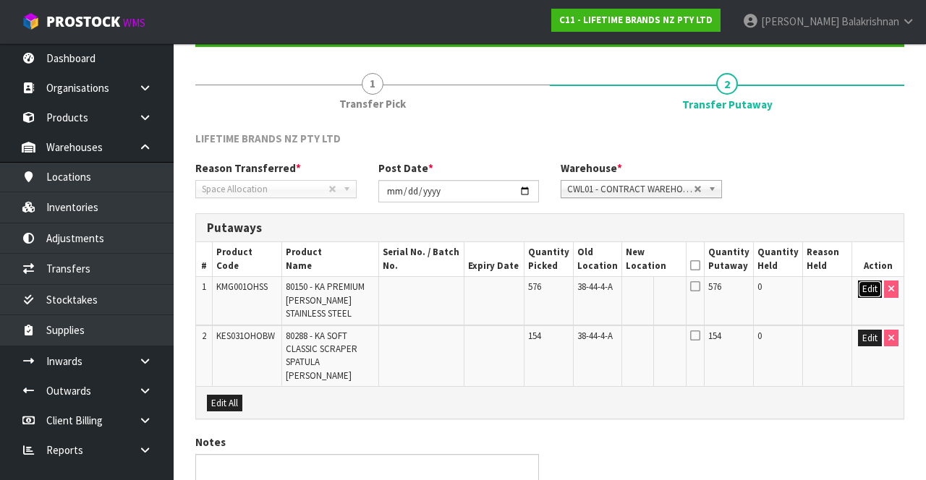
click at [578, 287] on button "Edit" at bounding box center [870, 289] width 24 height 17
click at [578, 281] on input "text" at bounding box center [645, 290] width 39 height 18
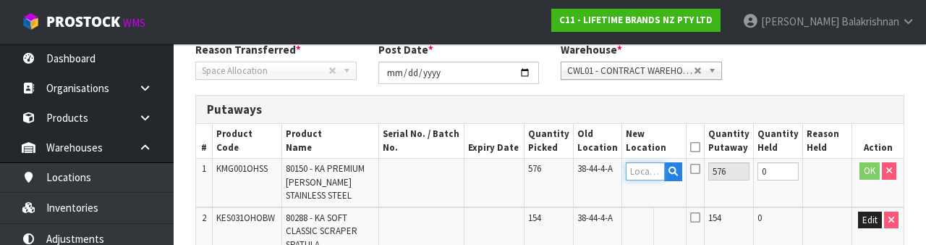
scroll to position [305, 0]
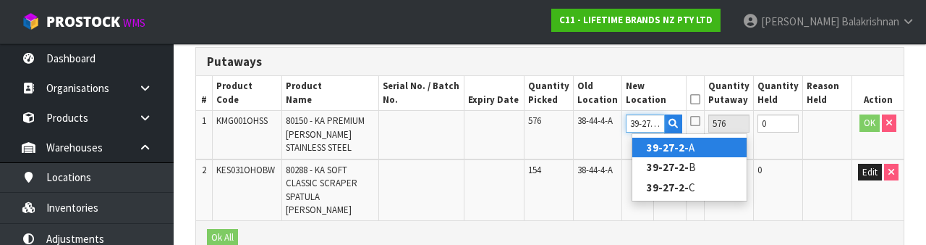
type input "39-27-2-A"
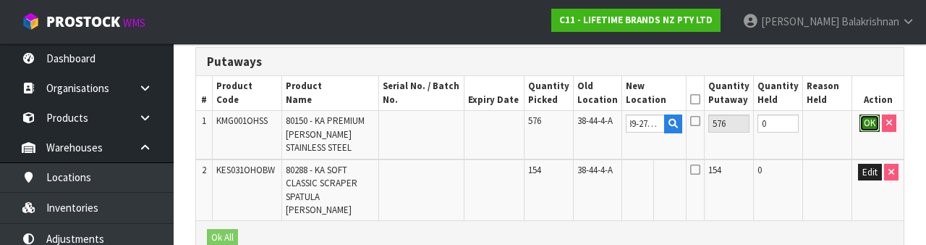
click at [578, 118] on button "OK" at bounding box center [870, 122] width 20 height 17
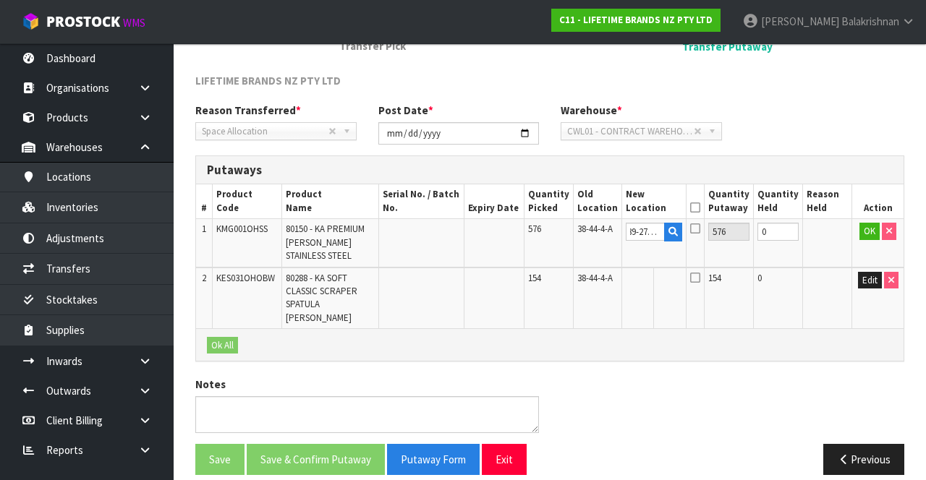
scroll to position [0, 0]
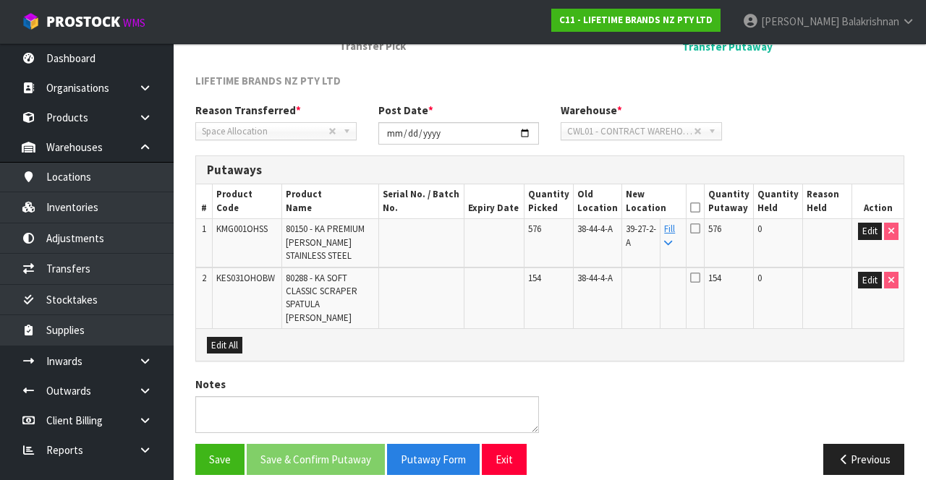
click at [578, 245] on icon at bounding box center [668, 243] width 8 height 9
click at [578, 208] on icon at bounding box center [695, 208] width 10 height 1
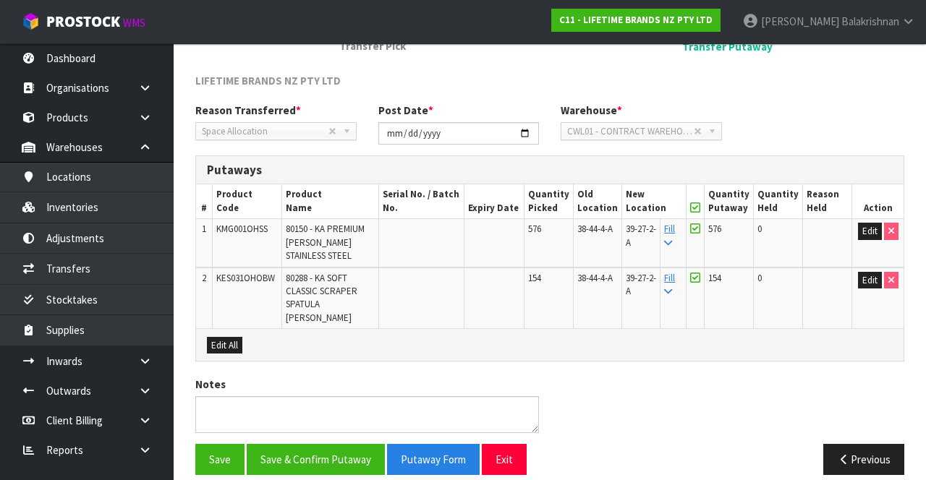
click at [578, 182] on div "Putaways" at bounding box center [550, 170] width 708 height 29
click at [316, 449] on button "Save & Confirm Putaway" at bounding box center [316, 459] width 138 height 31
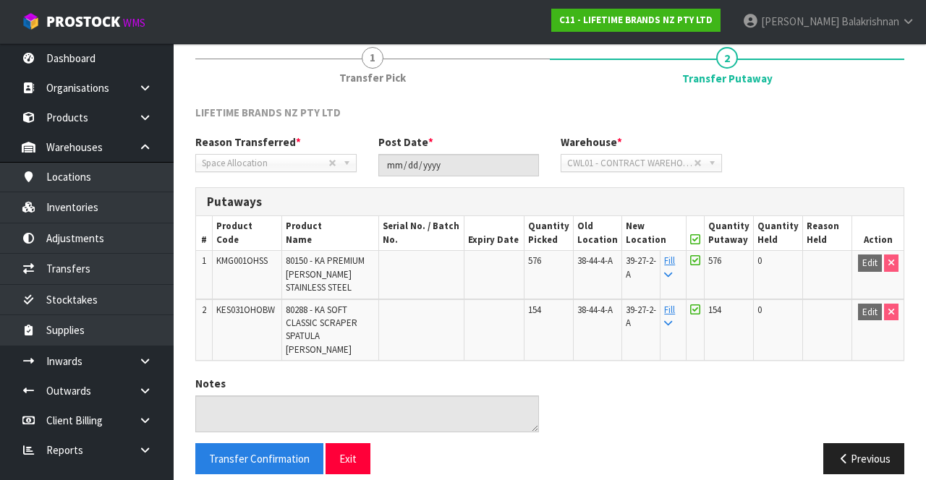
scroll to position [62, 0]
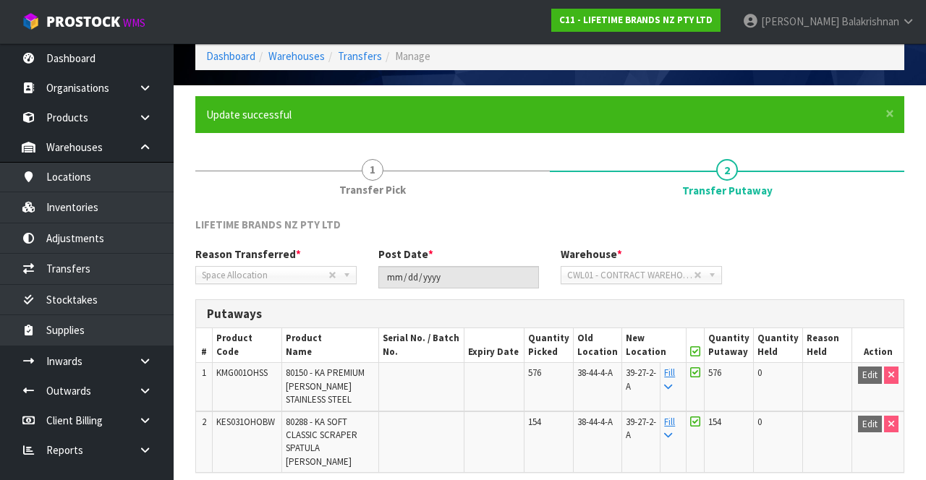
click at [351, 41] on nav "Toggle navigation ProStock WMS C11 - LIFETIME BRANDS NZ PTY LTD [PERSON_NAME] L…" at bounding box center [463, 22] width 926 height 44
click at [275, 62] on link "Warehouses" at bounding box center [296, 56] width 56 height 14
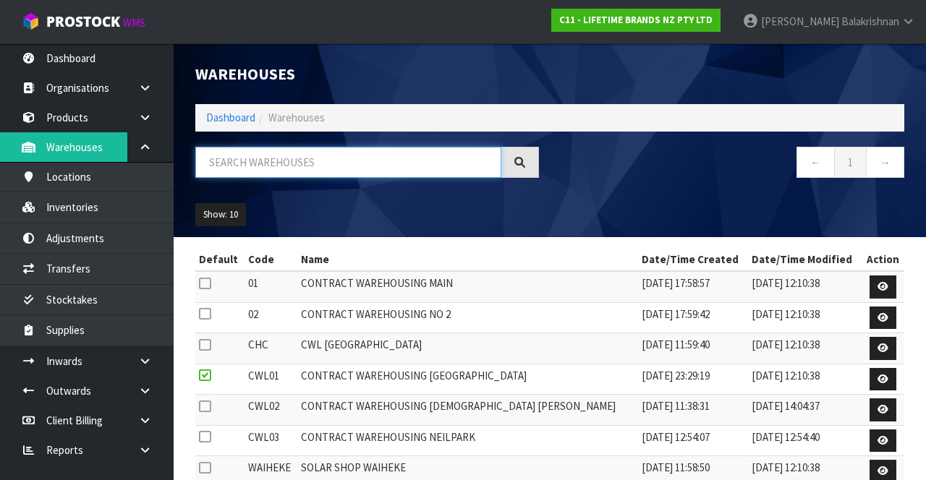
click at [223, 164] on input "text" at bounding box center [348, 162] width 306 height 31
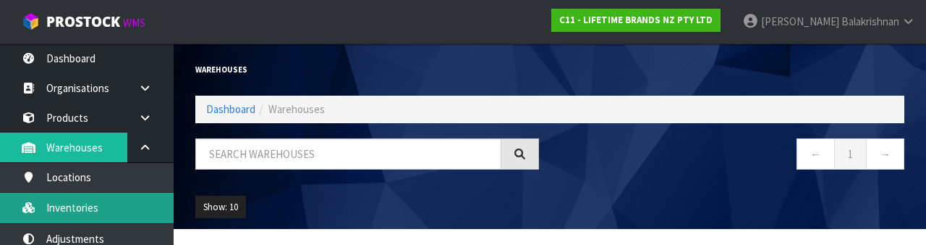
click at [58, 221] on link "Inventories" at bounding box center [87, 207] width 174 height 30
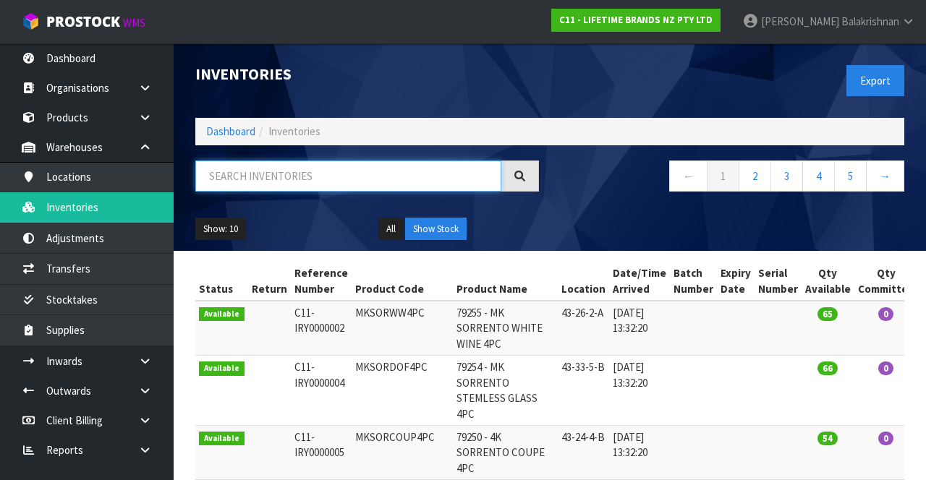
click at [363, 169] on input "text" at bounding box center [348, 176] width 306 height 31
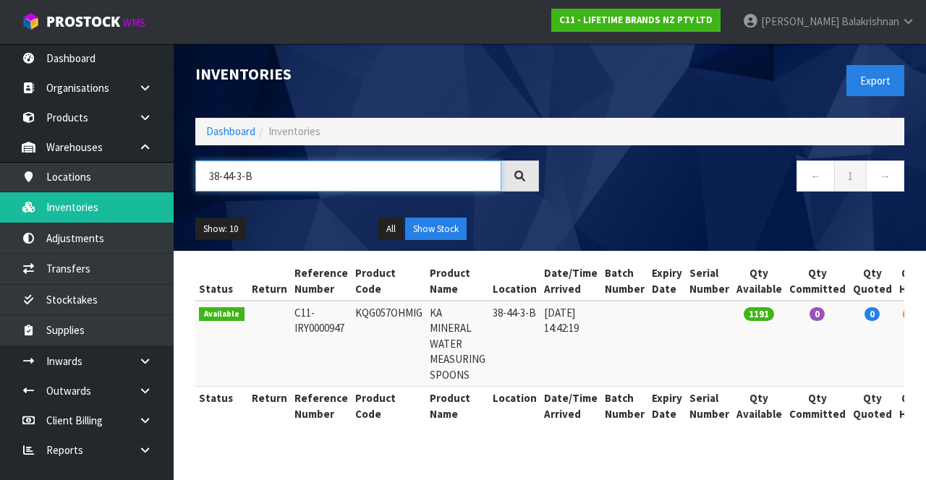
type input "38-44-3-B"
copy td "KQG057OHMIG"
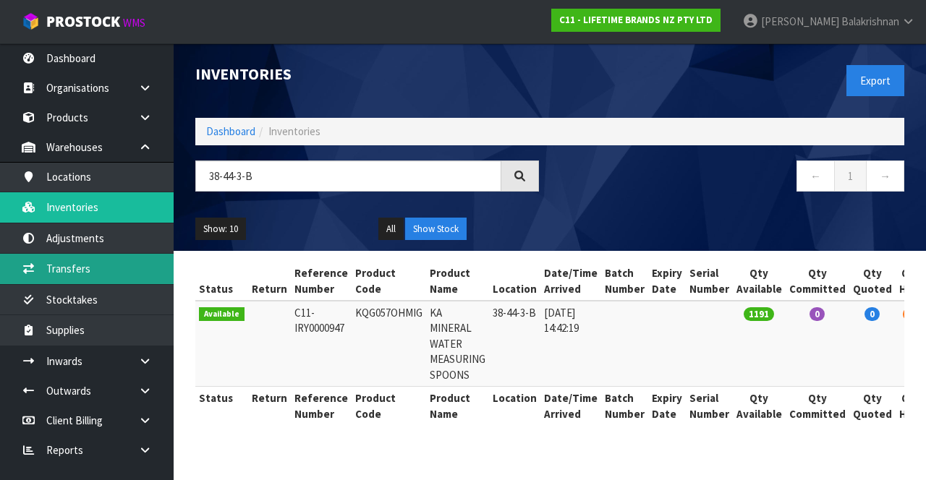
click at [51, 271] on link "Transfers" at bounding box center [87, 269] width 174 height 30
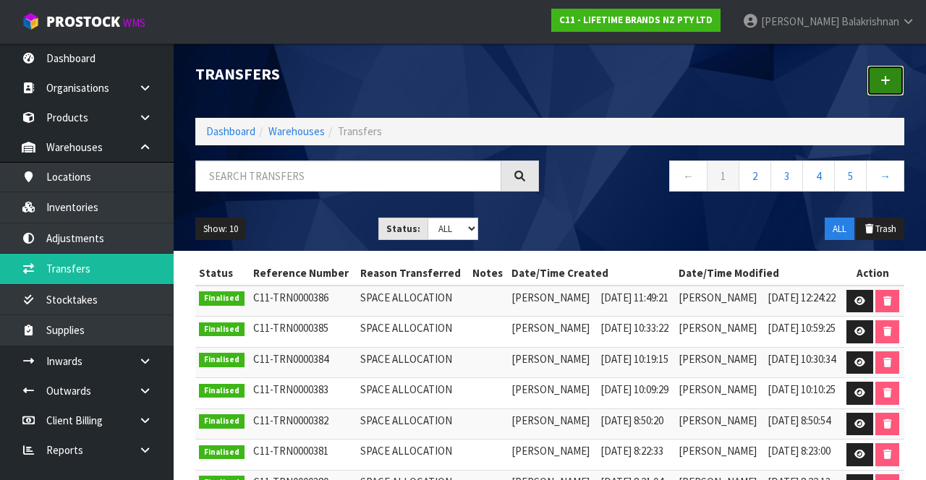
click at [578, 88] on link at bounding box center [886, 80] width 38 height 31
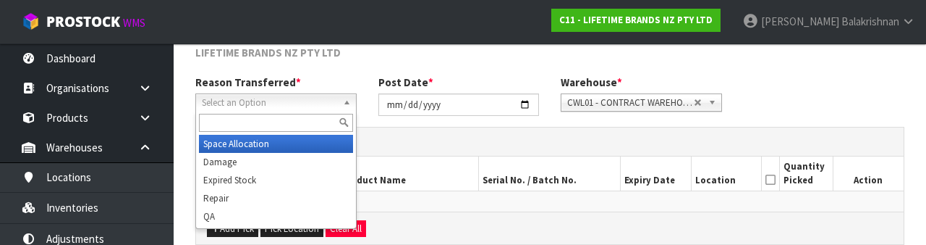
click at [294, 134] on div at bounding box center [276, 123] width 160 height 24
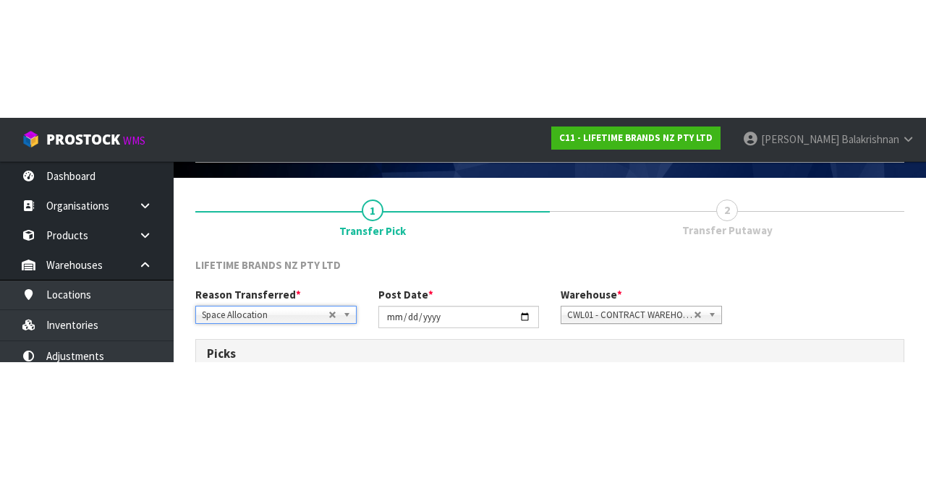
scroll to position [78, 0]
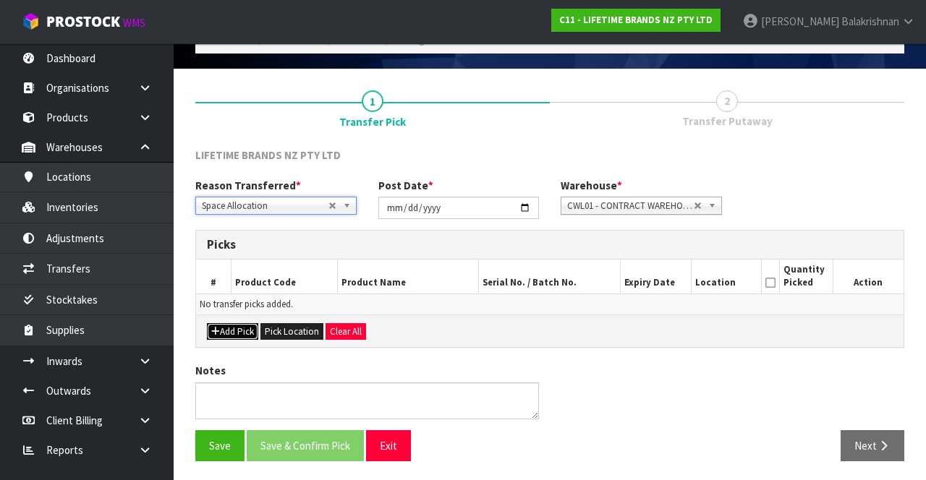
click at [226, 333] on button "Add Pick" at bounding box center [232, 331] width 51 height 17
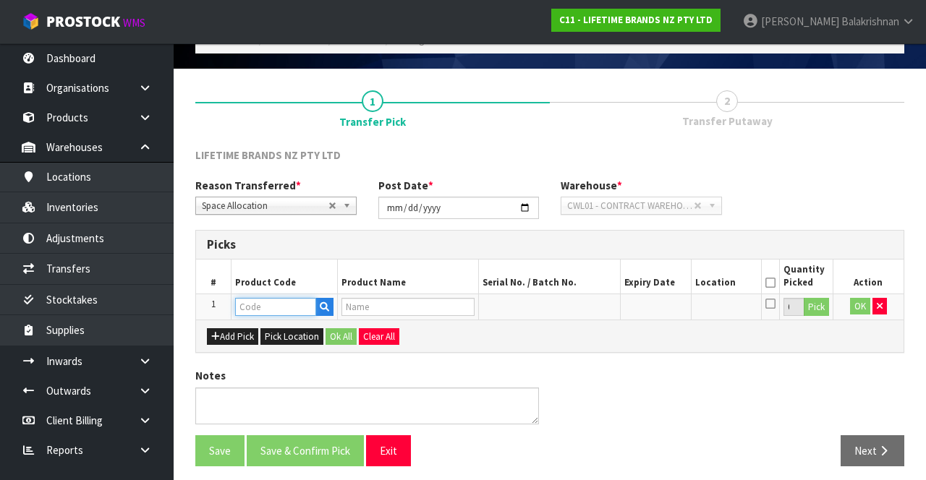
click at [288, 306] on input "text" at bounding box center [275, 307] width 81 height 18
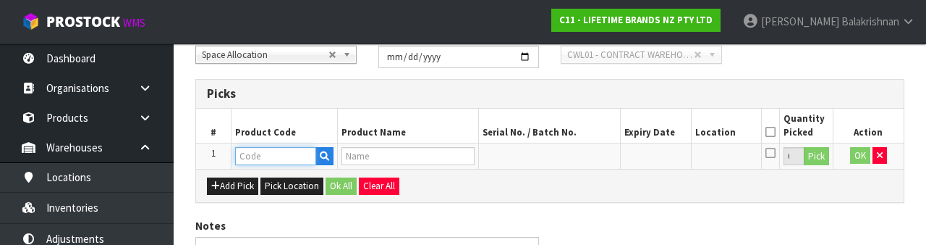
scroll to position [253, 0]
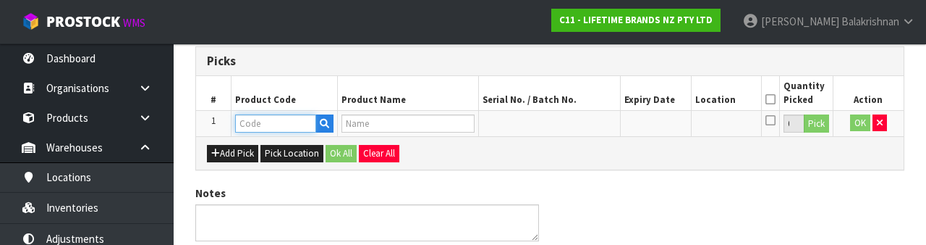
type input "KQG057OHMIG"
type input "KA MINERAL WATER MEASURING SPOONS"
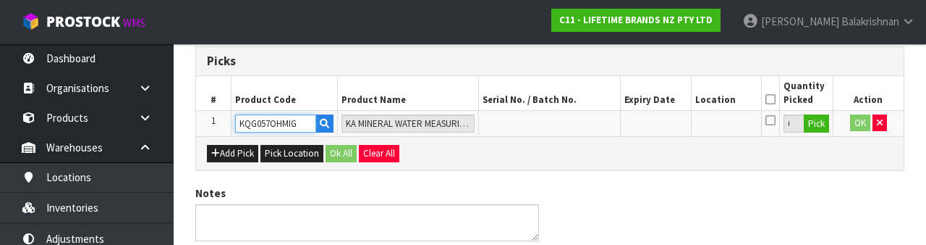
type input "KQG057OHMIG"
click at [578, 116] on button "Pick" at bounding box center [816, 123] width 25 height 19
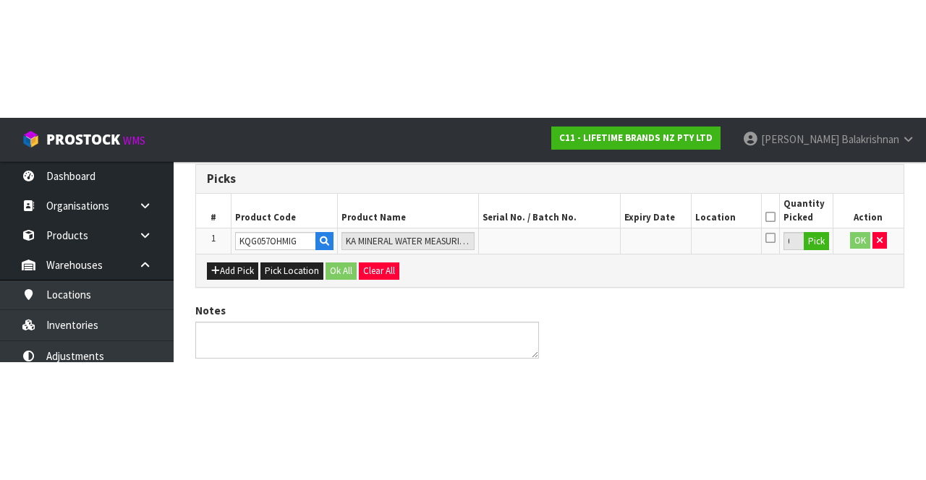
scroll to position [82, 0]
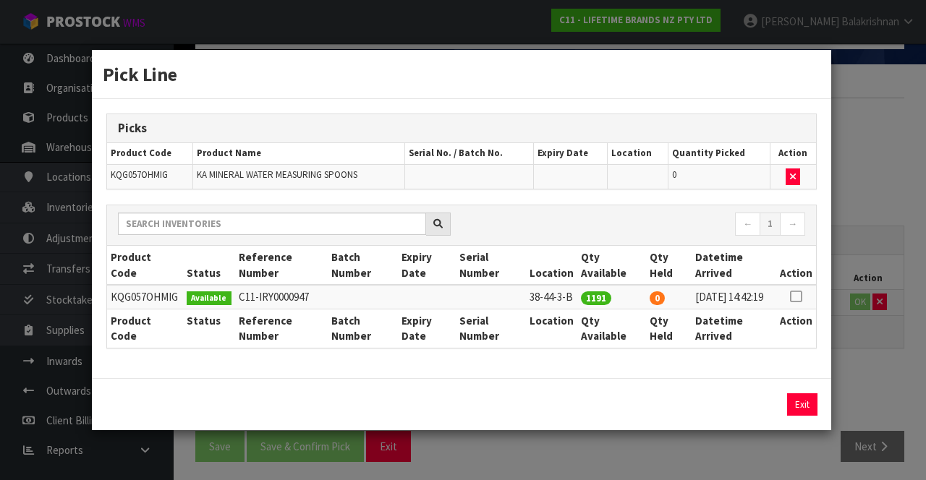
click at [578, 297] on icon at bounding box center [796, 297] width 12 height 1
click at [578, 405] on button "Assign Pick" at bounding box center [753, 405] width 59 height 22
type input "1191"
click at [578, 407] on button "Exit" at bounding box center [802, 405] width 30 height 22
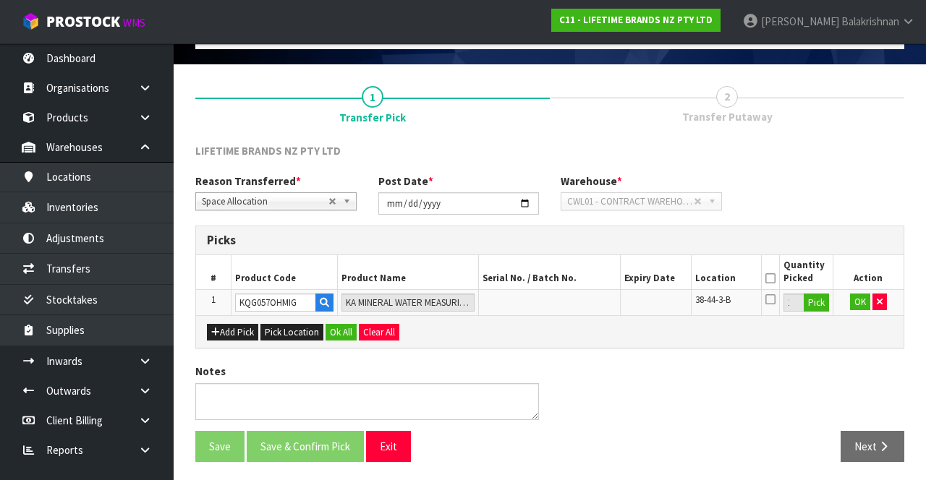
click at [578, 279] on icon at bounding box center [771, 279] width 10 height 1
click at [578, 307] on button "OK" at bounding box center [860, 302] width 20 height 17
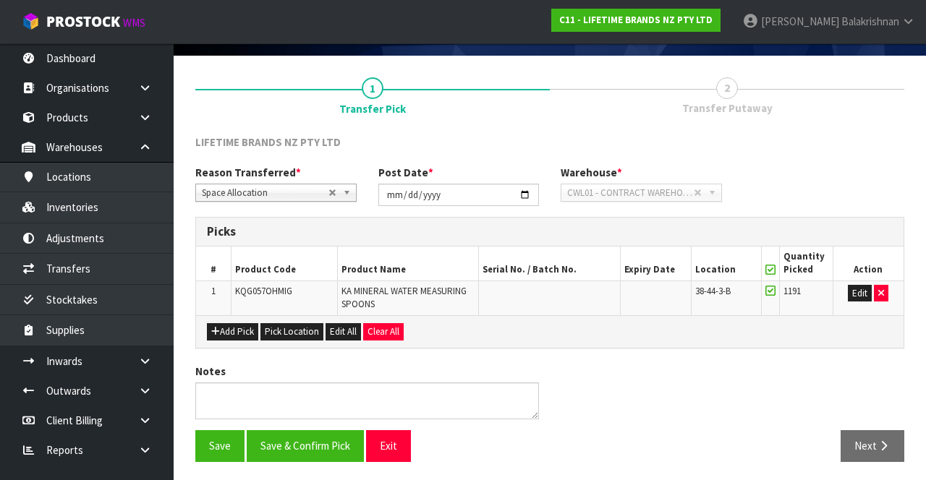
scroll to position [89, 0]
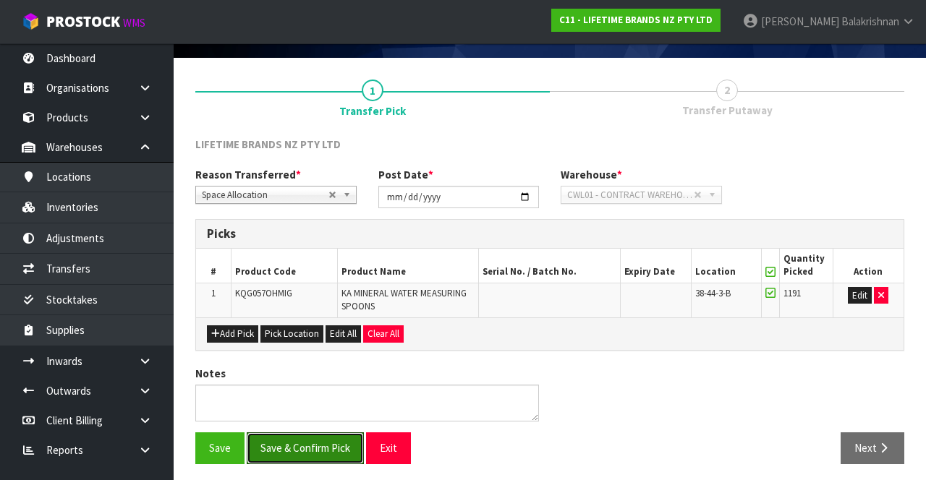
click at [321, 439] on button "Save & Confirm Pick" at bounding box center [305, 448] width 117 height 31
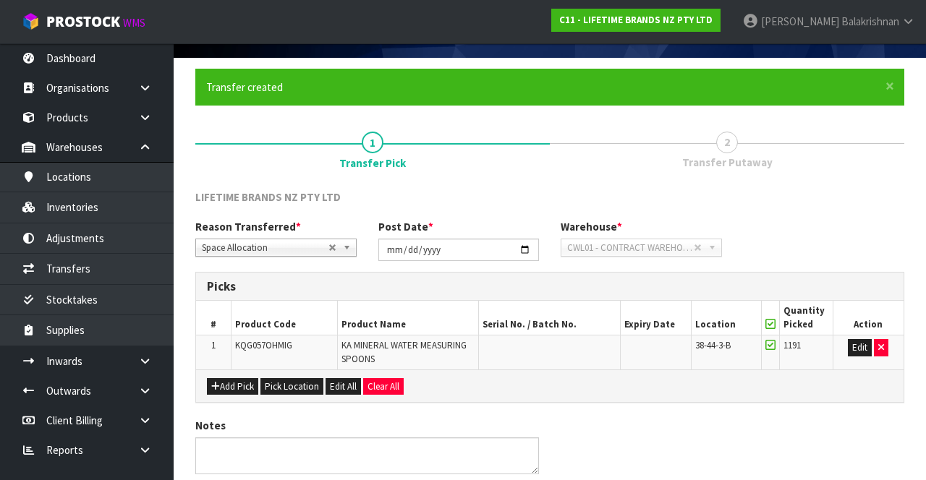
scroll to position [0, 0]
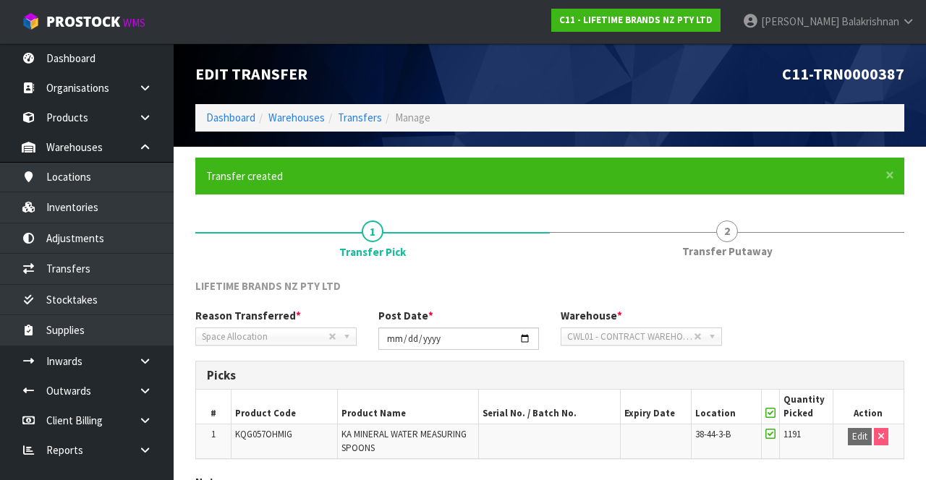
scroll to position [112, 0]
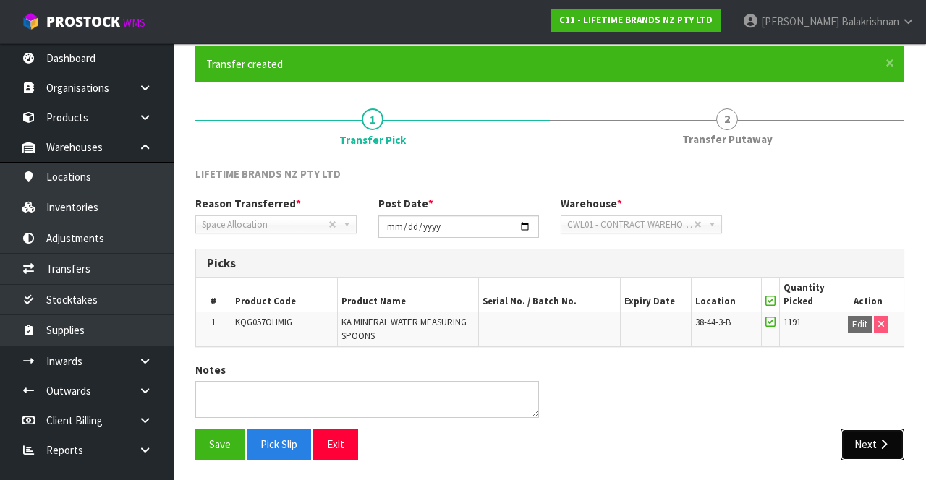
click at [578, 437] on button "Next" at bounding box center [873, 444] width 64 height 31
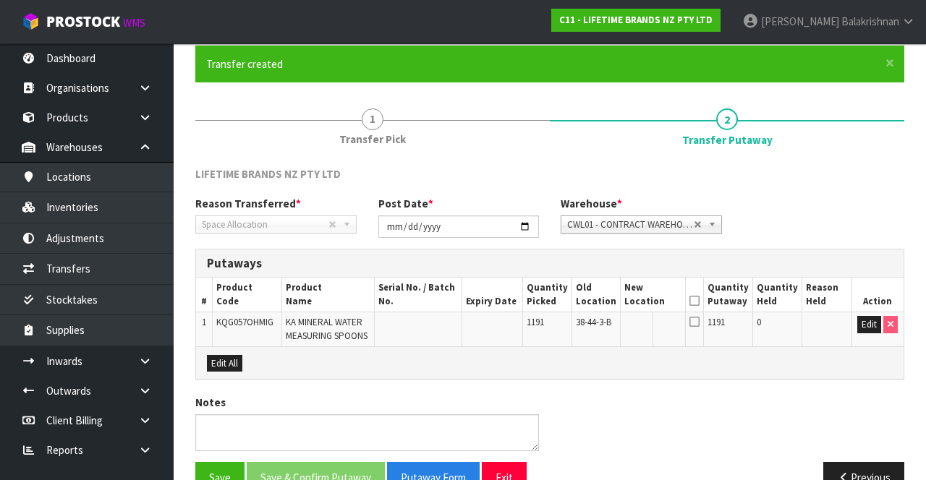
scroll to position [143, 0]
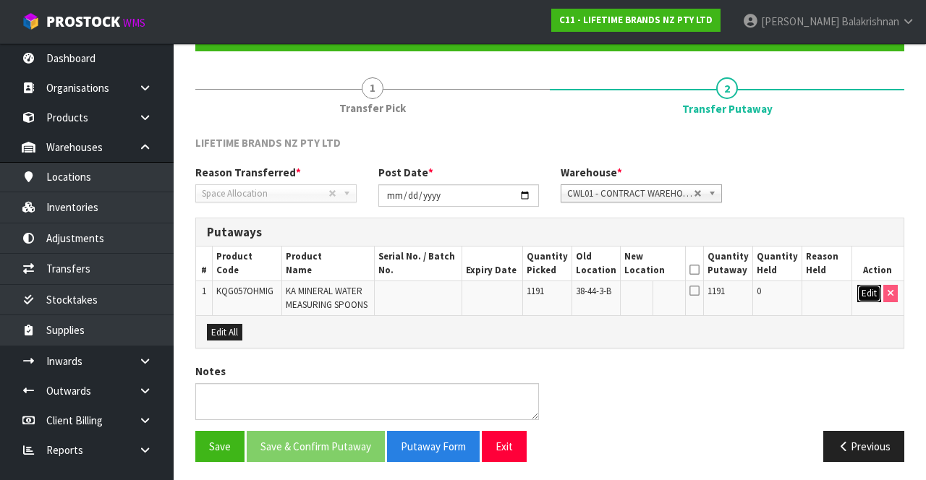
click at [578, 300] on button "Edit" at bounding box center [869, 293] width 24 height 17
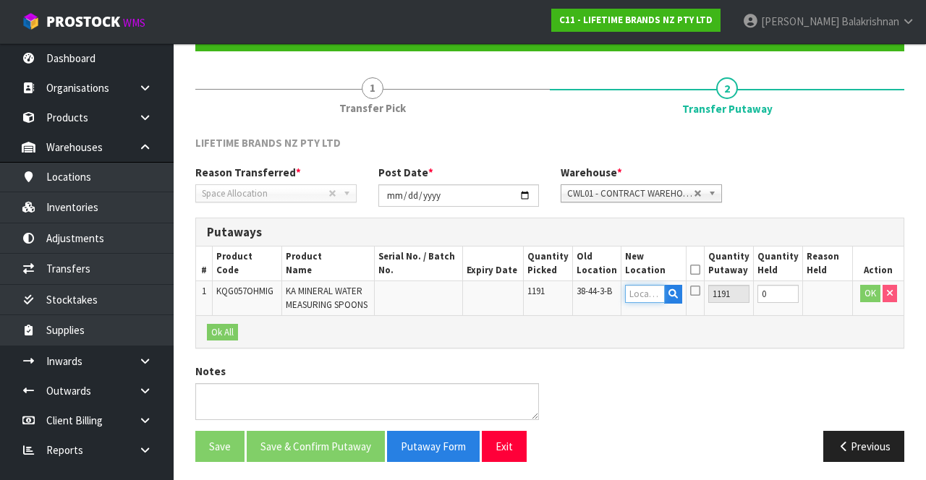
click at [578, 289] on input "text" at bounding box center [645, 294] width 40 height 18
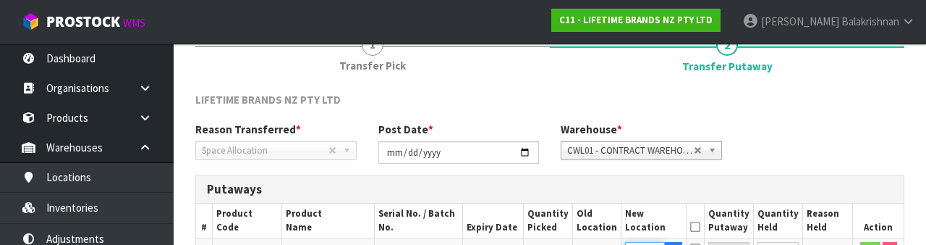
scroll to position [305, 0]
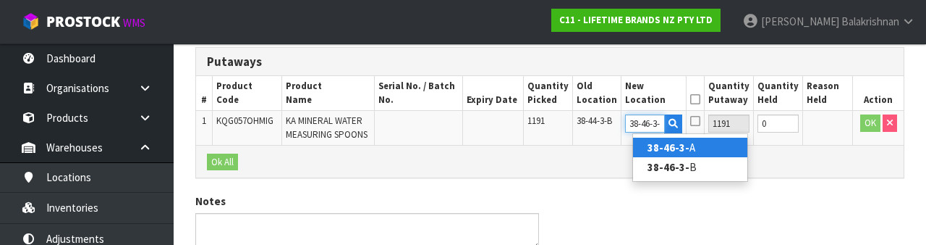
type input "38-46-3-B"
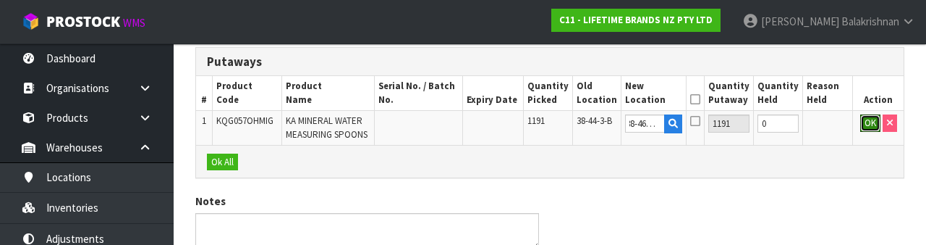
click at [578, 127] on button "OK" at bounding box center [870, 122] width 20 height 17
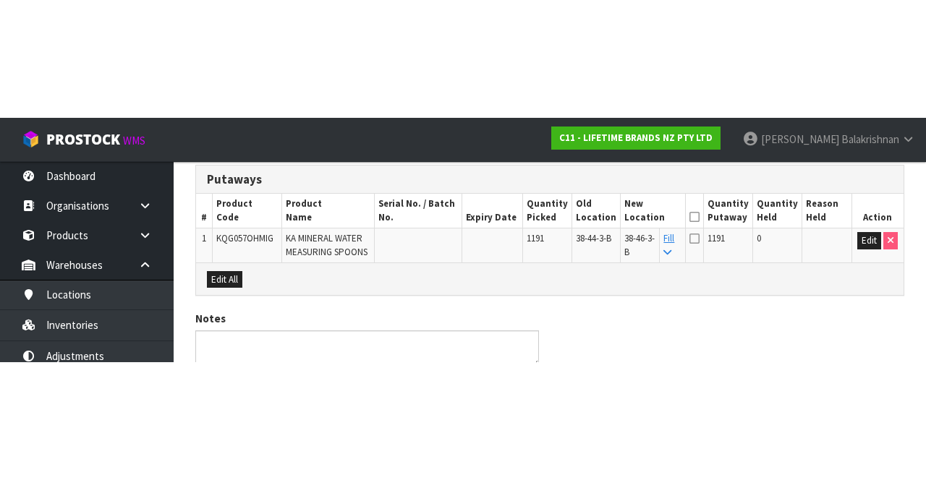
scroll to position [143, 0]
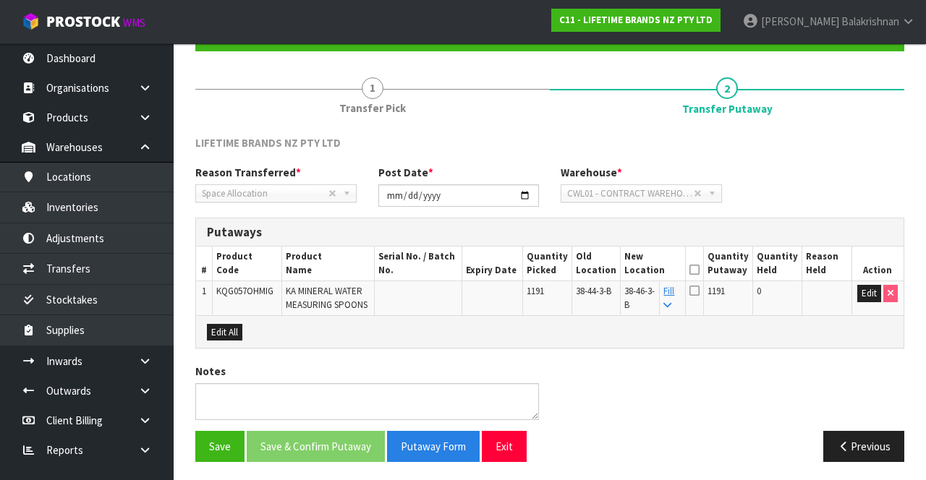
click at [578, 270] on icon at bounding box center [695, 270] width 10 height 1
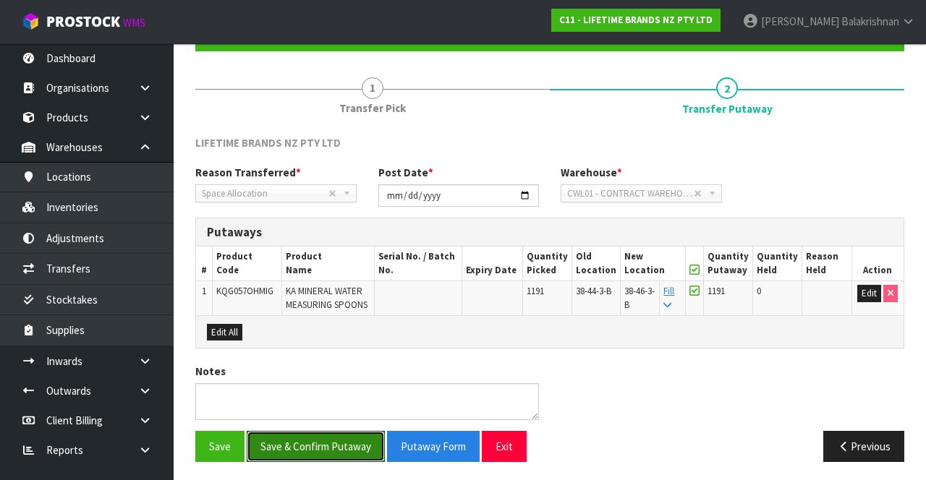
click at [344, 434] on button "Save & Confirm Putaway" at bounding box center [316, 446] width 138 height 31
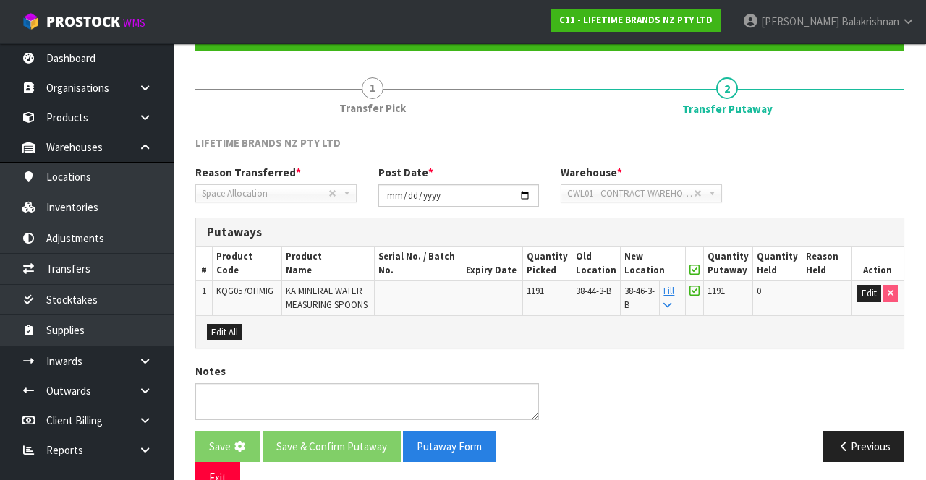
scroll to position [0, 0]
